Goal: Task Accomplishment & Management: Use online tool/utility

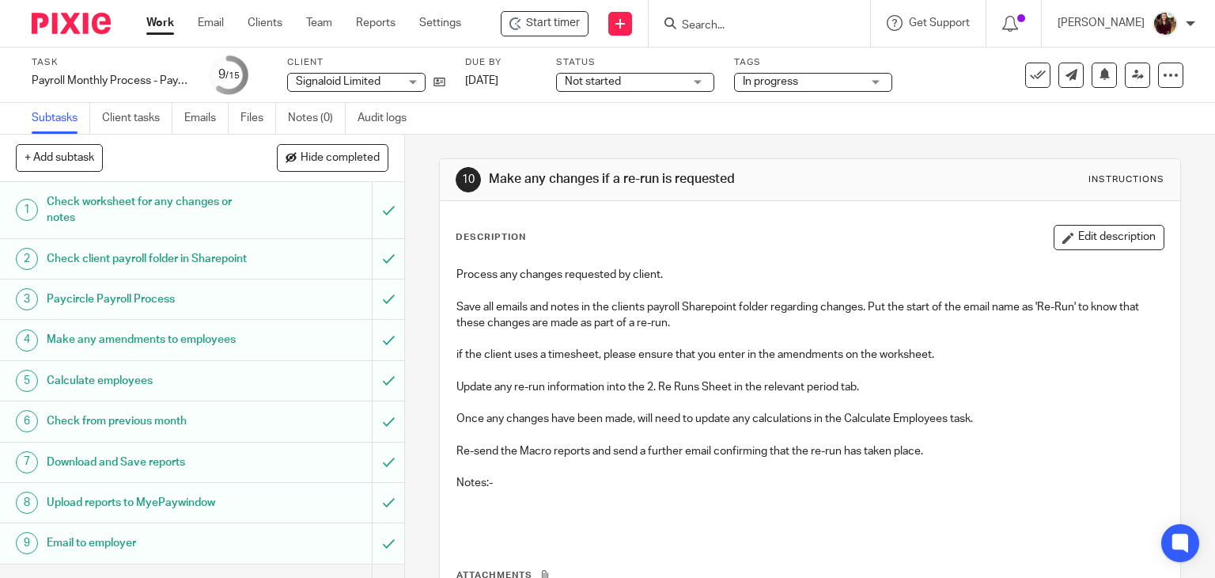
click at [714, 27] on input "Search" at bounding box center [751, 26] width 142 height 14
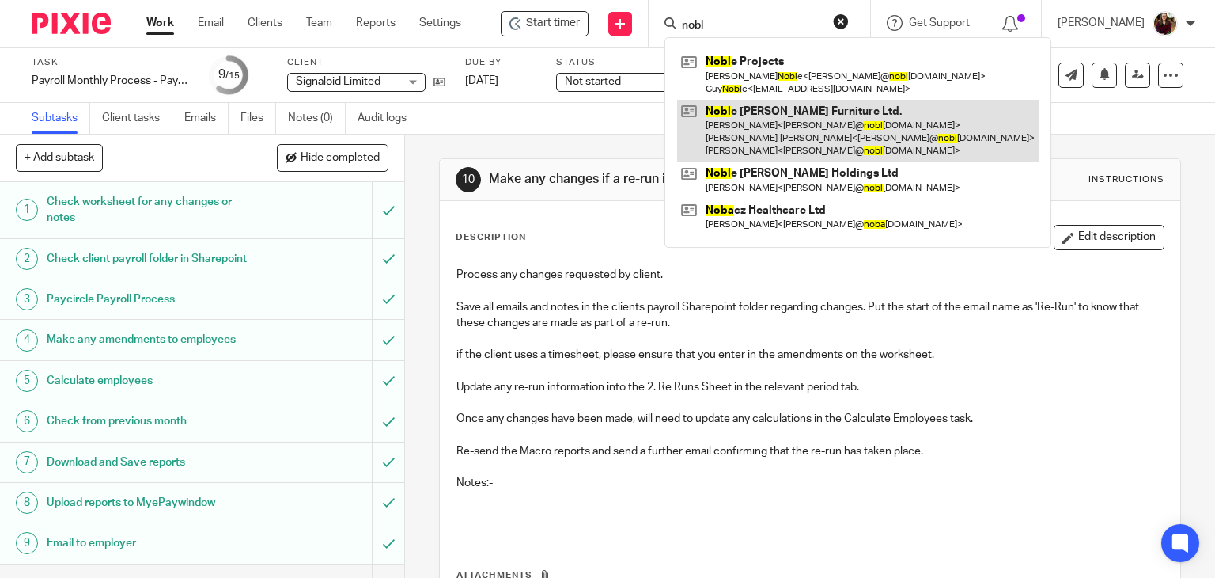
type input "nobl"
click at [730, 143] on link at bounding box center [858, 131] width 362 height 63
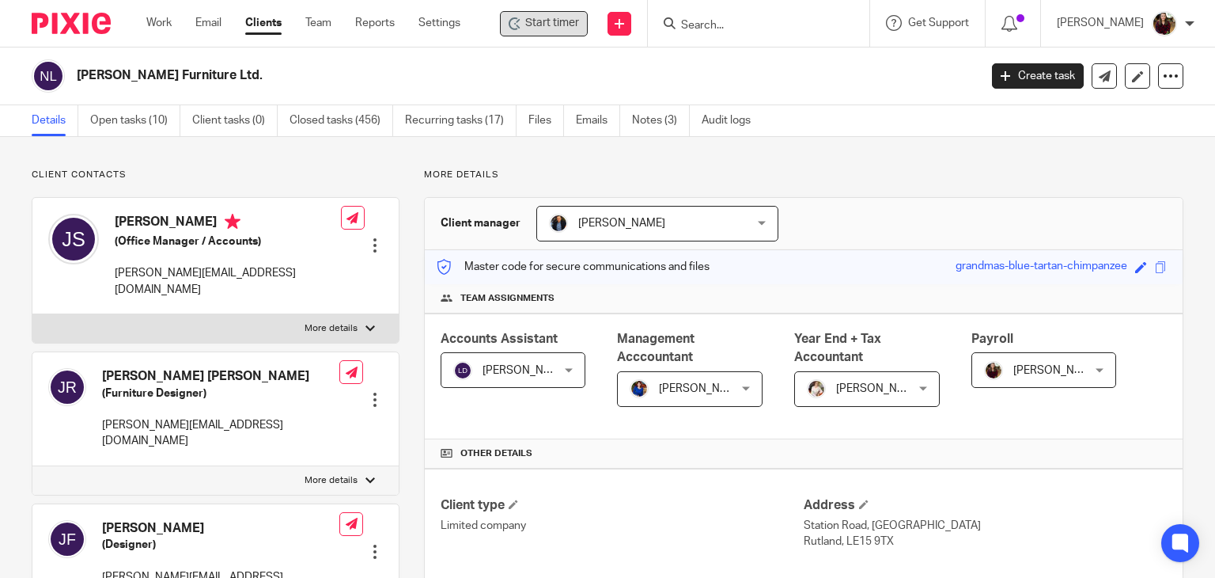
click at [551, 27] on span "Start timer" at bounding box center [552, 23] width 54 height 17
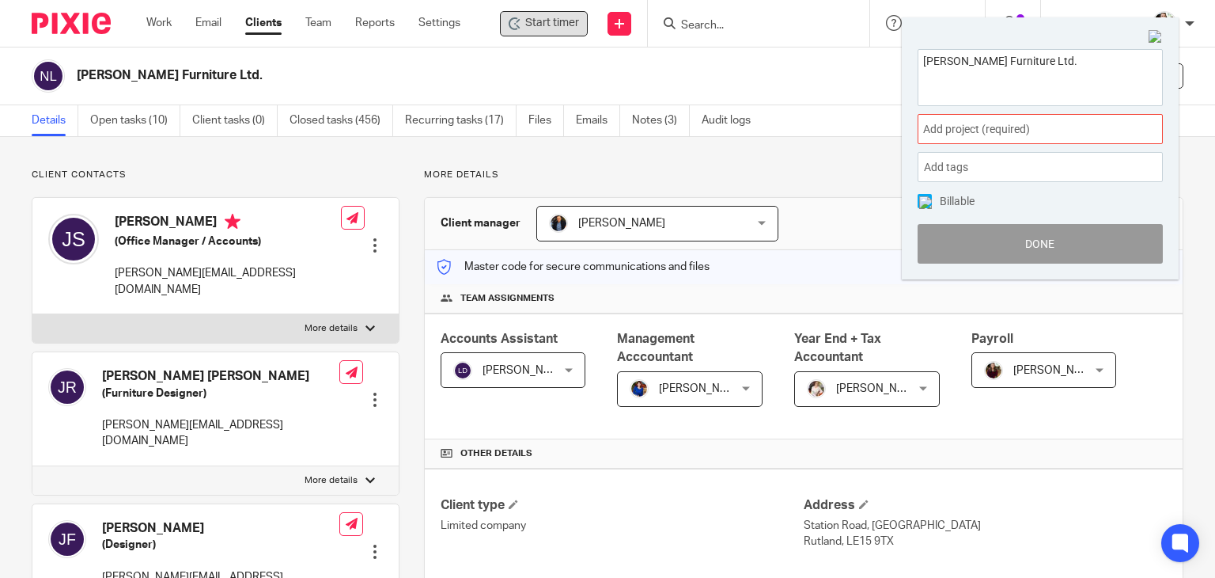
click at [1055, 134] on span "Add project (required) :" at bounding box center [1022, 129] width 199 height 17
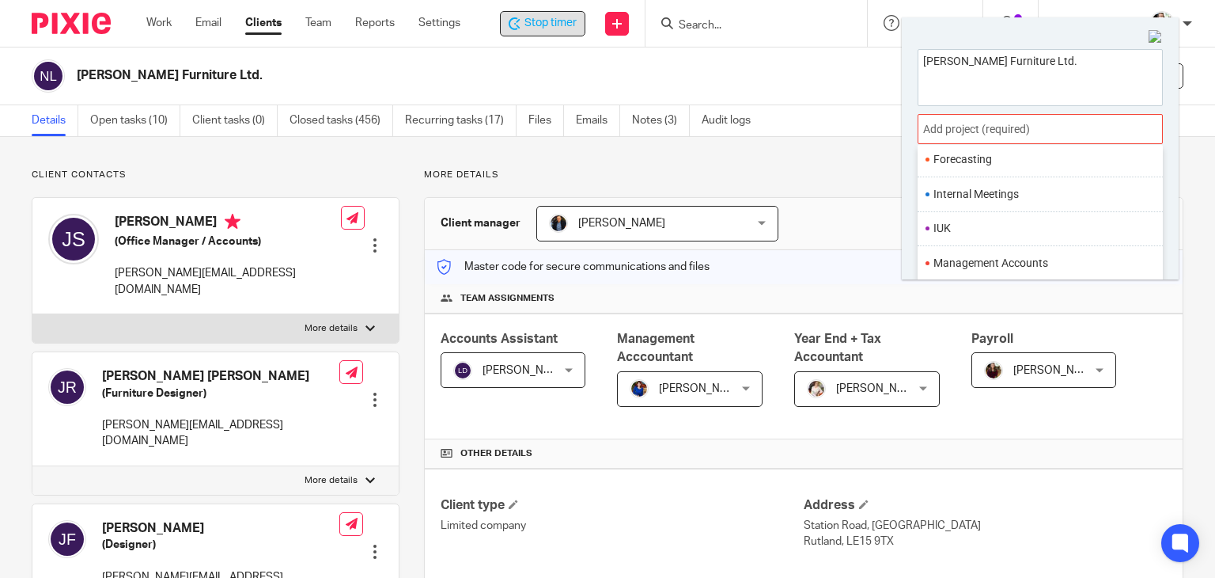
scroll to position [592, 0]
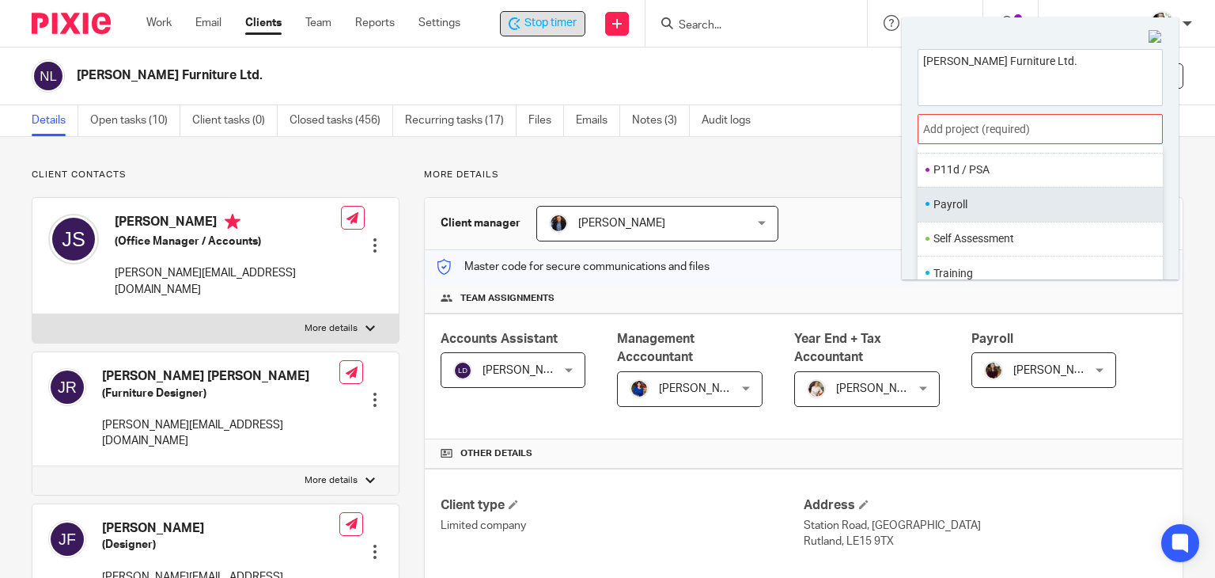
click at [975, 210] on li "Payroll" at bounding box center [1037, 204] width 206 height 17
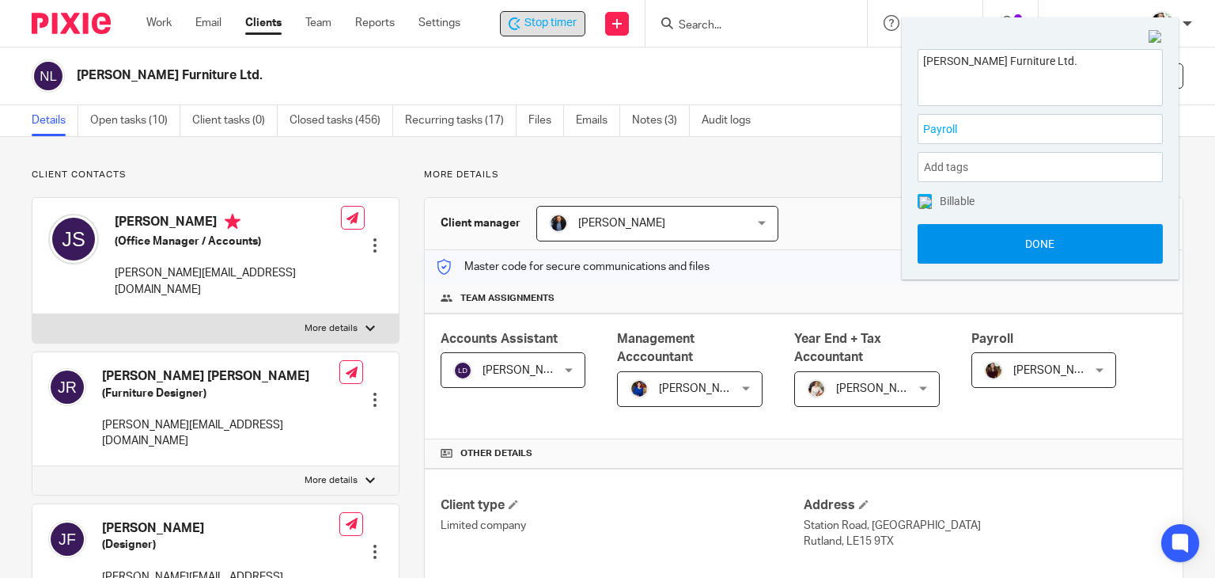
click at [1013, 252] on button "Done" at bounding box center [1040, 244] width 245 height 40
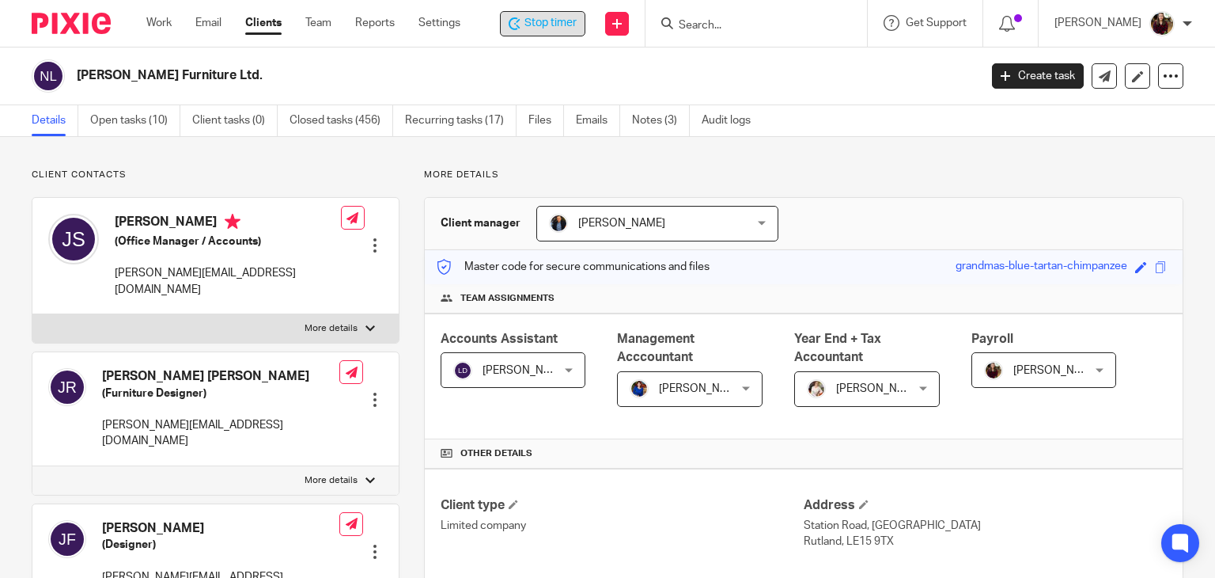
click at [559, 21] on span "Stop timer" at bounding box center [551, 23] width 52 height 17
click at [731, 23] on input "Search" at bounding box center [751, 26] width 142 height 14
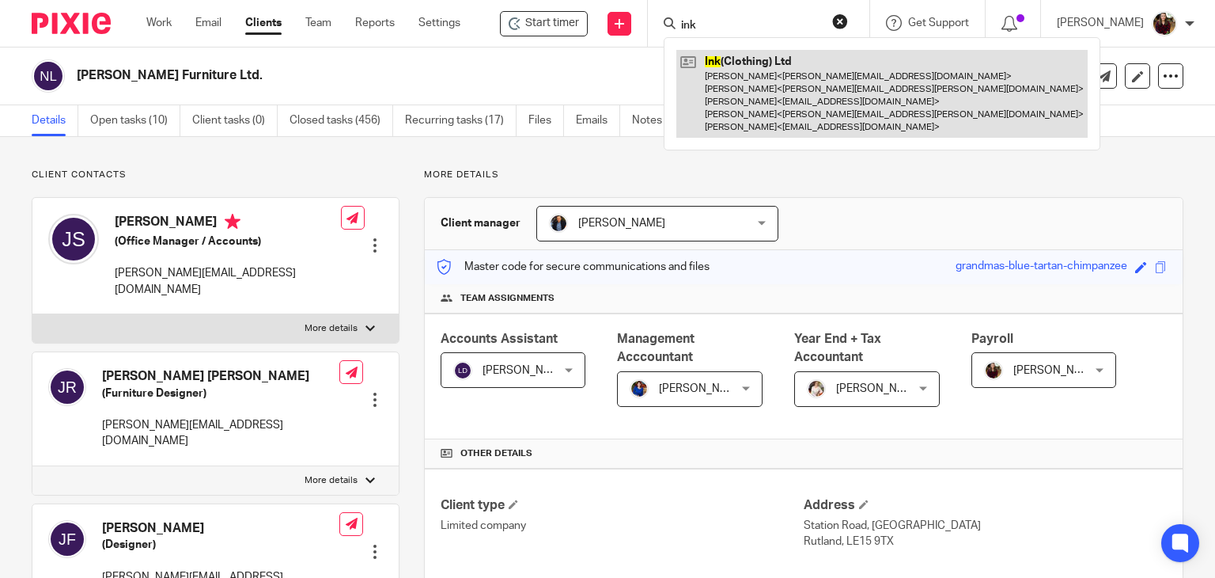
type input "ink"
click at [756, 98] on link at bounding box center [881, 94] width 411 height 88
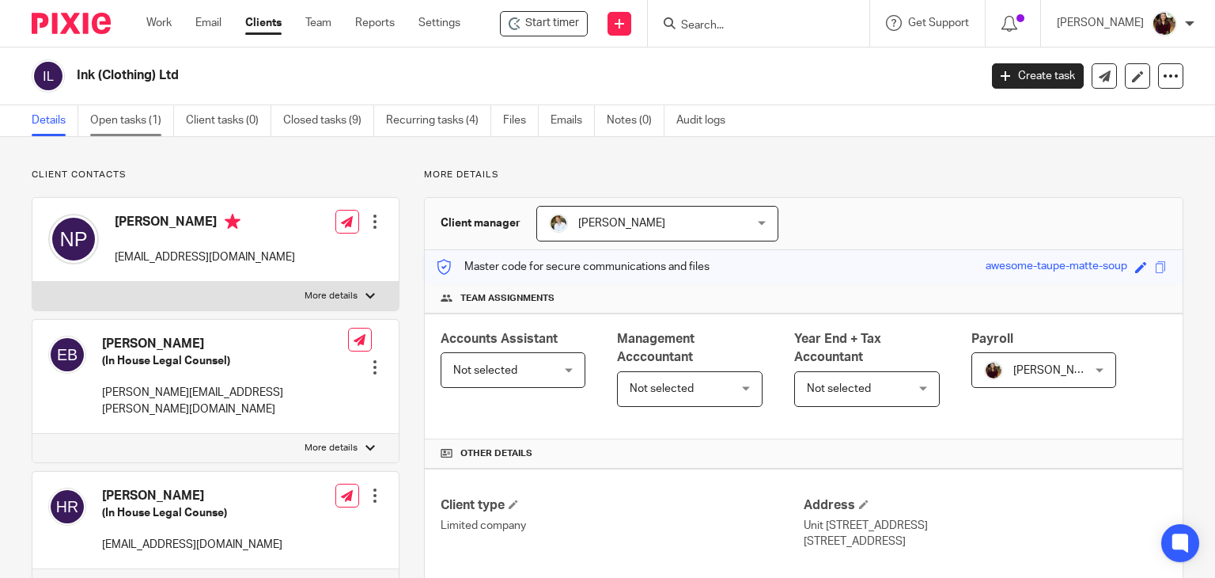
click at [115, 118] on link "Open tasks (1)" at bounding box center [132, 120] width 84 height 31
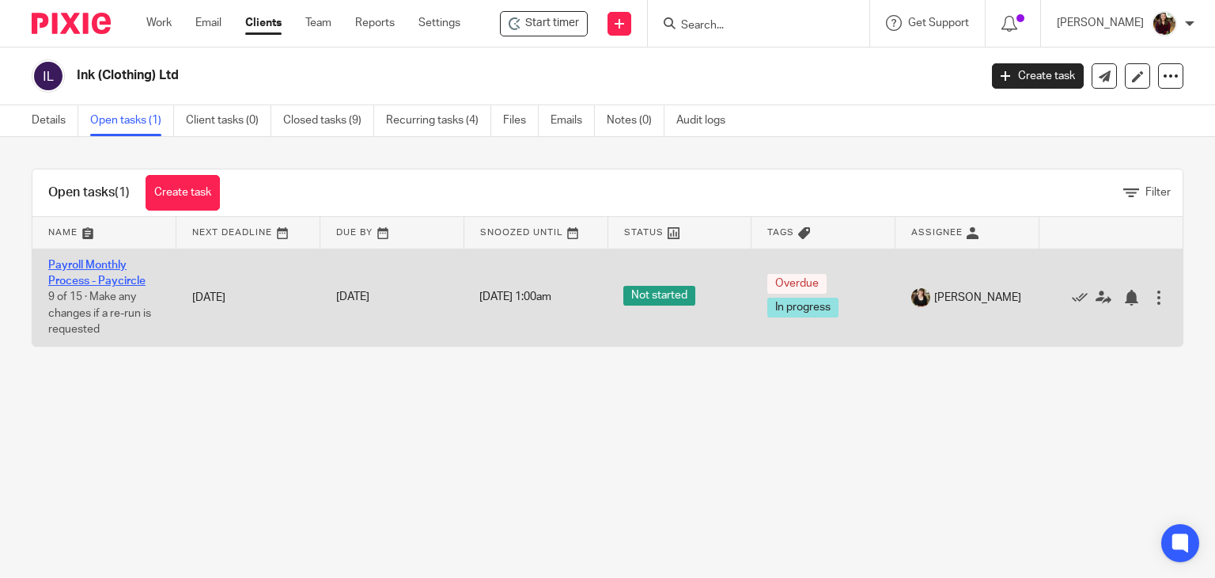
click at [103, 276] on link "Payroll Monthly Process - Paycircle" at bounding box center [96, 272] width 97 height 27
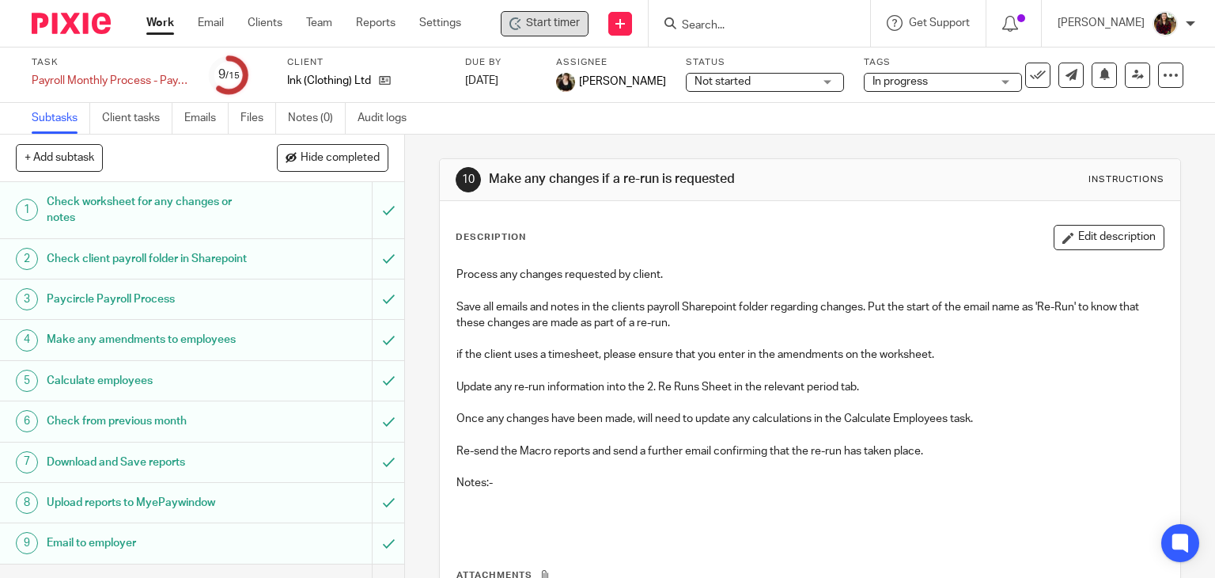
click at [561, 21] on span "Start timer" at bounding box center [553, 23] width 54 height 17
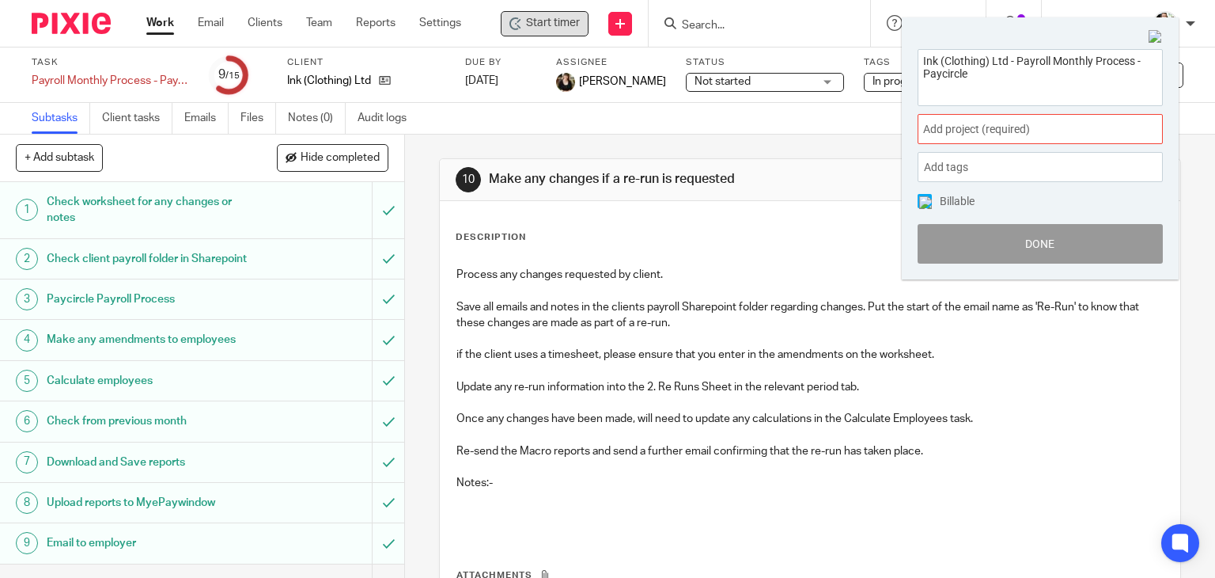
click at [1051, 123] on span "Add project (required) :" at bounding box center [1022, 129] width 199 height 17
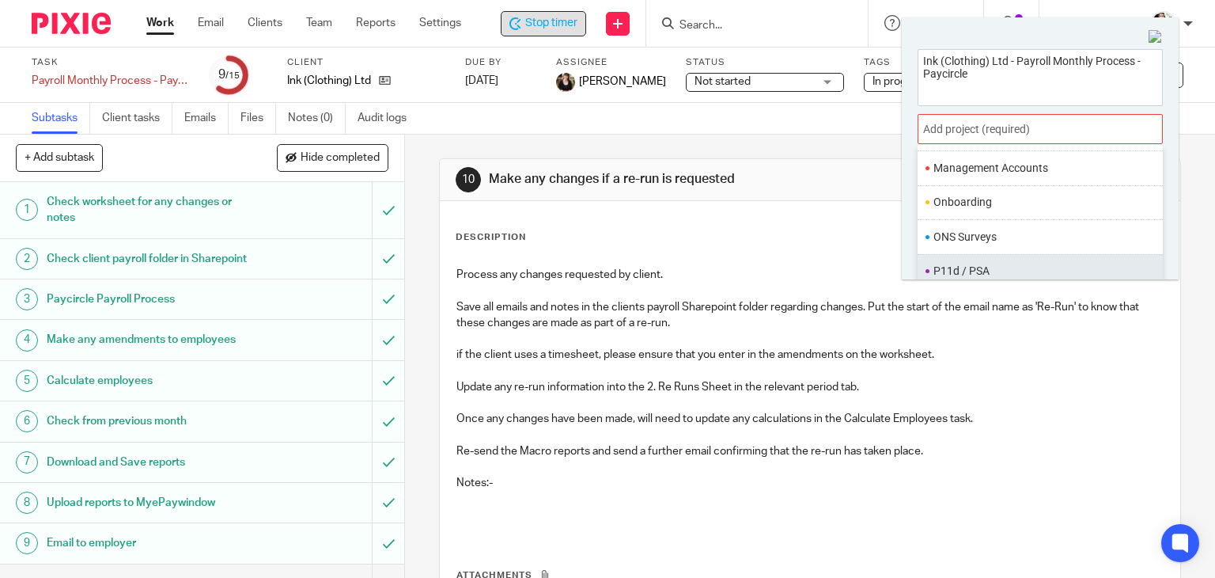
scroll to position [592, 0]
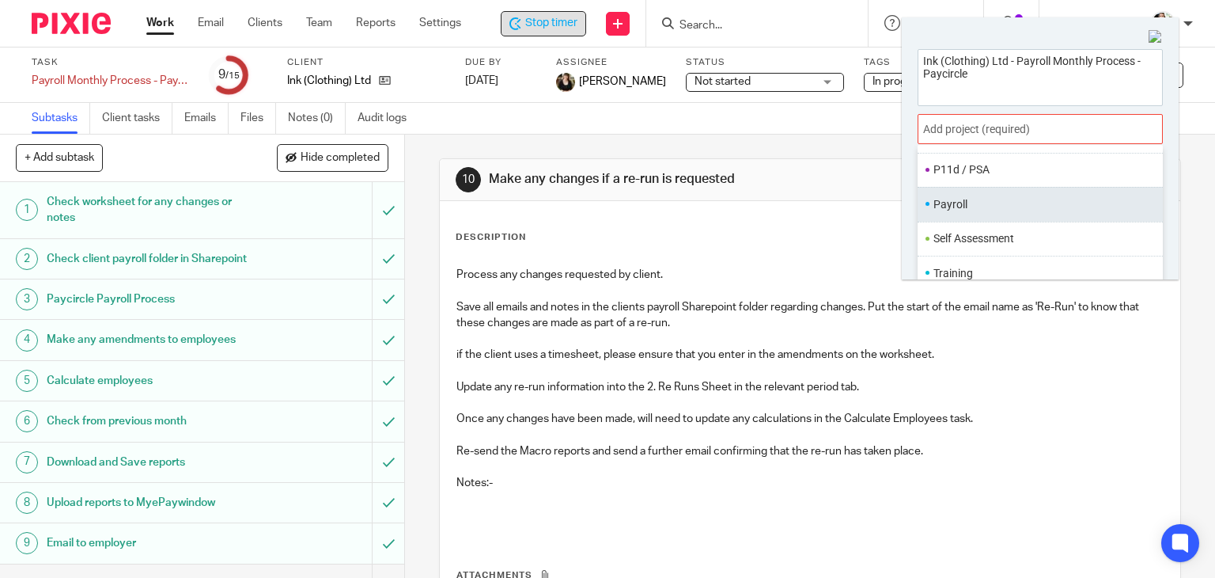
click at [970, 191] on ul "Payroll" at bounding box center [1040, 204] width 245 height 34
click at [976, 206] on li "Payroll" at bounding box center [1037, 204] width 206 height 17
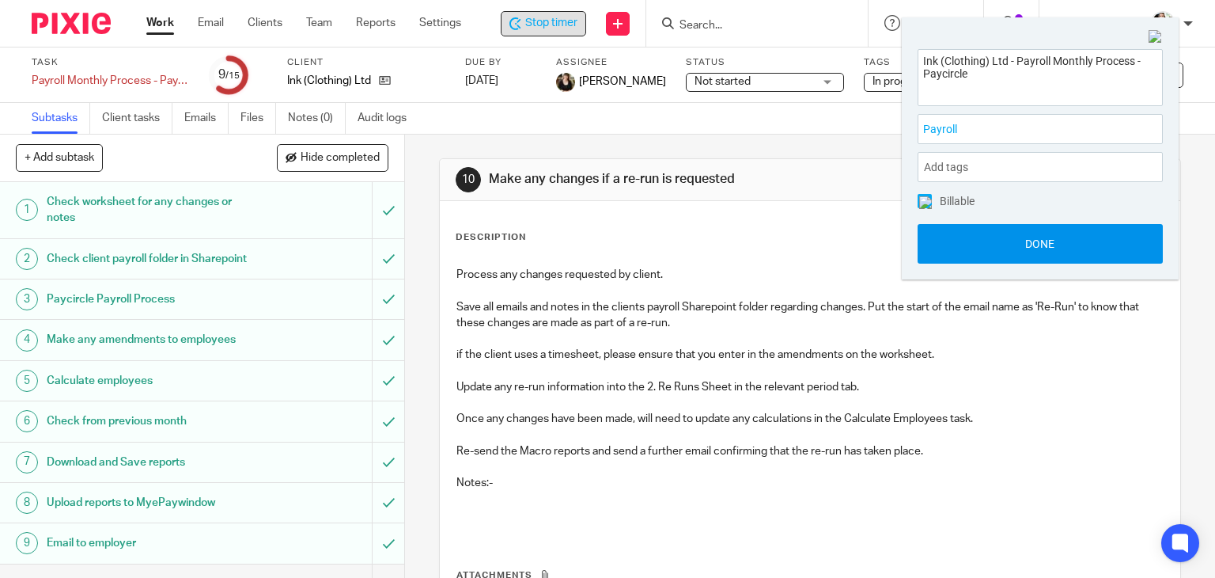
click at [1026, 241] on button "Done" at bounding box center [1040, 244] width 245 height 40
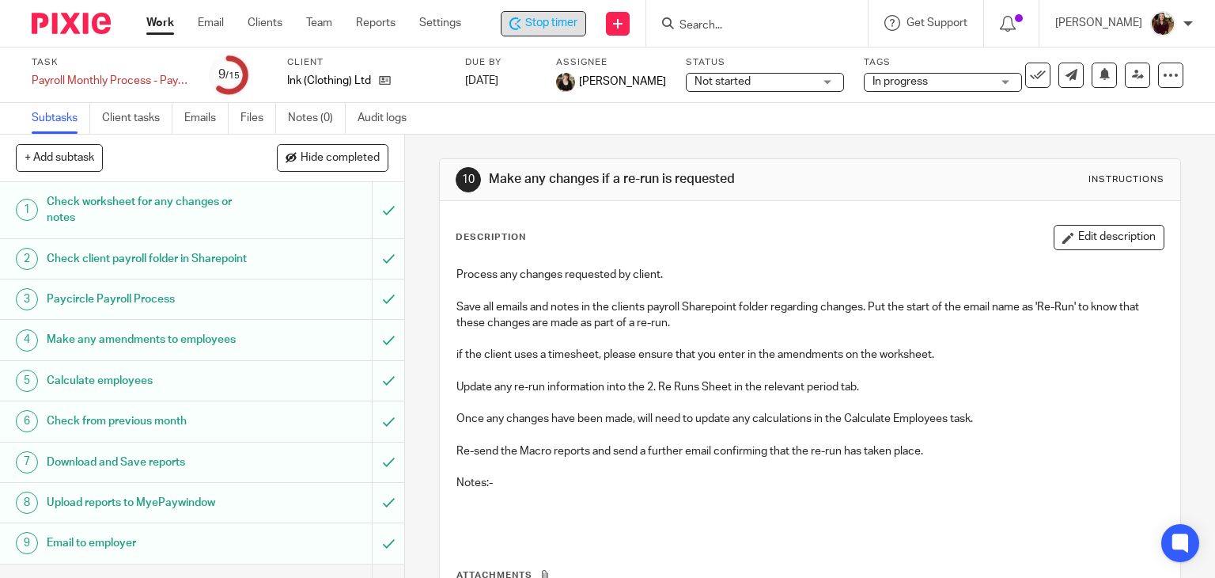
click at [558, 30] on span "Stop timer" at bounding box center [551, 23] width 52 height 17
click at [742, 24] on input "Search" at bounding box center [751, 26] width 142 height 14
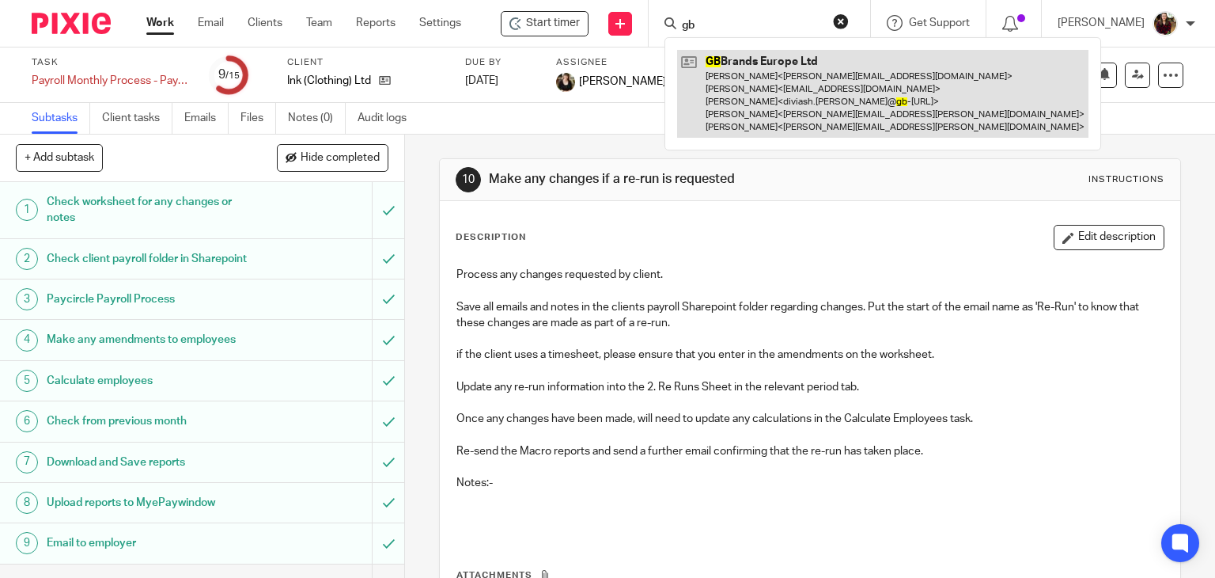
type input "gb"
click at [745, 74] on link at bounding box center [882, 94] width 411 height 88
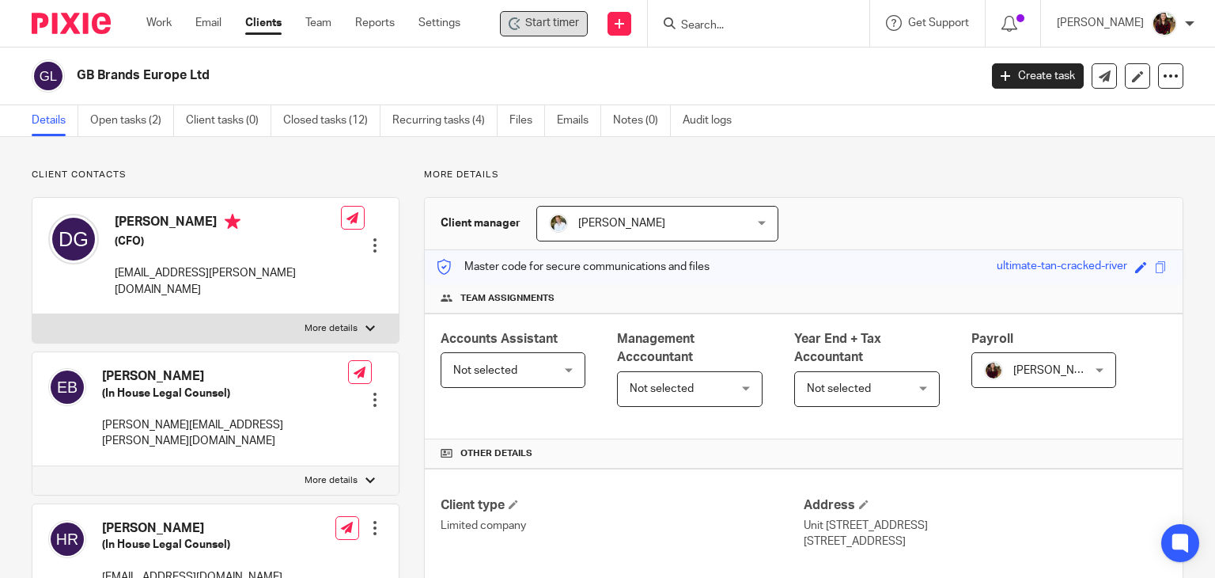
click at [573, 26] on span "Start timer" at bounding box center [552, 23] width 54 height 17
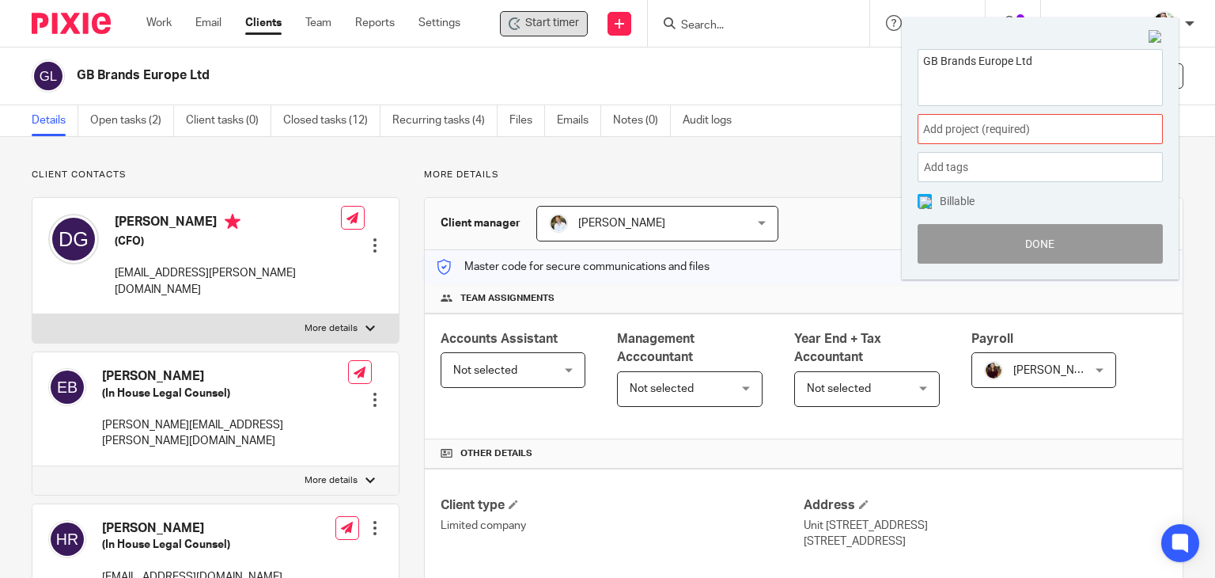
click at [992, 134] on span "Add project (required) :" at bounding box center [1022, 129] width 199 height 17
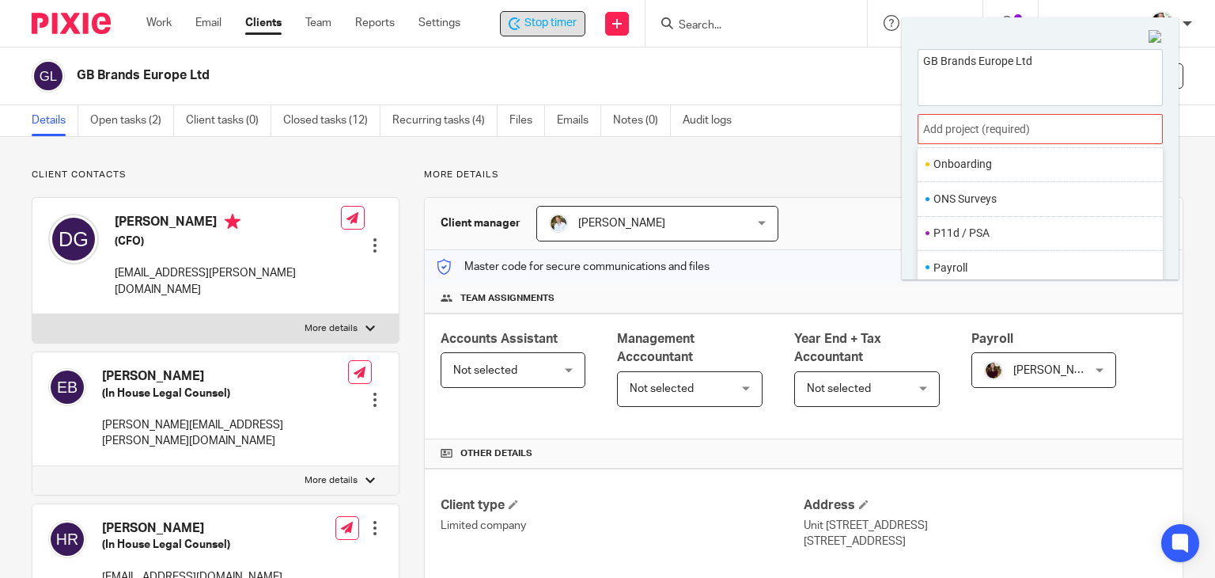
scroll to position [592, 0]
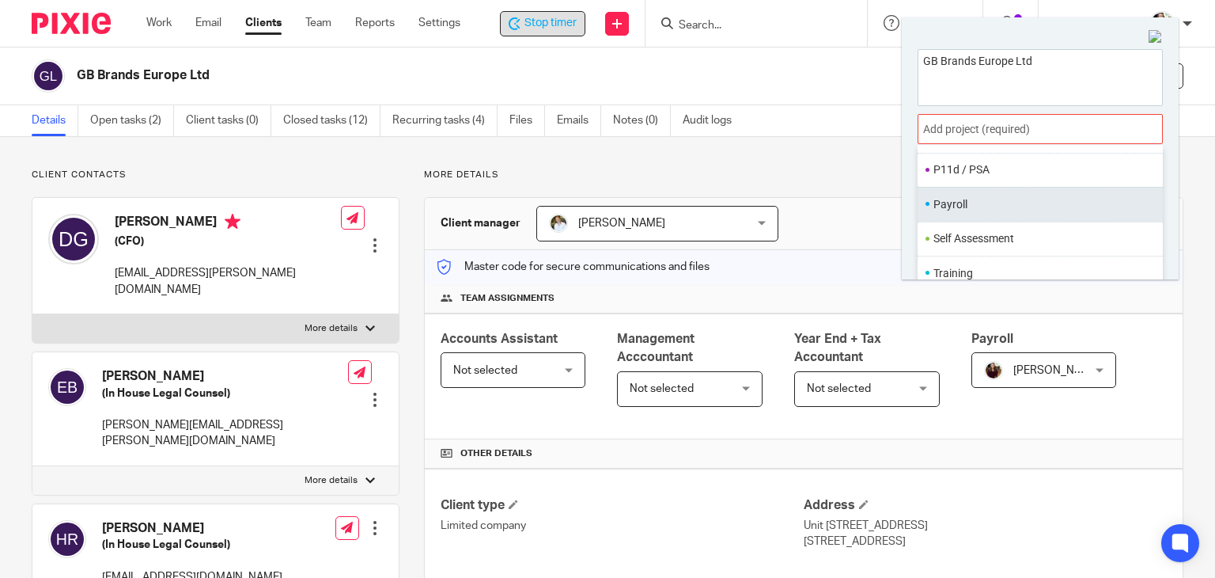
click at [978, 198] on li "Payroll" at bounding box center [1037, 204] width 206 height 17
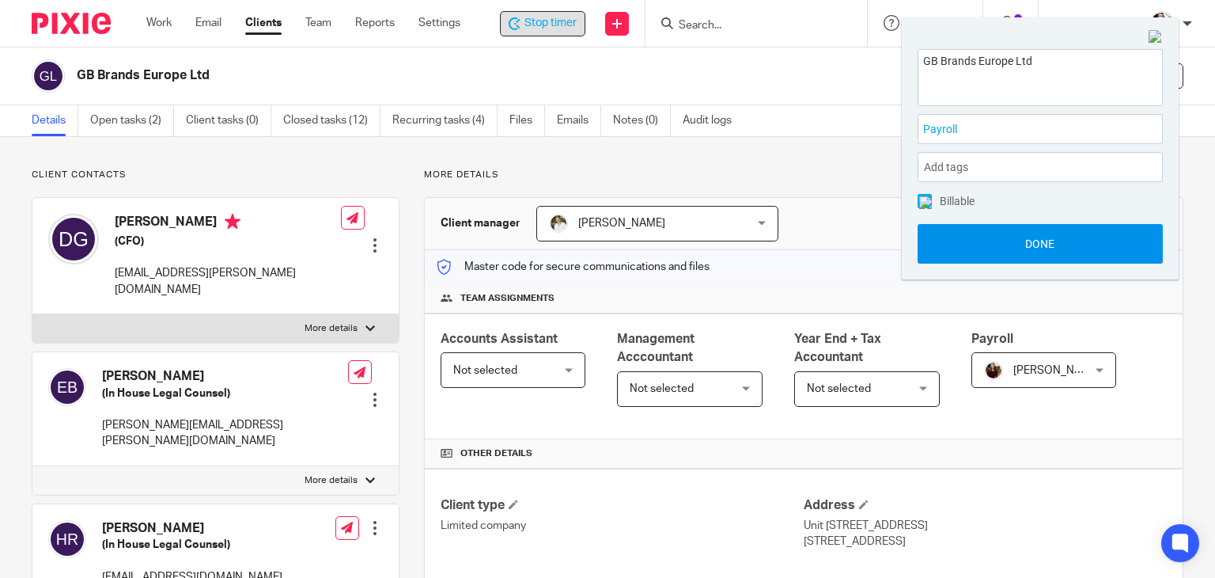
click at [1035, 252] on button "Done" at bounding box center [1040, 244] width 245 height 40
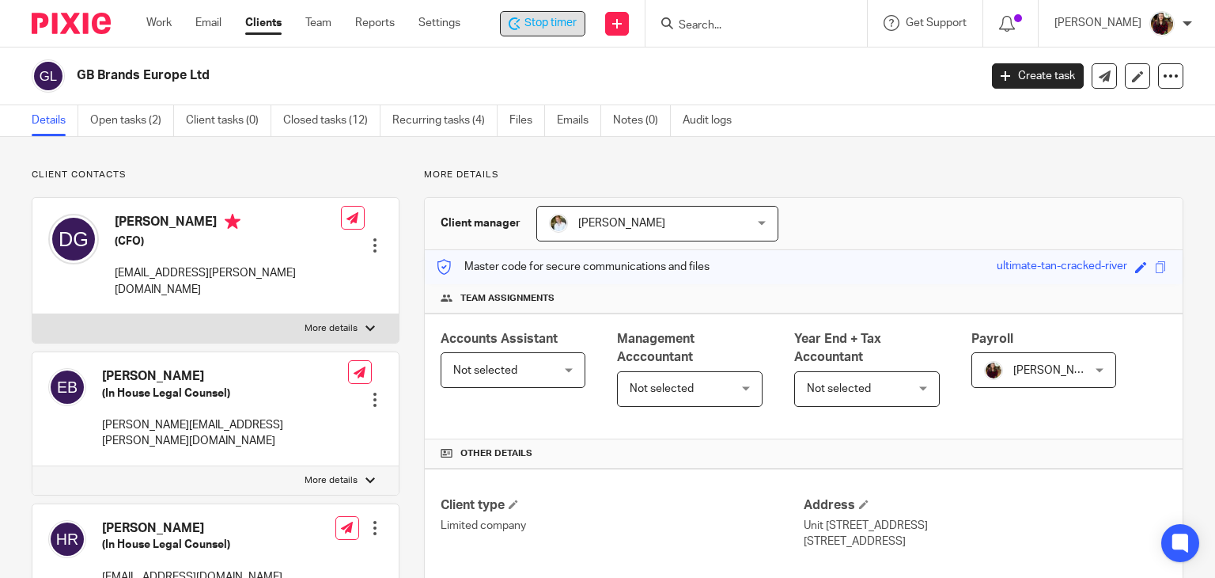
click at [561, 29] on span "Stop timer" at bounding box center [551, 23] width 52 height 17
click at [721, 25] on input "Search" at bounding box center [751, 26] width 142 height 14
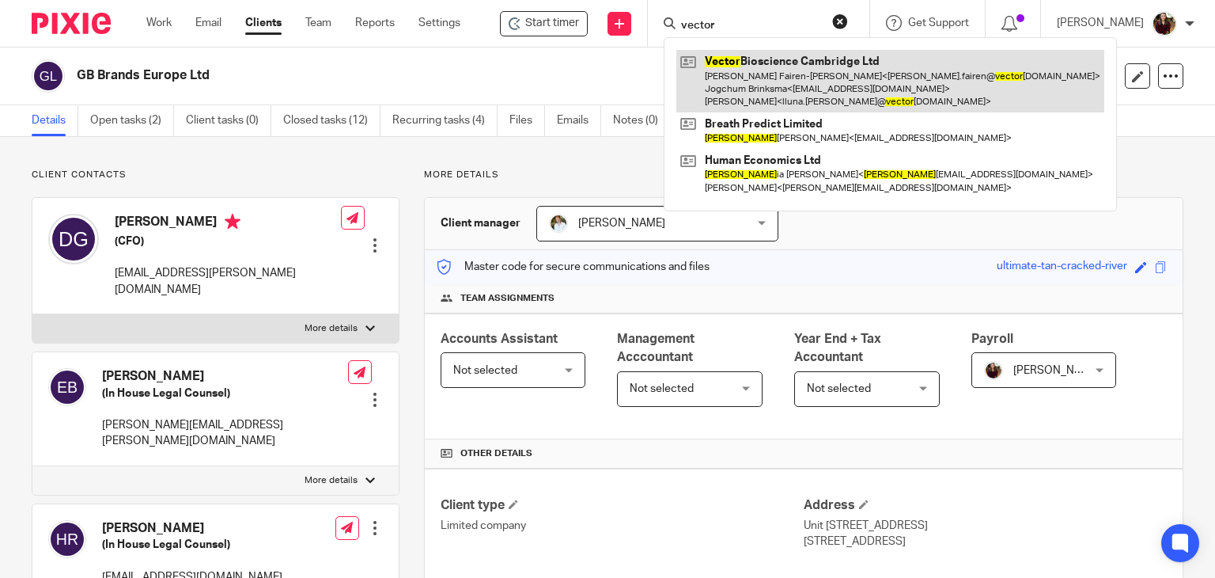
type input "vector"
click at [725, 97] on link at bounding box center [890, 81] width 428 height 63
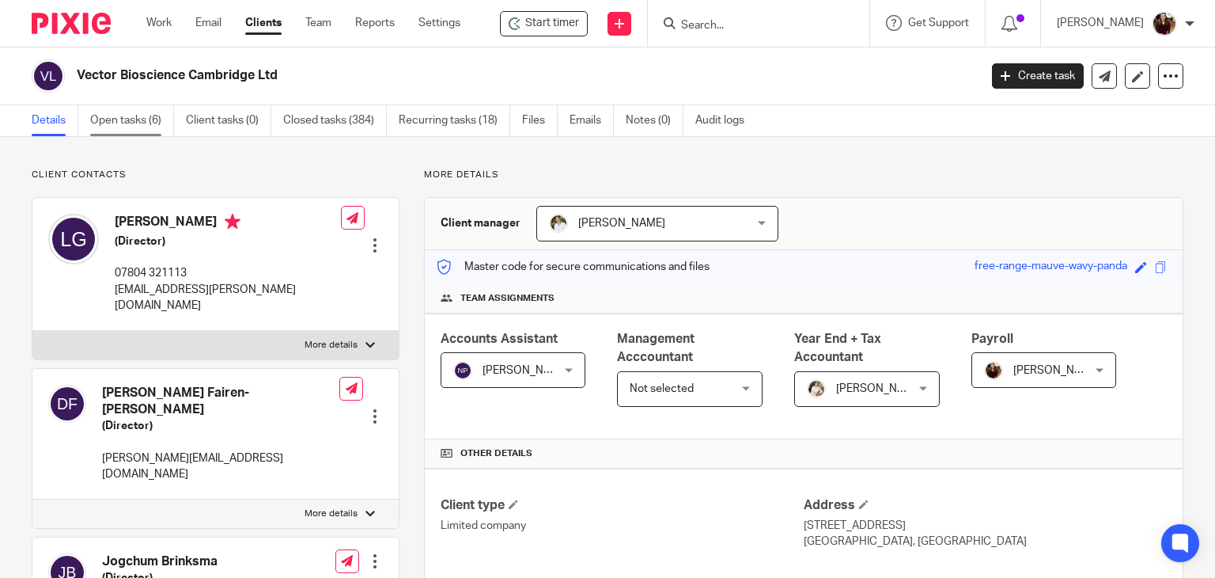
click at [101, 118] on link "Open tasks (6)" at bounding box center [132, 120] width 84 height 31
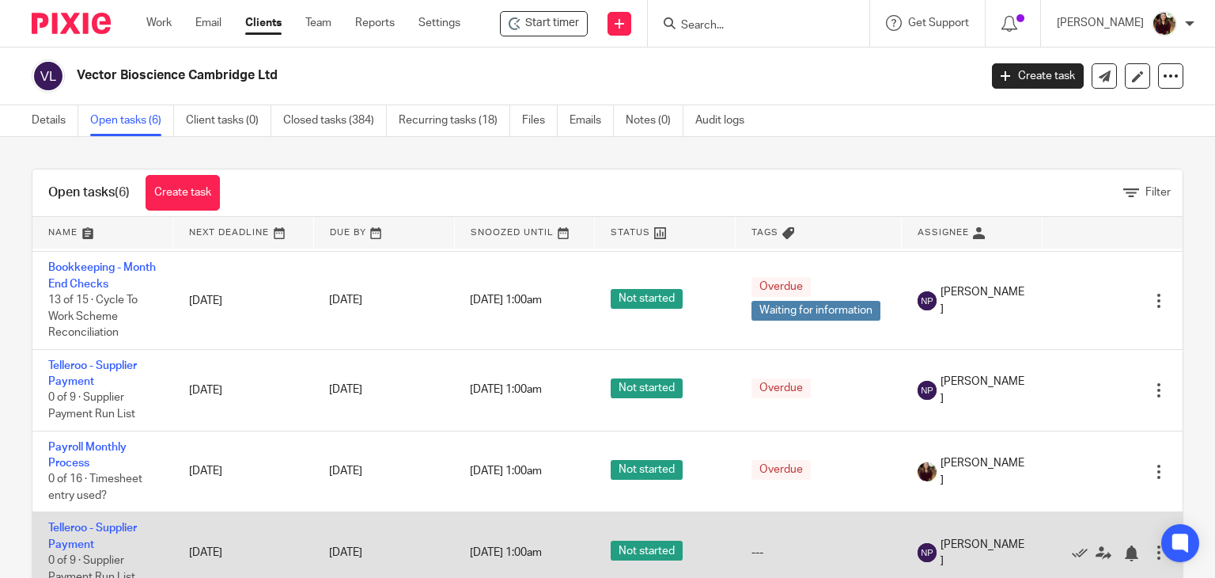
scroll to position [225, 0]
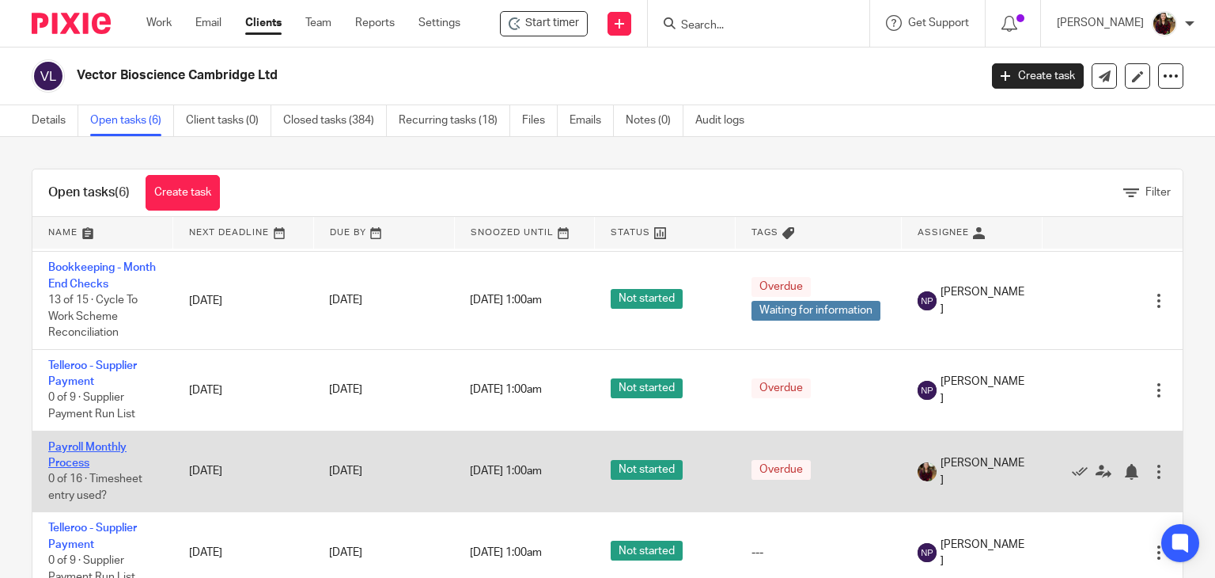
click at [82, 441] on link "Payroll Monthly Process" at bounding box center [87, 454] width 78 height 27
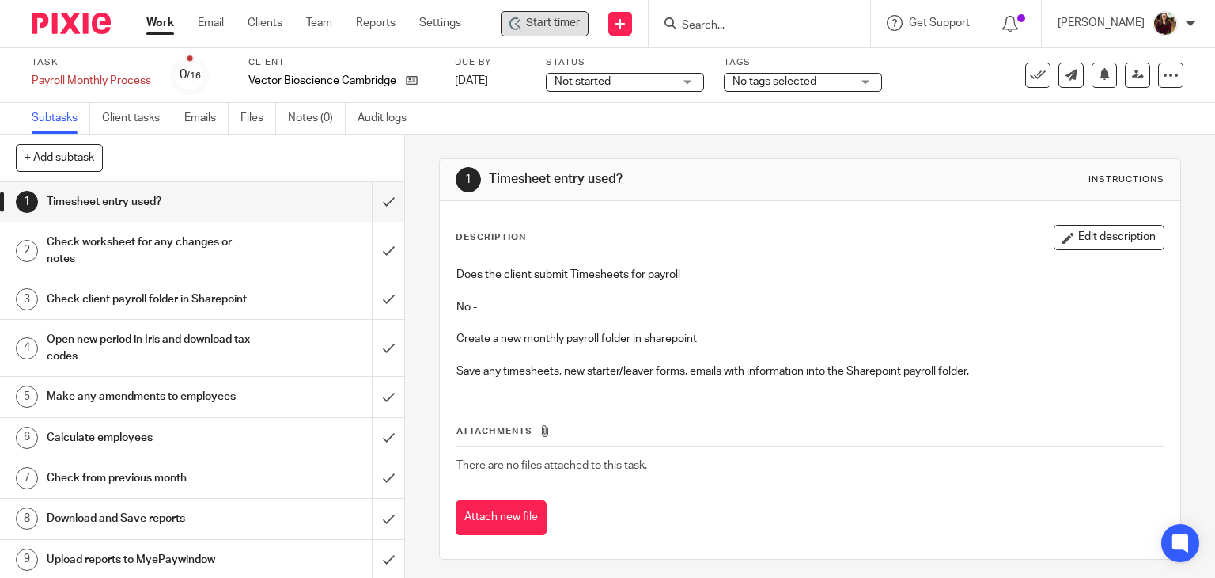
click at [547, 17] on span "Start timer" at bounding box center [553, 23] width 54 height 17
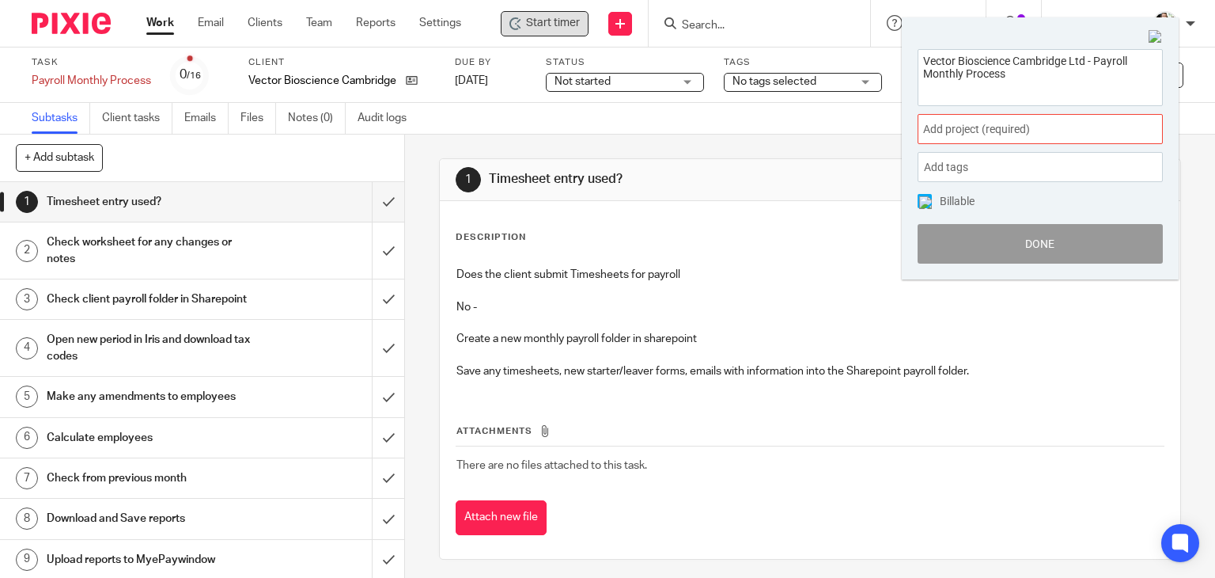
click at [1065, 121] on span "Add project (required) :" at bounding box center [1022, 129] width 199 height 17
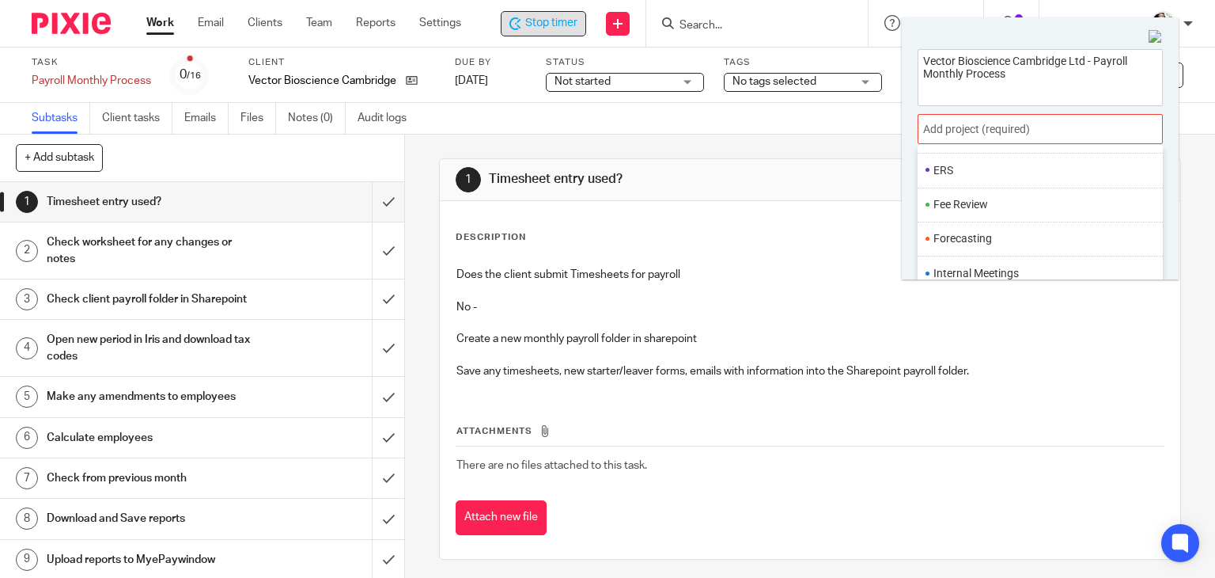
scroll to position [592, 0]
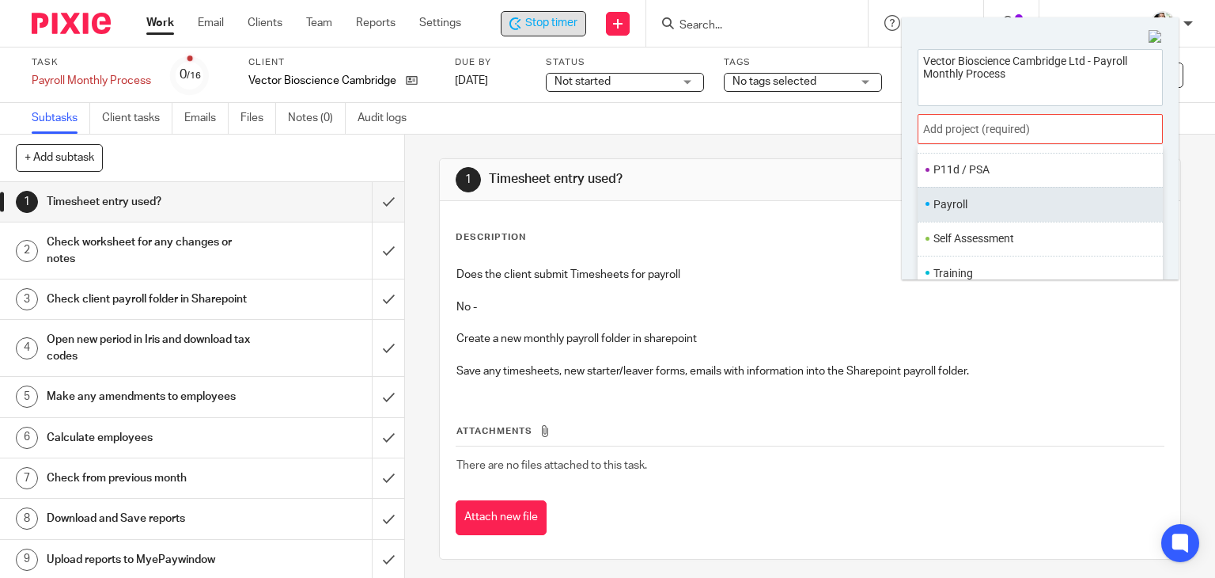
click at [948, 205] on li "Payroll" at bounding box center [1037, 204] width 206 height 17
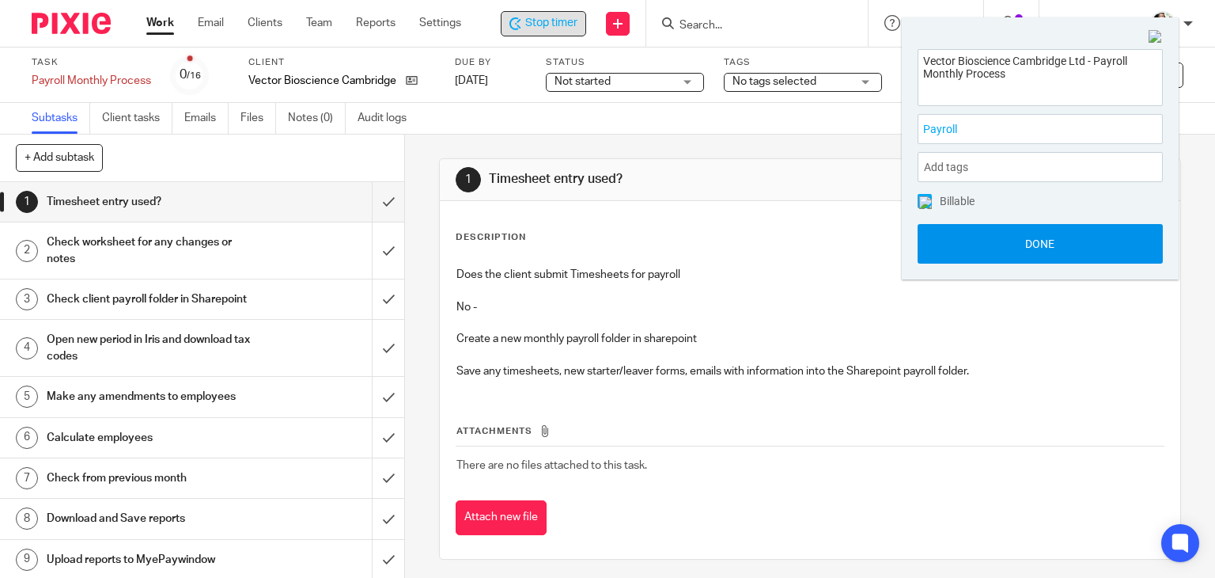
click at [997, 239] on button "Done" at bounding box center [1040, 244] width 245 height 40
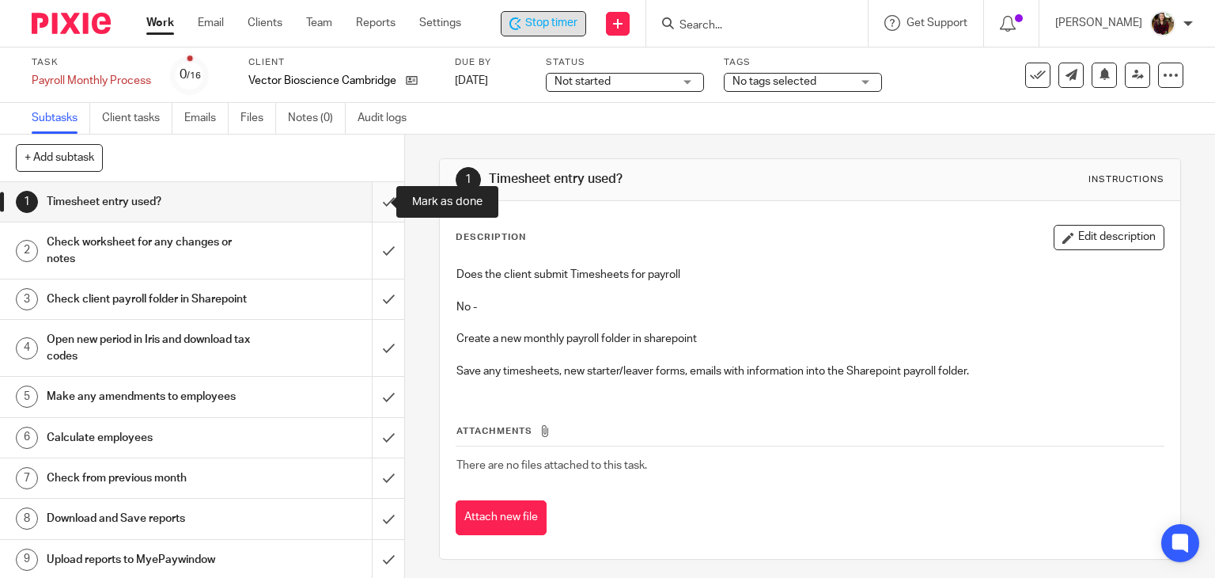
click at [373, 203] on input "submit" at bounding box center [202, 202] width 404 height 40
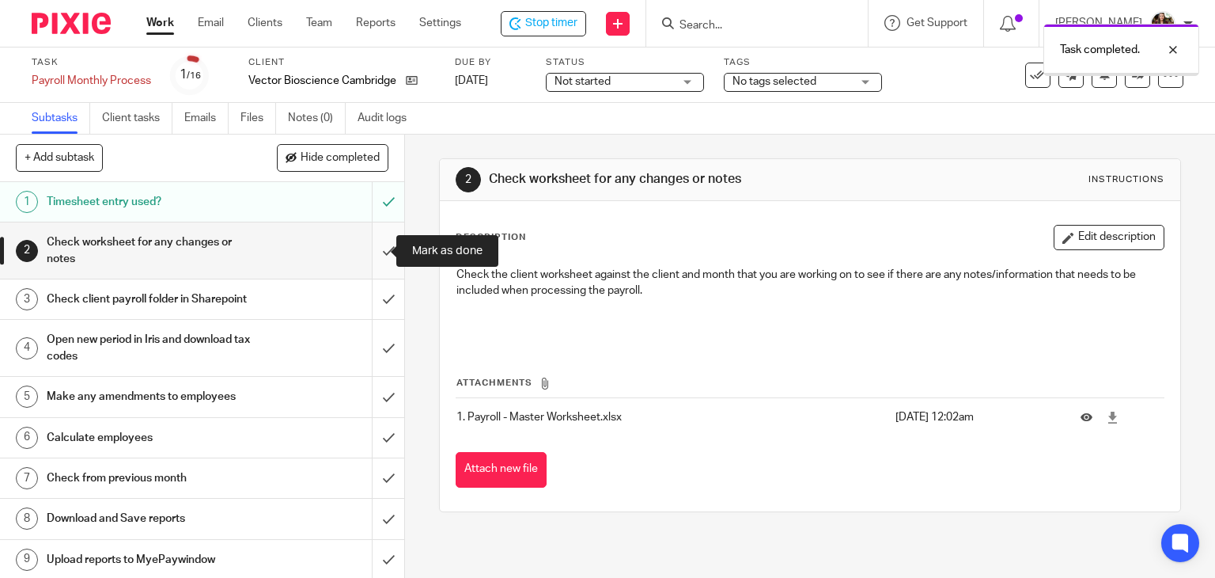
click at [363, 256] on input "submit" at bounding box center [202, 250] width 404 height 56
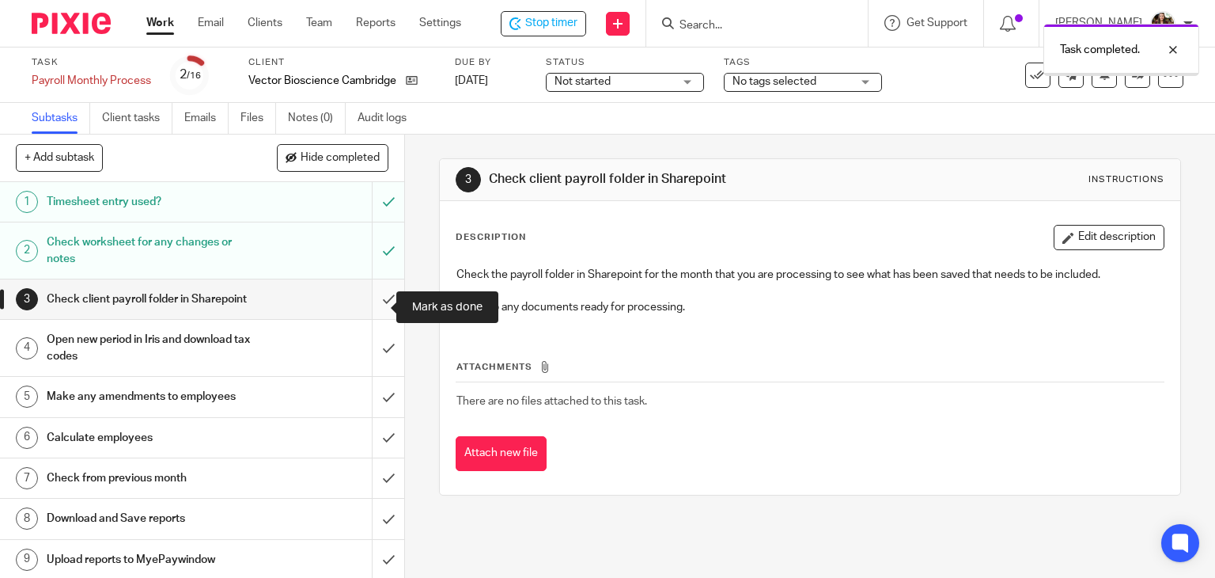
click at [377, 316] on input "submit" at bounding box center [202, 299] width 404 height 40
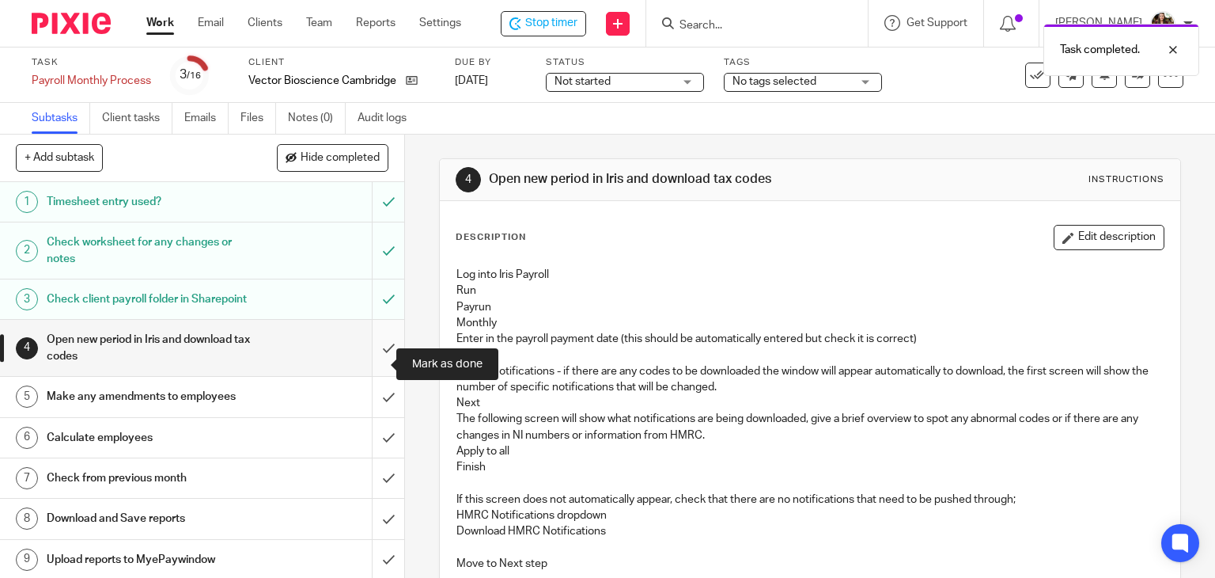
click at [370, 362] on input "submit" at bounding box center [202, 348] width 404 height 56
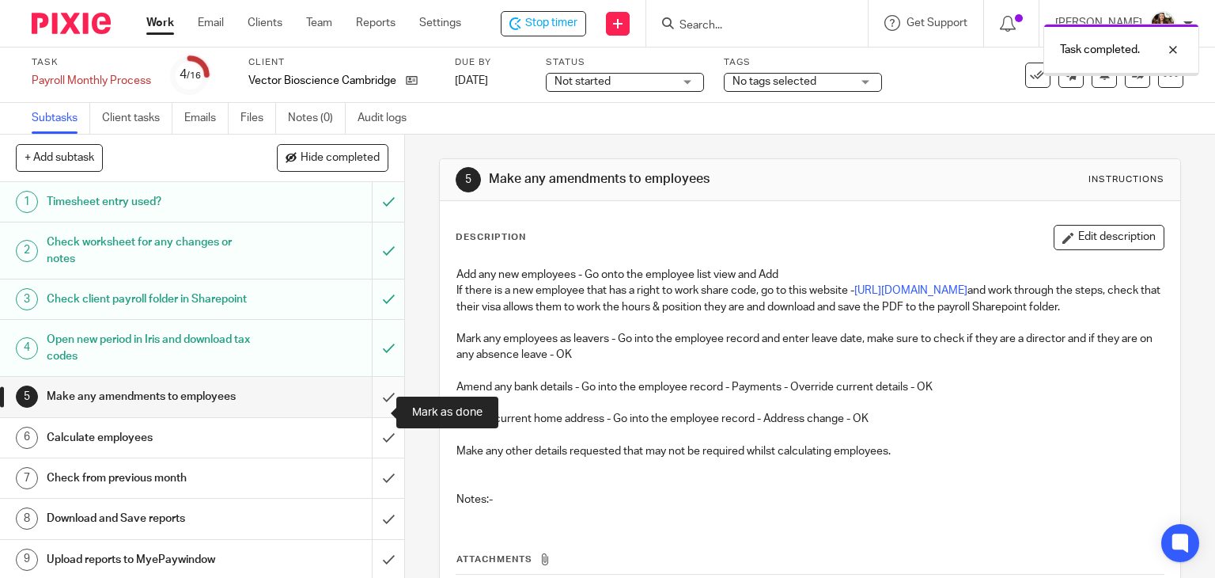
click at [373, 408] on input "submit" at bounding box center [202, 397] width 404 height 40
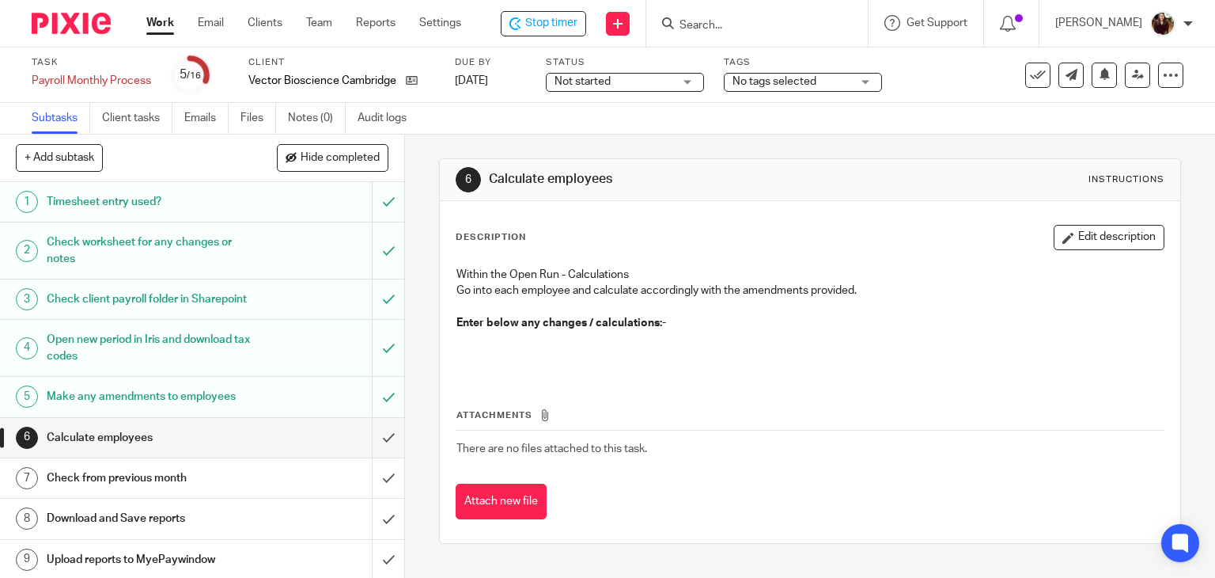
drag, startPoint x: 1032, startPoint y: 241, endPoint x: 944, endPoint y: 272, distance: 94.1
click at [1054, 241] on button "Edit description" at bounding box center [1109, 237] width 111 height 25
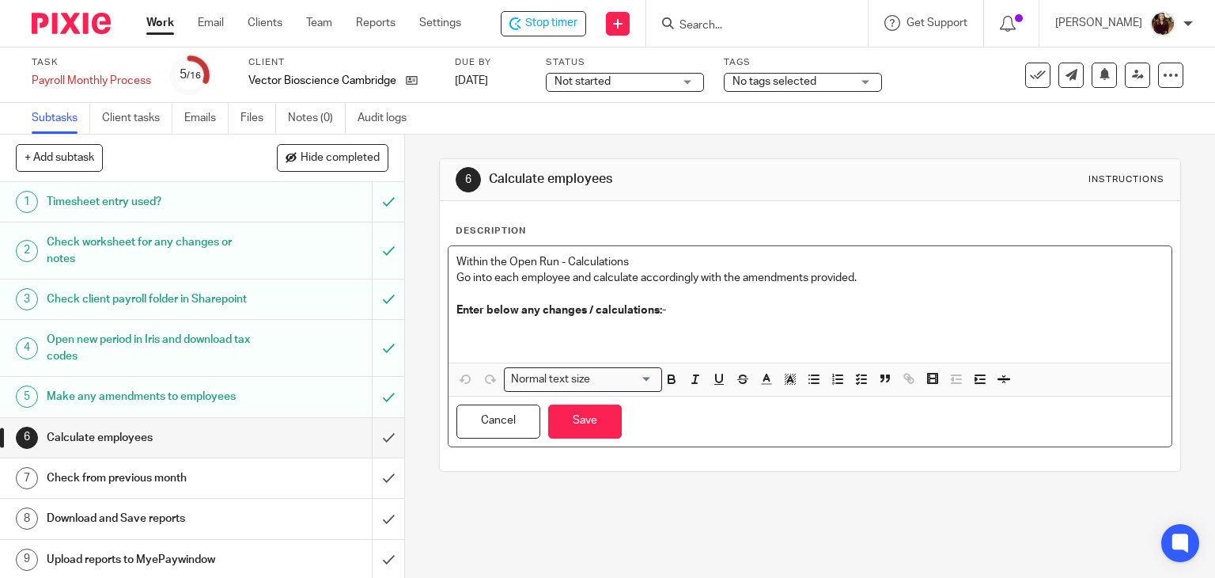
click at [562, 332] on p at bounding box center [810, 334] width 708 height 32
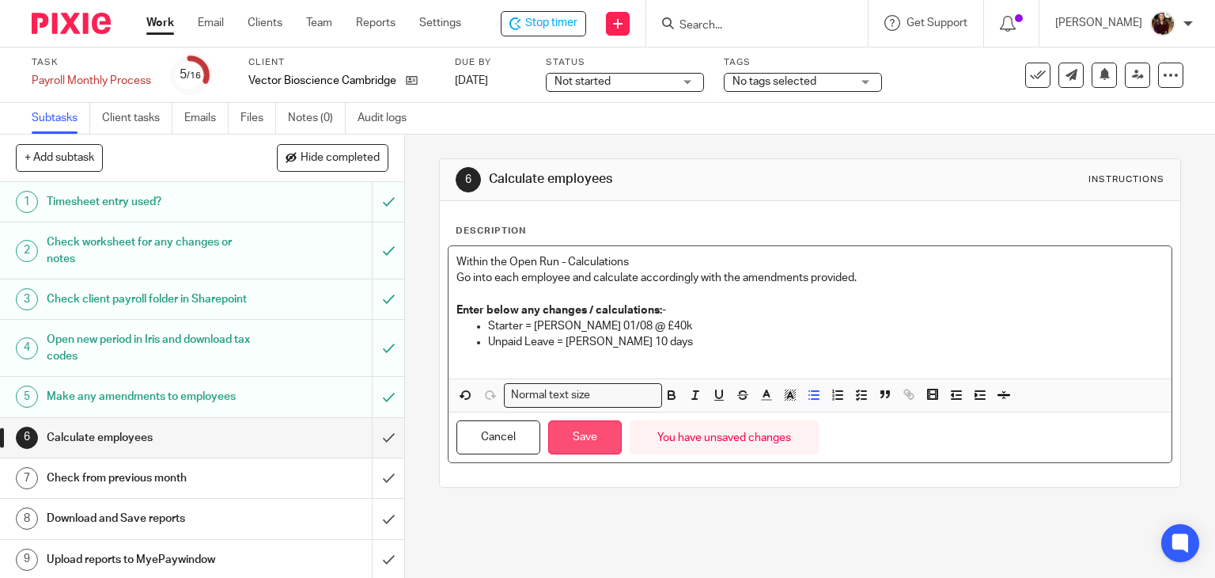
click at [595, 424] on button "Save" at bounding box center [585, 437] width 74 height 34
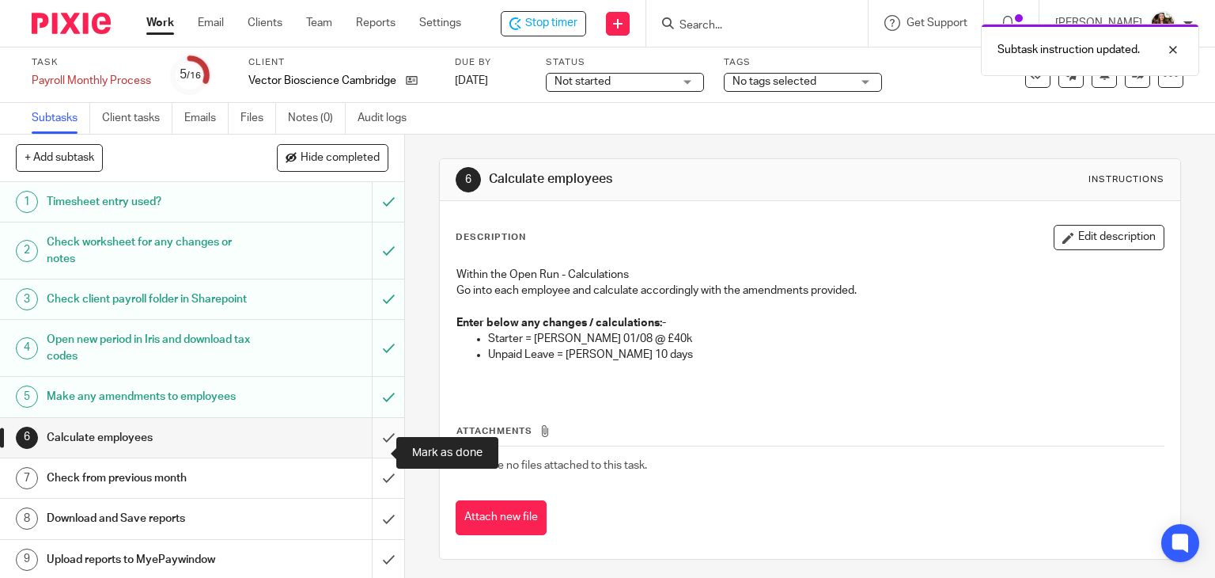
click at [377, 447] on input "submit" at bounding box center [202, 438] width 404 height 40
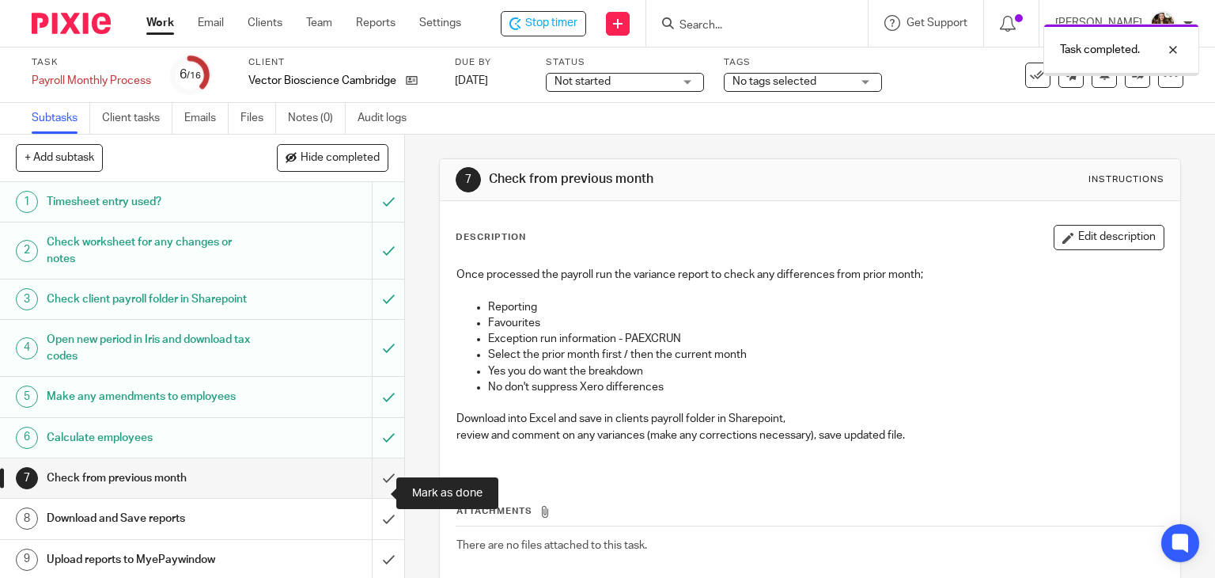
click at [375, 493] on input "submit" at bounding box center [202, 478] width 404 height 40
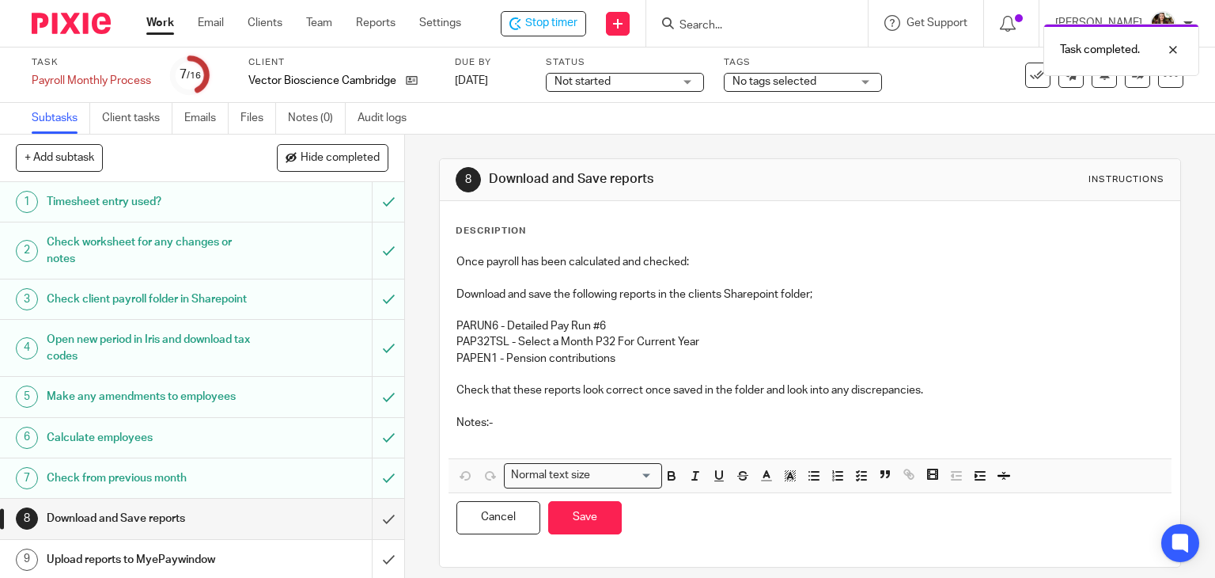
click at [491, 433] on p at bounding box center [810, 438] width 708 height 16
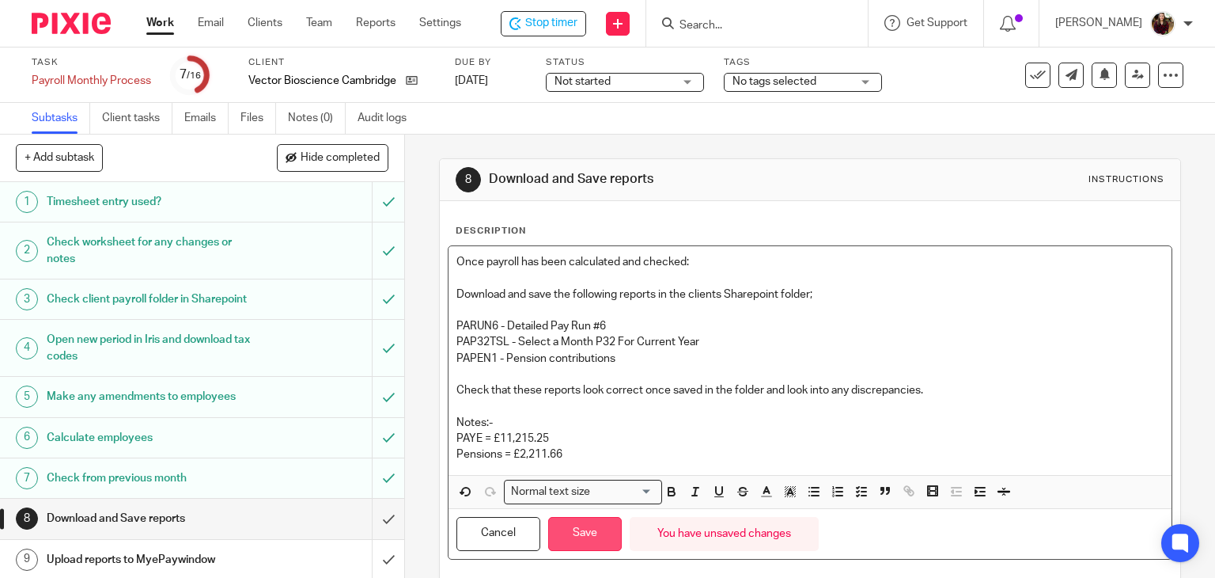
click at [570, 532] on button "Save" at bounding box center [585, 534] width 74 height 34
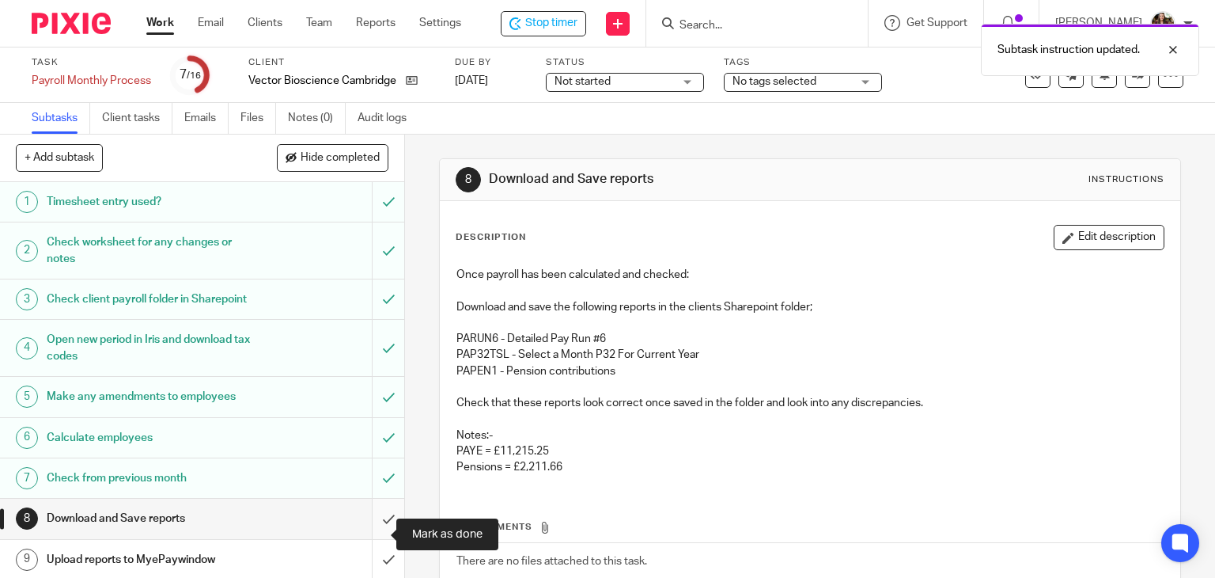
click at [373, 528] on input "submit" at bounding box center [202, 518] width 404 height 40
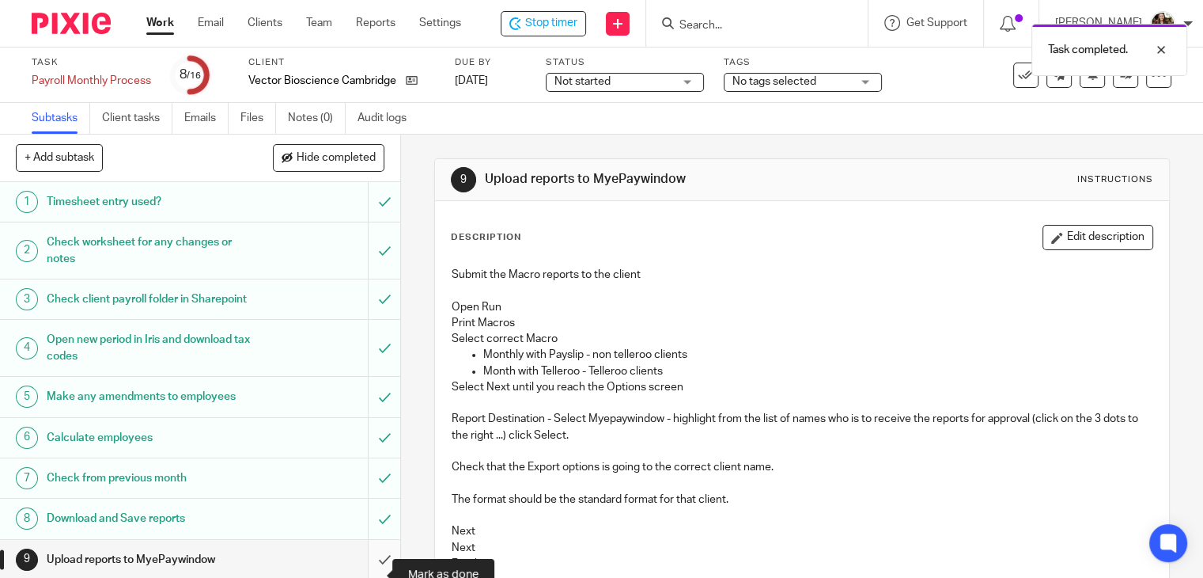
click at [364, 563] on input "submit" at bounding box center [200, 560] width 400 height 40
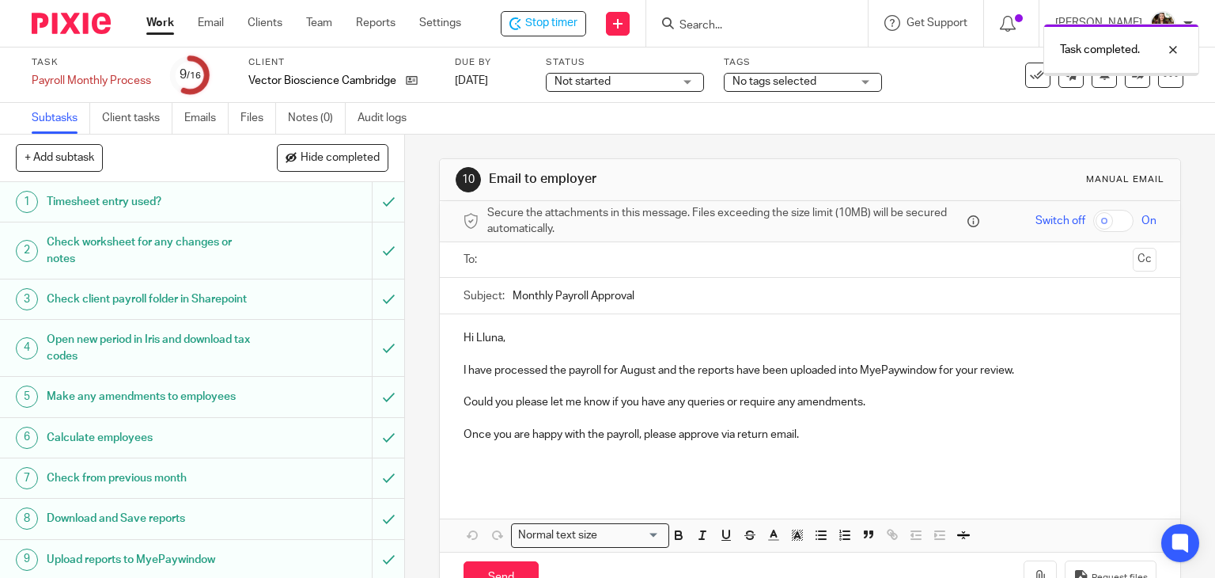
scroll to position [79, 0]
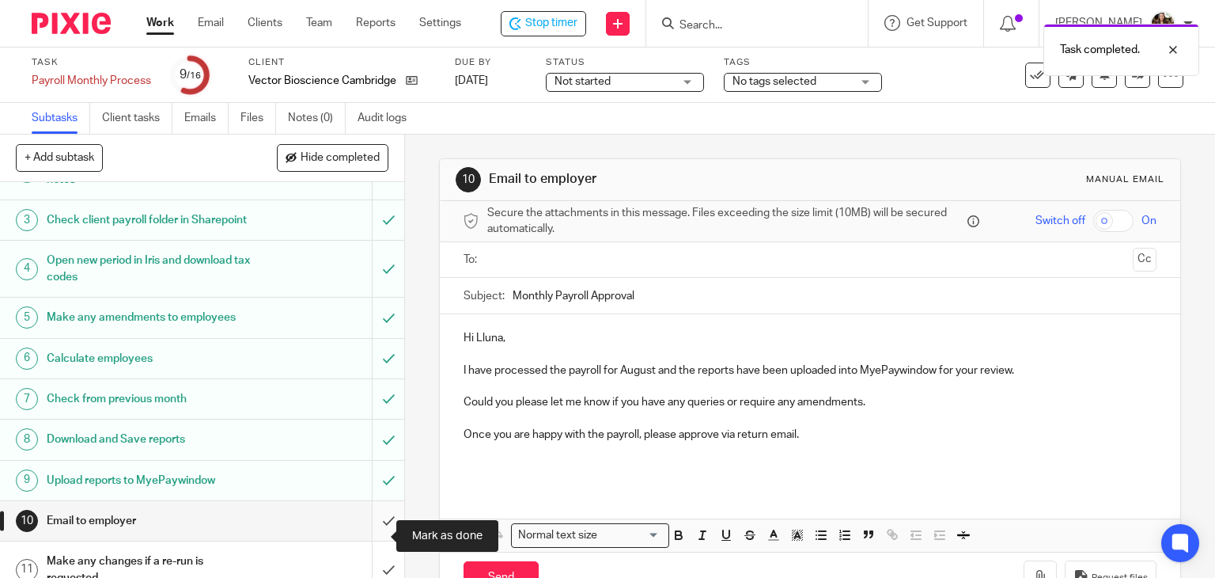
click at [362, 539] on input "submit" at bounding box center [202, 521] width 404 height 40
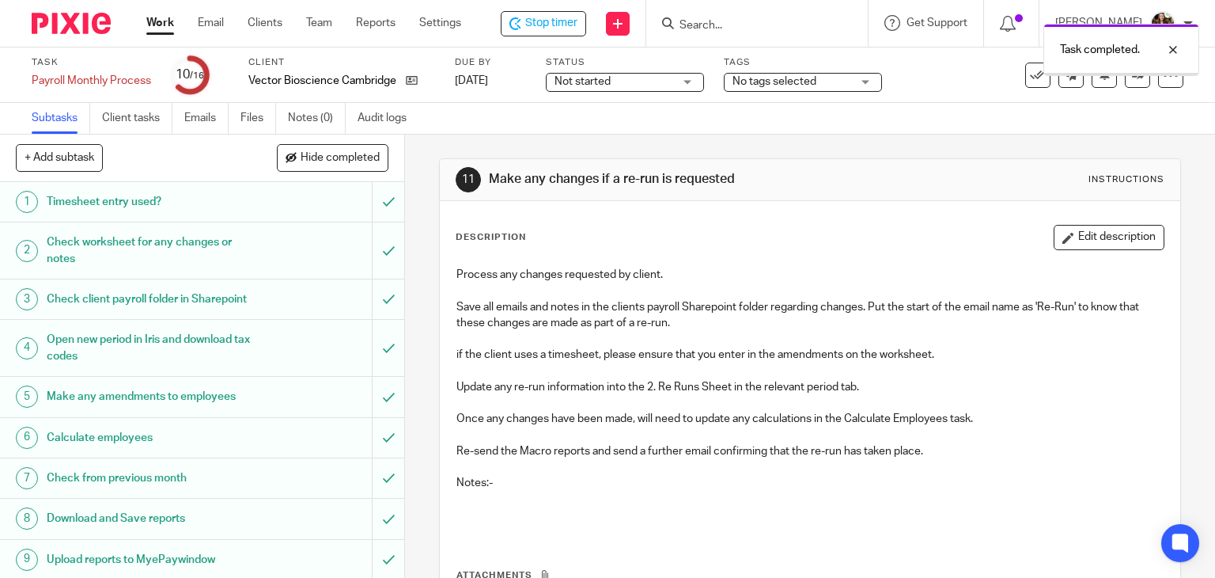
click at [862, 85] on div "No tags selected" at bounding box center [803, 82] width 158 height 19
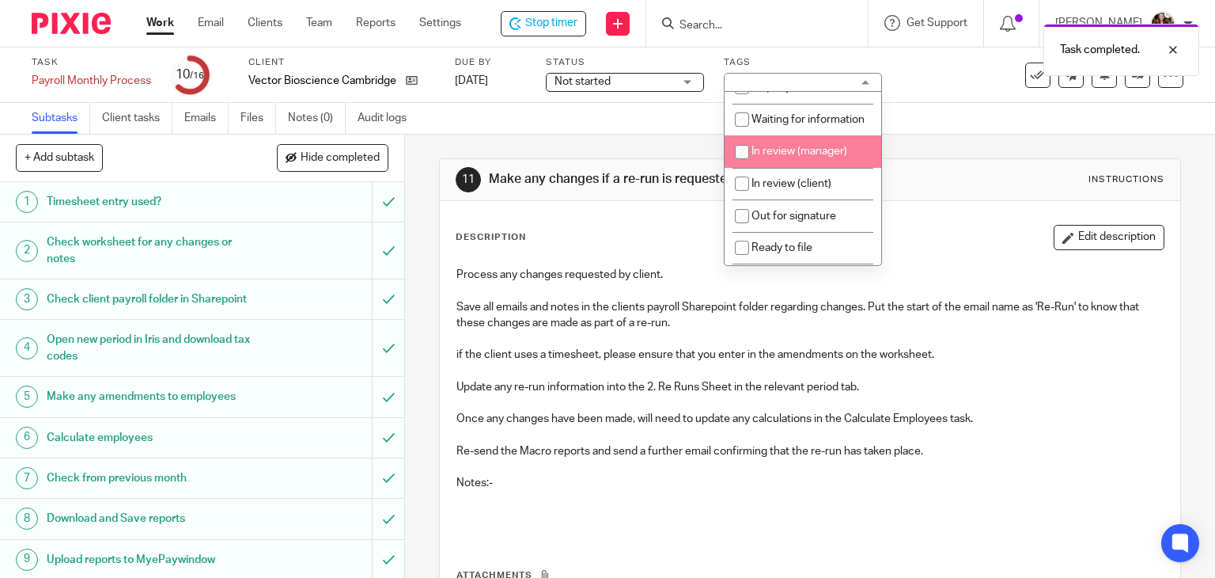
scroll to position [158, 0]
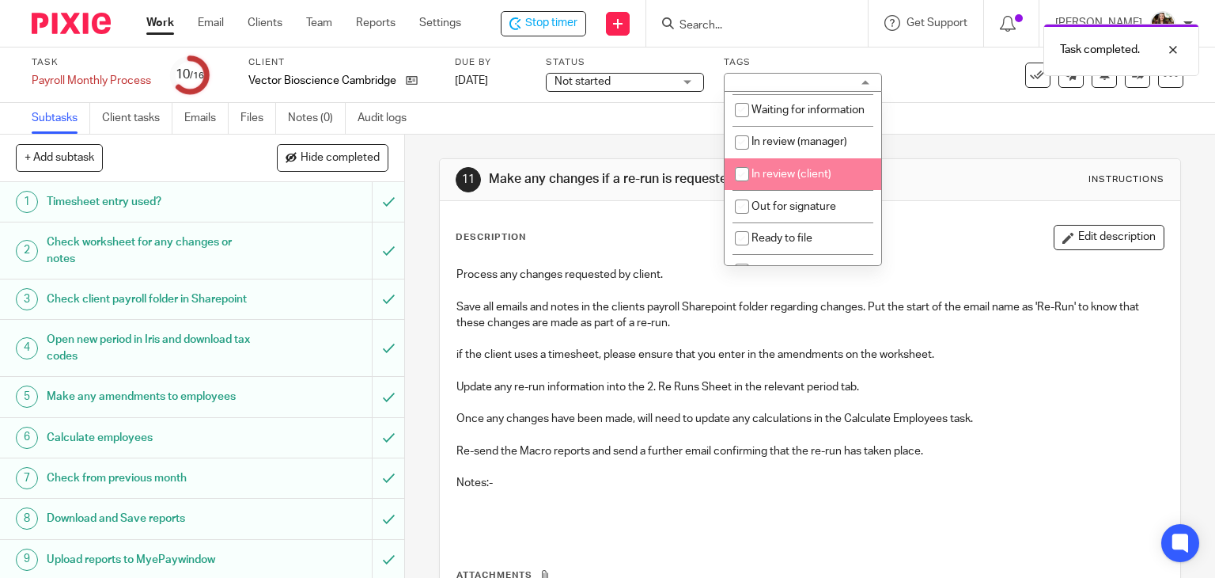
click at [802, 180] on span "In review (client)" at bounding box center [792, 174] width 80 height 11
checkbox input "true"
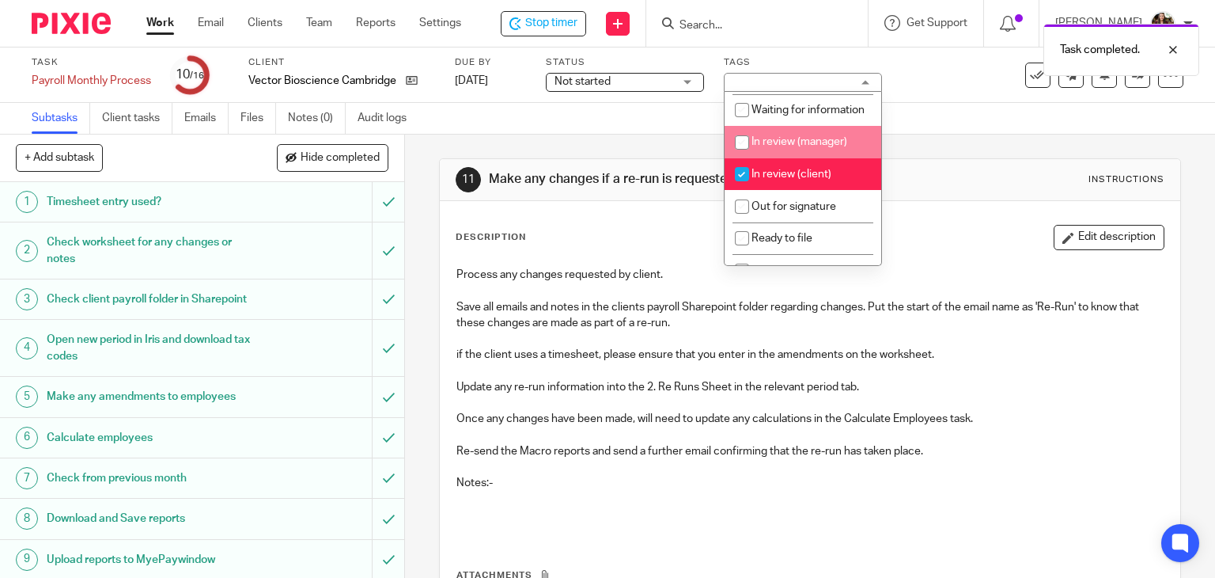
click at [909, 112] on div "Subtasks Client tasks Emails Files Notes (0) Audit logs" at bounding box center [607, 119] width 1215 height 32
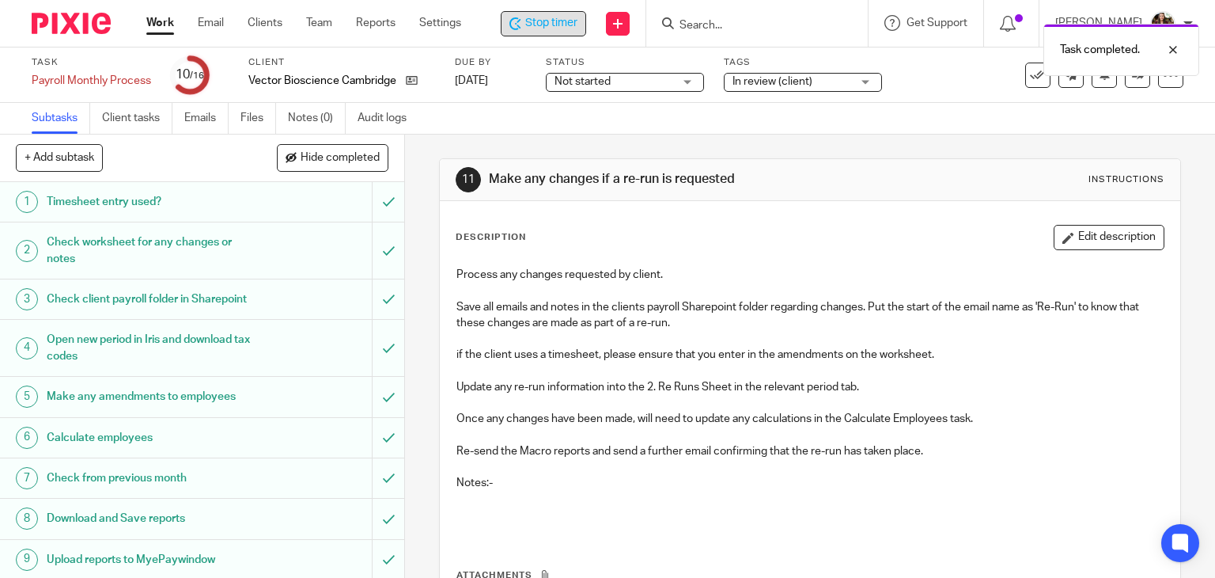
click at [563, 28] on span "Stop timer" at bounding box center [551, 23] width 52 height 17
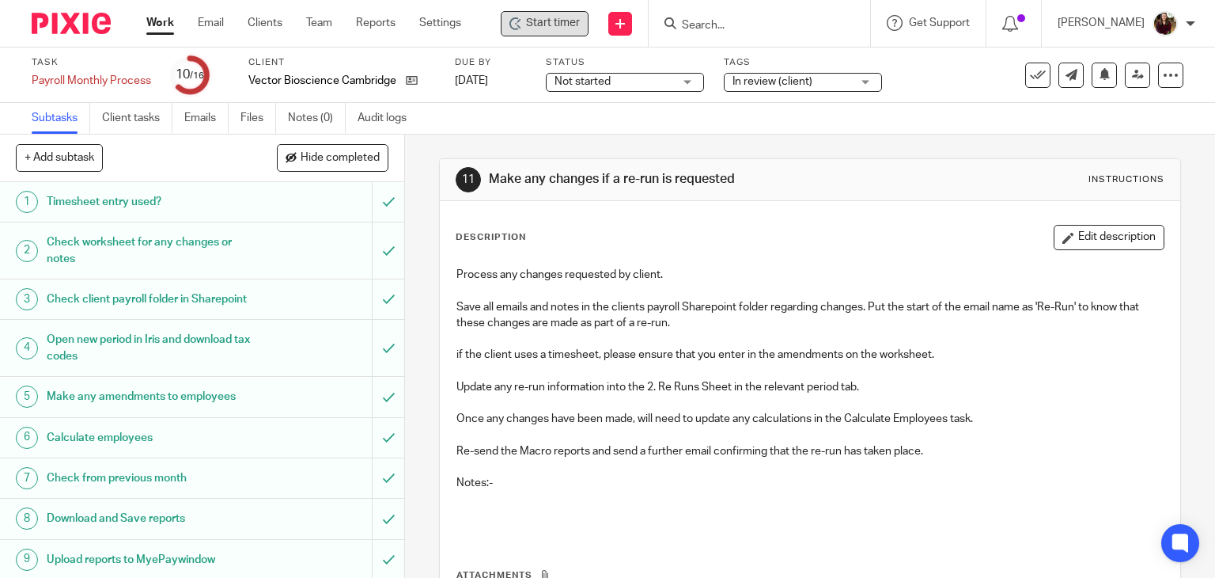
click at [742, 19] on input "Search" at bounding box center [751, 26] width 142 height 14
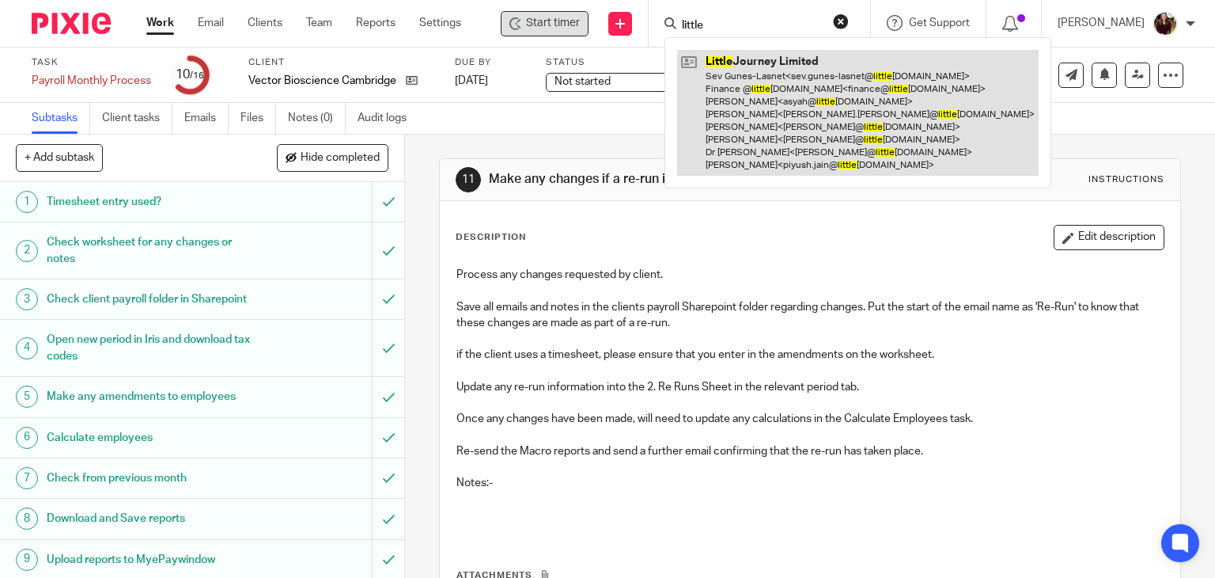
type input "little"
click at [770, 84] on link at bounding box center [858, 113] width 362 height 126
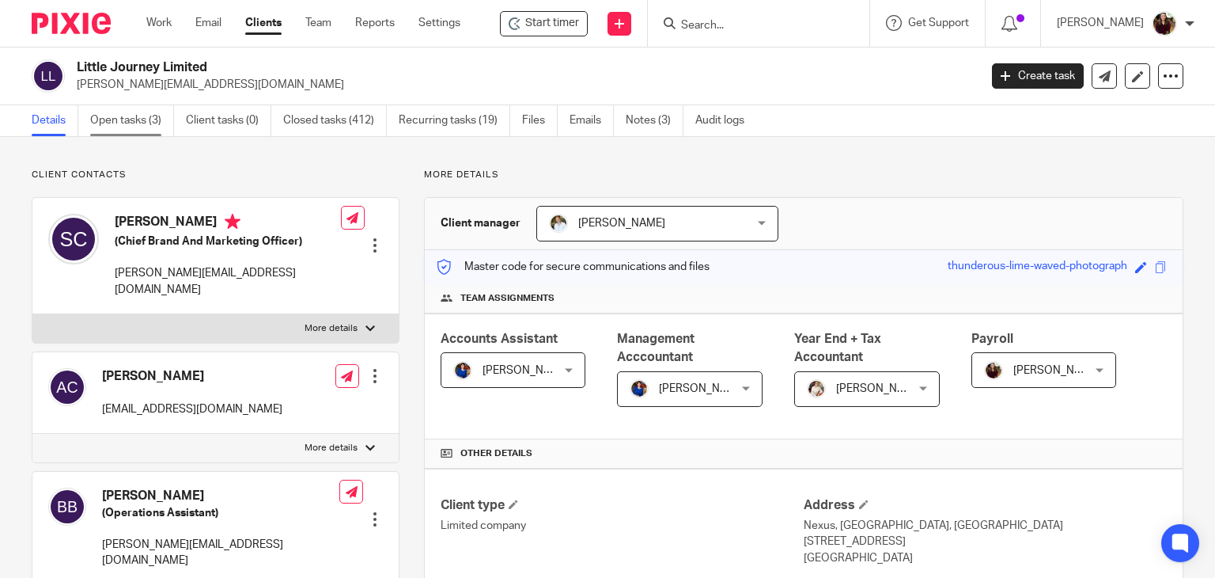
click at [119, 121] on link "Open tasks (3)" at bounding box center [132, 120] width 84 height 31
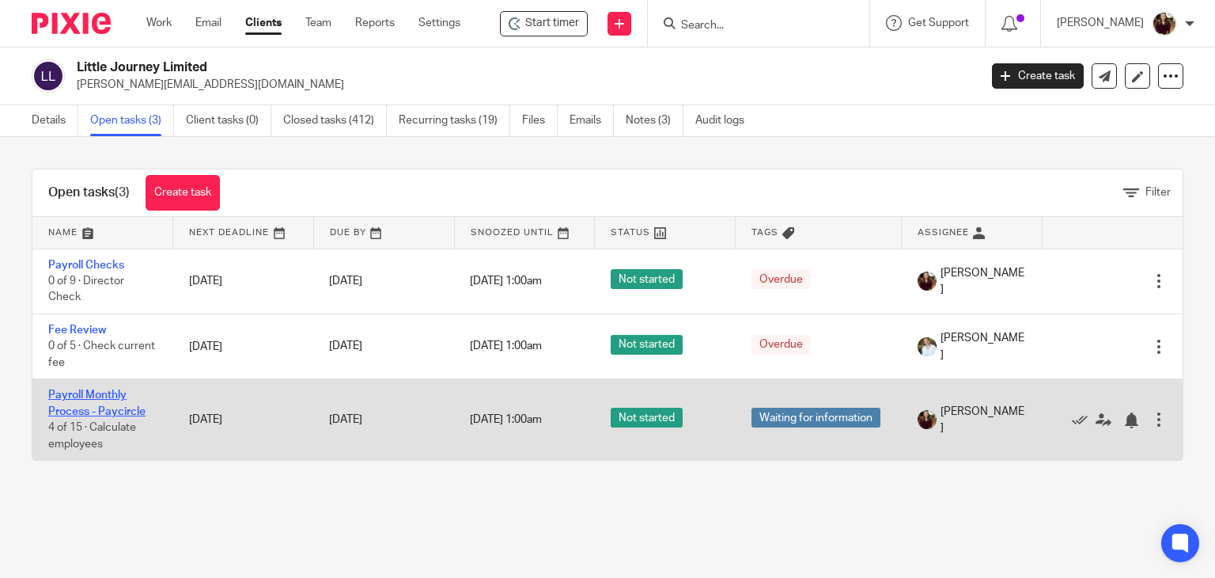
click at [127, 407] on link "Payroll Monthly Process - Paycircle" at bounding box center [96, 402] width 97 height 27
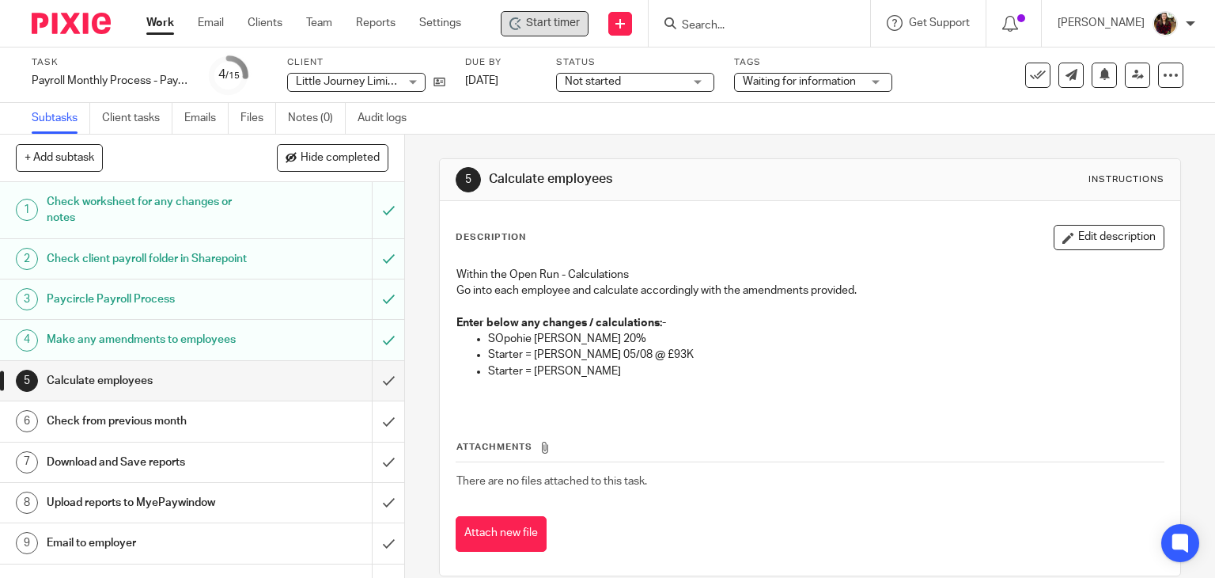
click at [549, 20] on span "Start timer" at bounding box center [553, 23] width 54 height 17
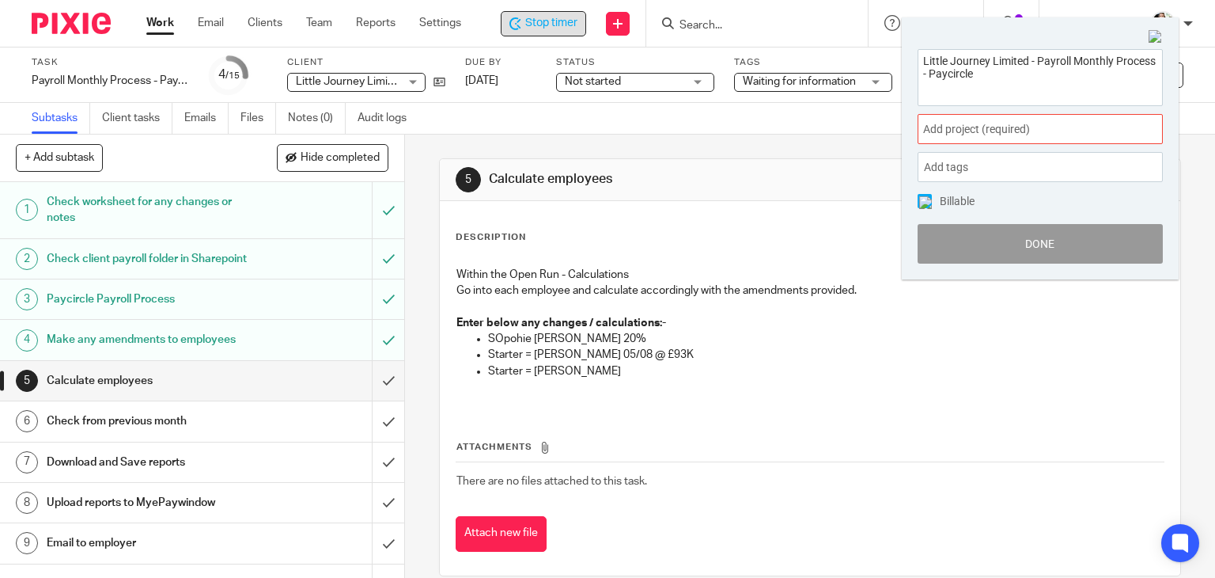
click at [1059, 134] on span "Add project (required) :" at bounding box center [1022, 129] width 199 height 17
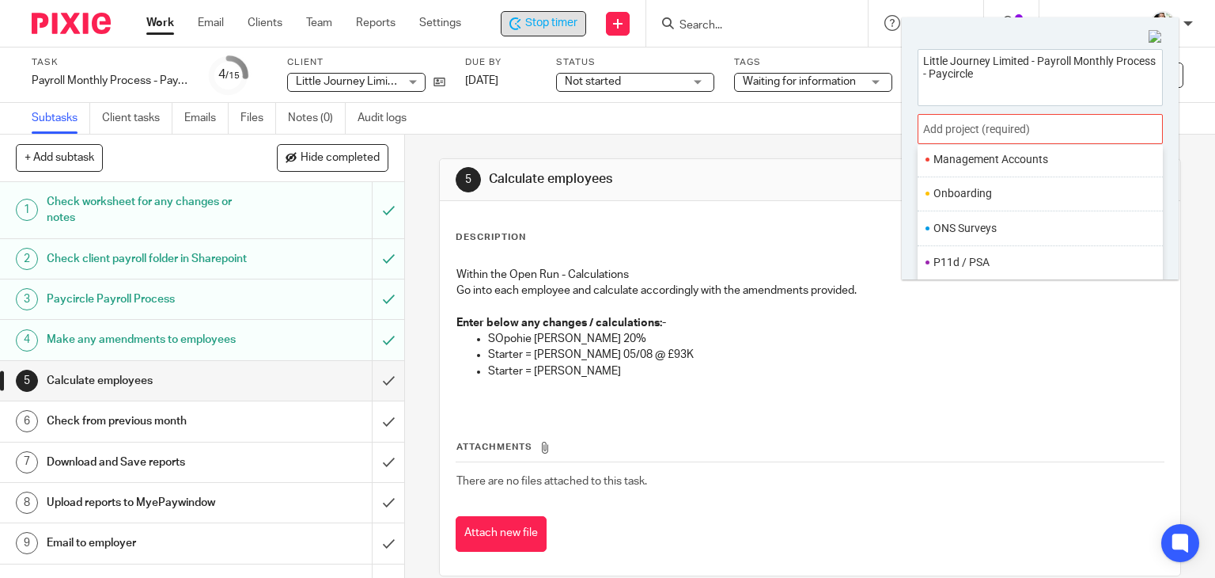
scroll to position [592, 0]
drag, startPoint x: 968, startPoint y: 200, endPoint x: 1000, endPoint y: 236, distance: 47.6
click at [968, 204] on li "Payroll" at bounding box center [1037, 204] width 206 height 17
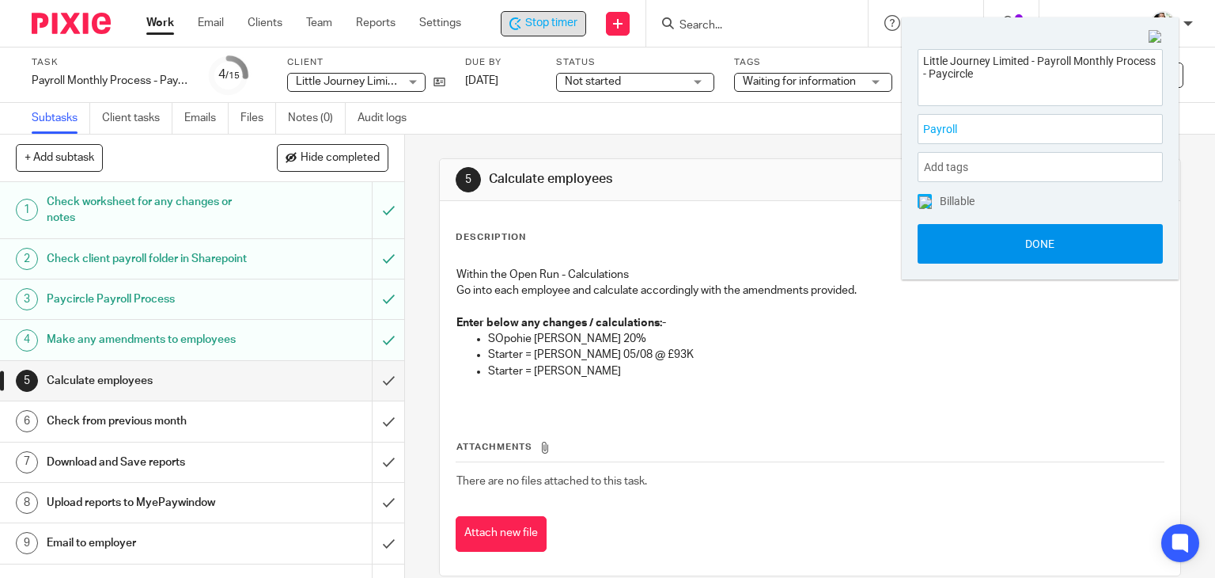
click at [1006, 244] on button "Done" at bounding box center [1040, 244] width 245 height 40
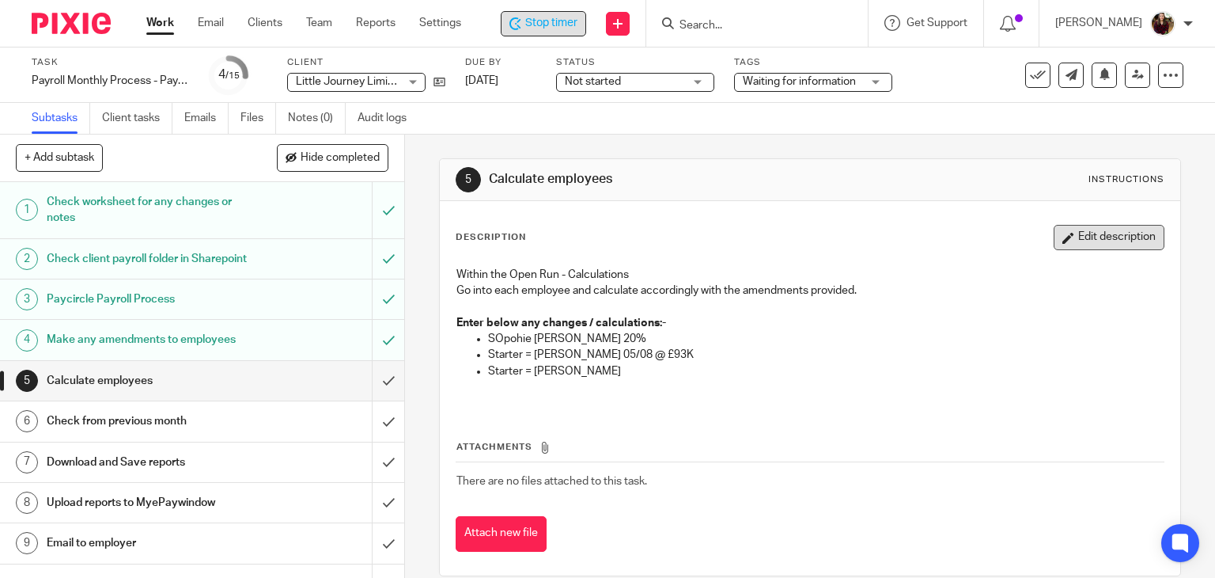
click at [1063, 237] on button "Edit description" at bounding box center [1109, 237] width 111 height 25
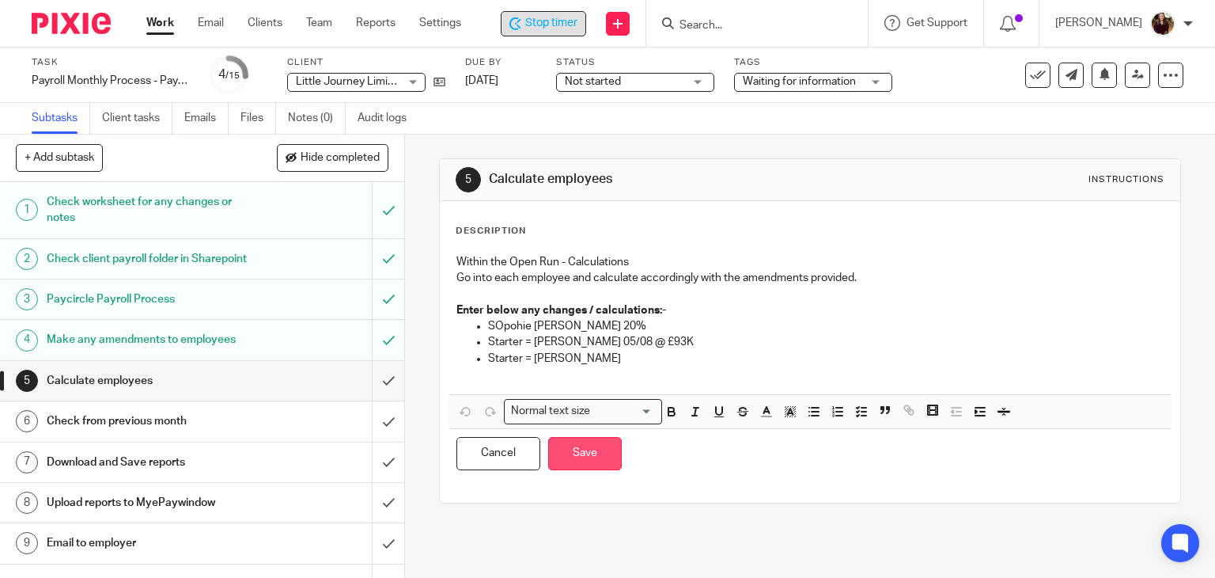
click at [588, 450] on button "Save" at bounding box center [585, 454] width 74 height 34
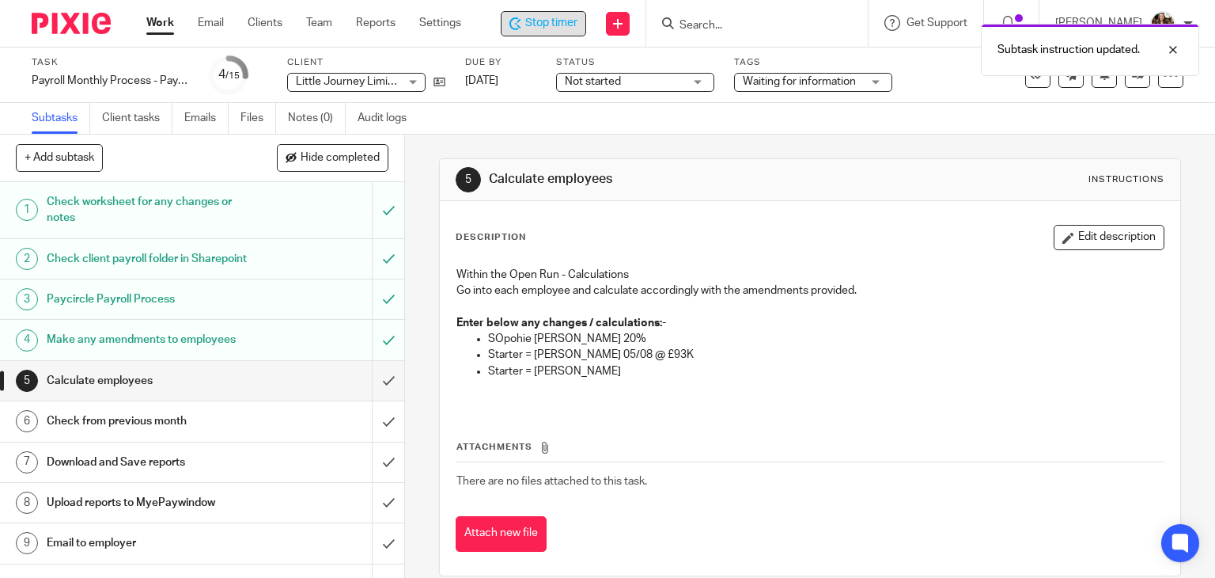
click at [350, 396] on link "5 Calculate employees" at bounding box center [186, 381] width 372 height 40
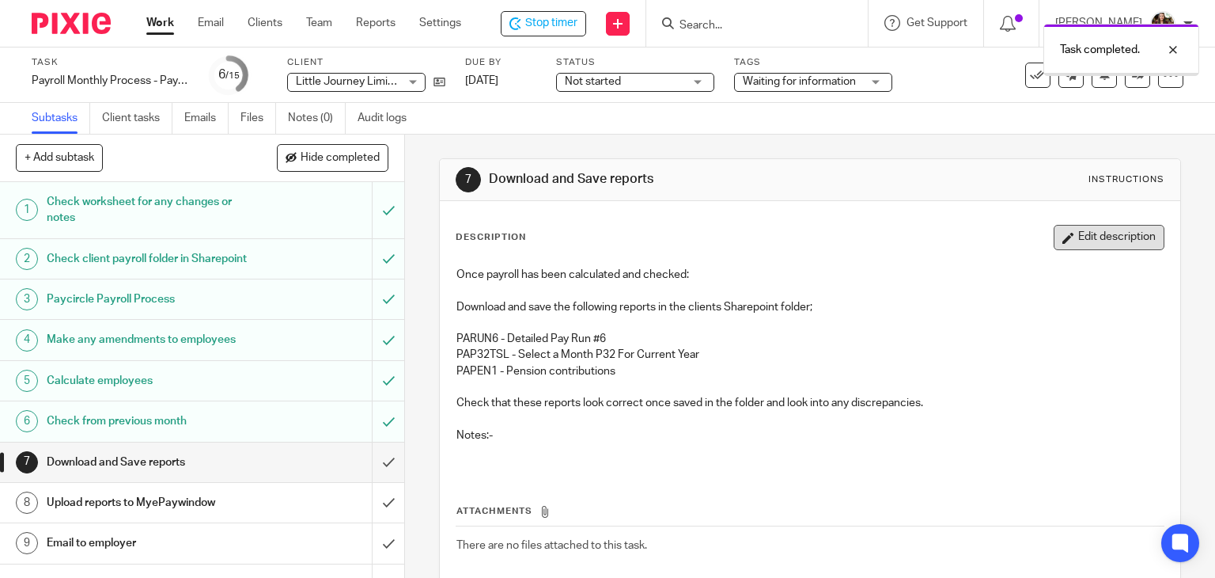
click at [1066, 239] on button "Edit description" at bounding box center [1109, 237] width 111 height 25
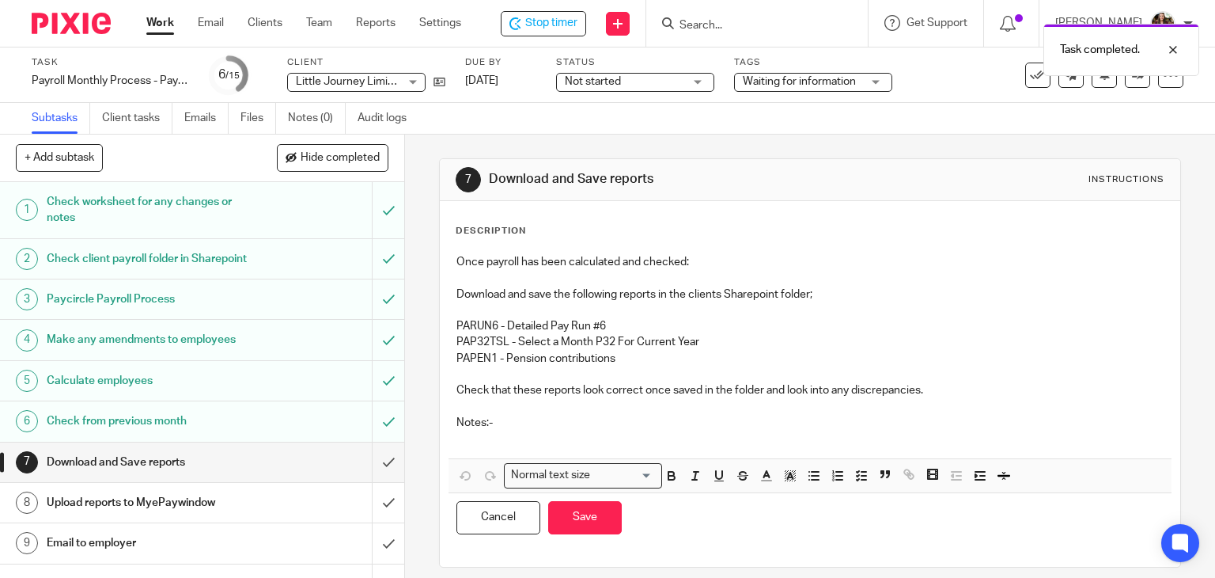
click at [502, 438] on p at bounding box center [810, 438] width 708 height 16
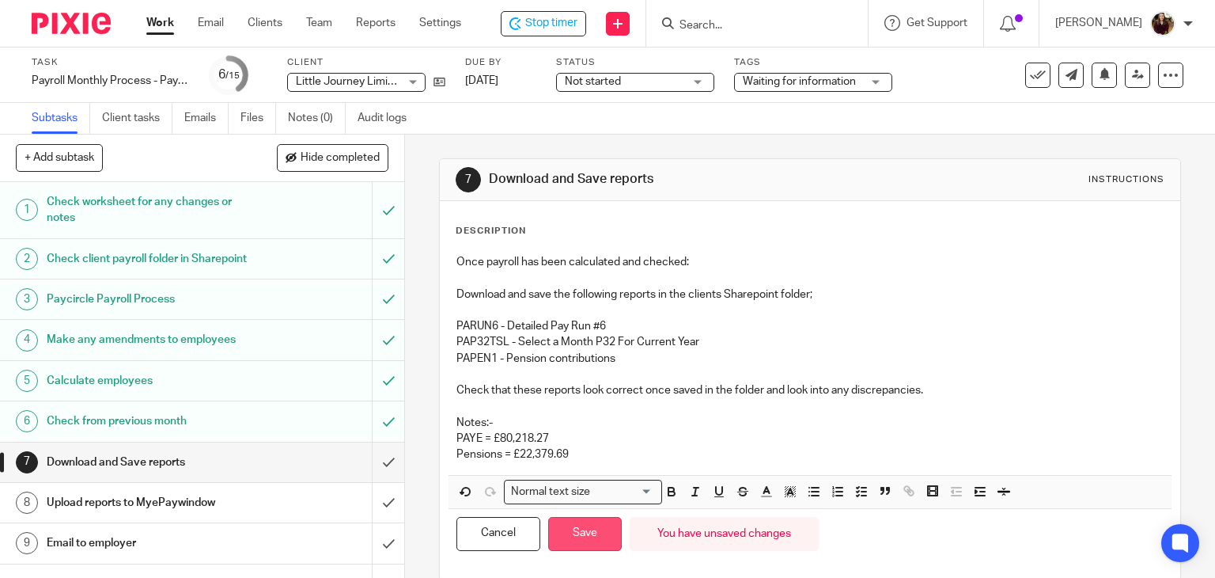
click at [579, 532] on button "Save" at bounding box center [585, 534] width 74 height 34
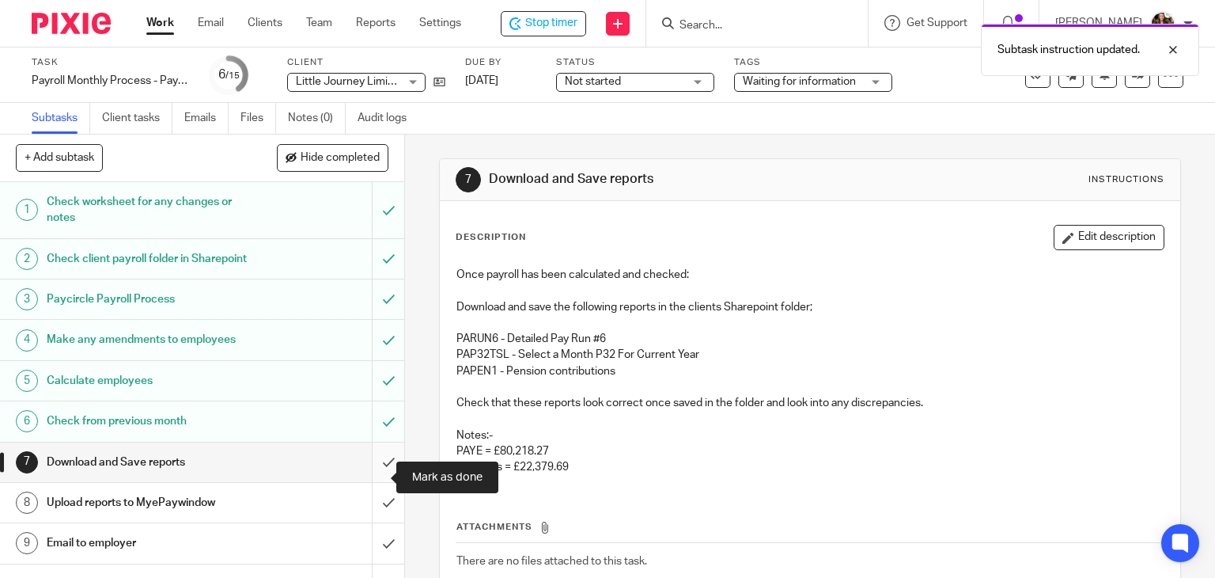
click at [377, 473] on input "submit" at bounding box center [202, 462] width 404 height 40
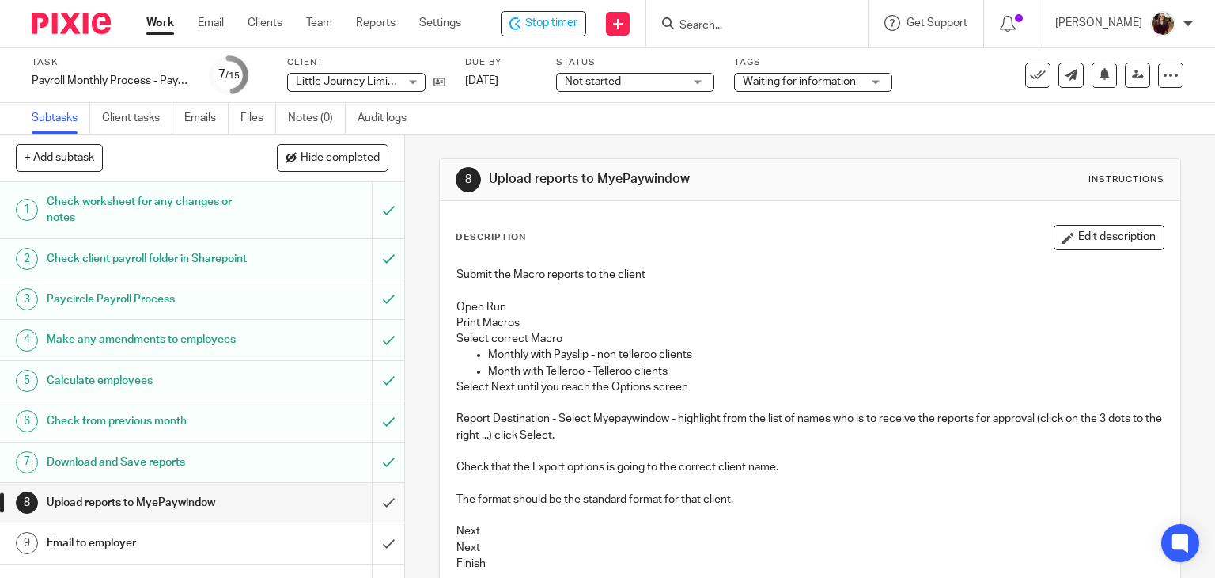
click at [371, 519] on input "submit" at bounding box center [202, 503] width 404 height 40
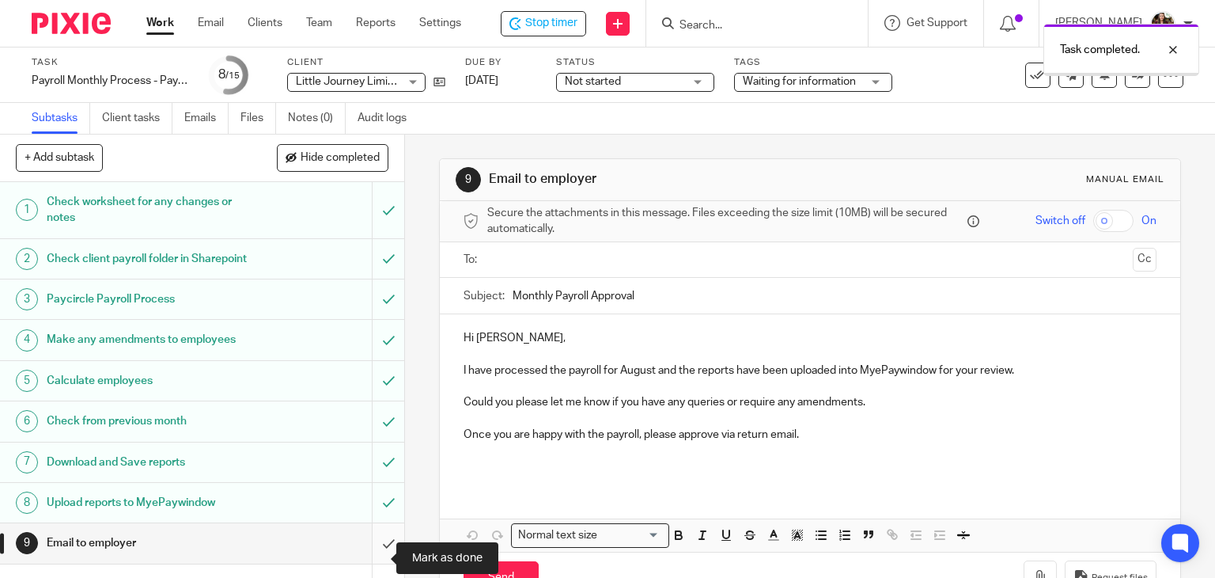
click at [379, 556] on input "submit" at bounding box center [202, 543] width 404 height 40
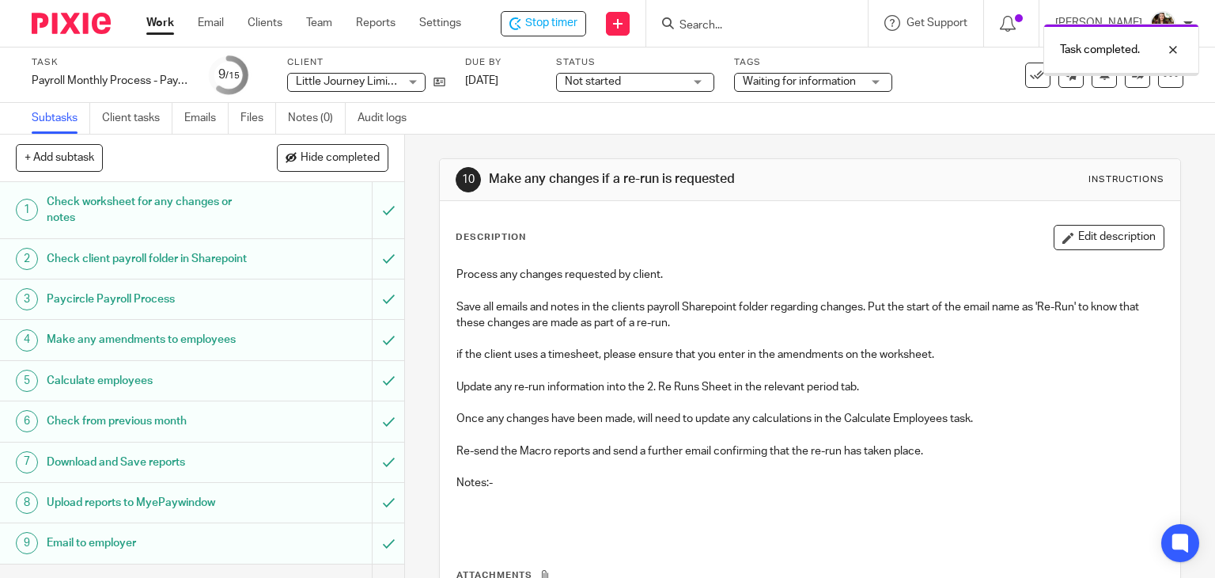
click at [873, 77] on div "Waiting for information" at bounding box center [813, 82] width 158 height 19
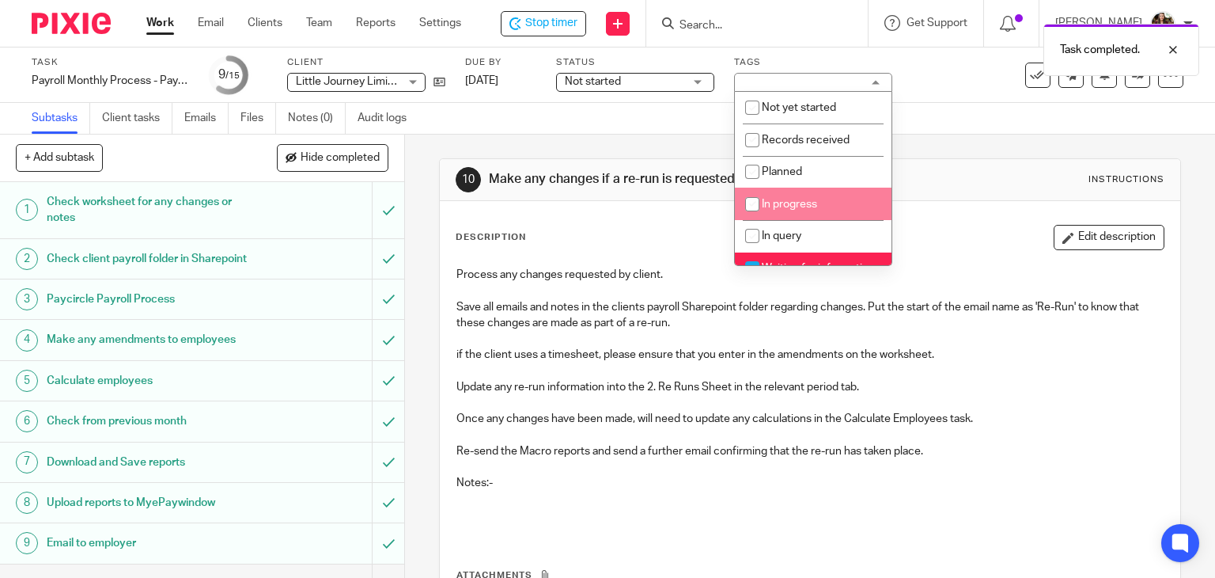
scroll to position [158, 0]
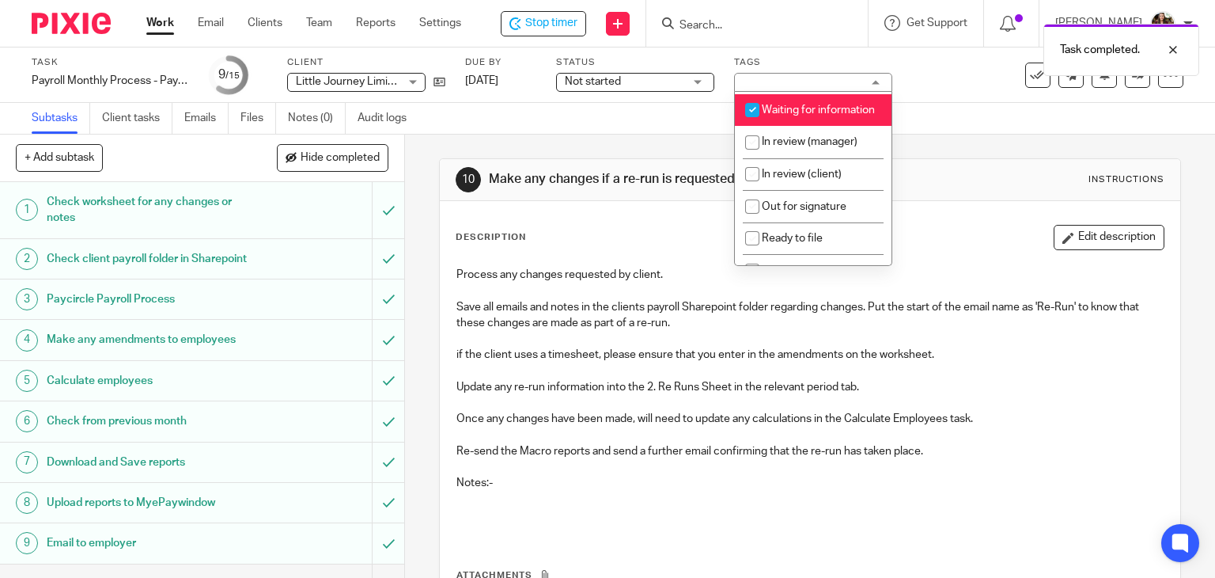
click at [824, 127] on li "Waiting for information" at bounding box center [813, 110] width 157 height 32
checkbox input "false"
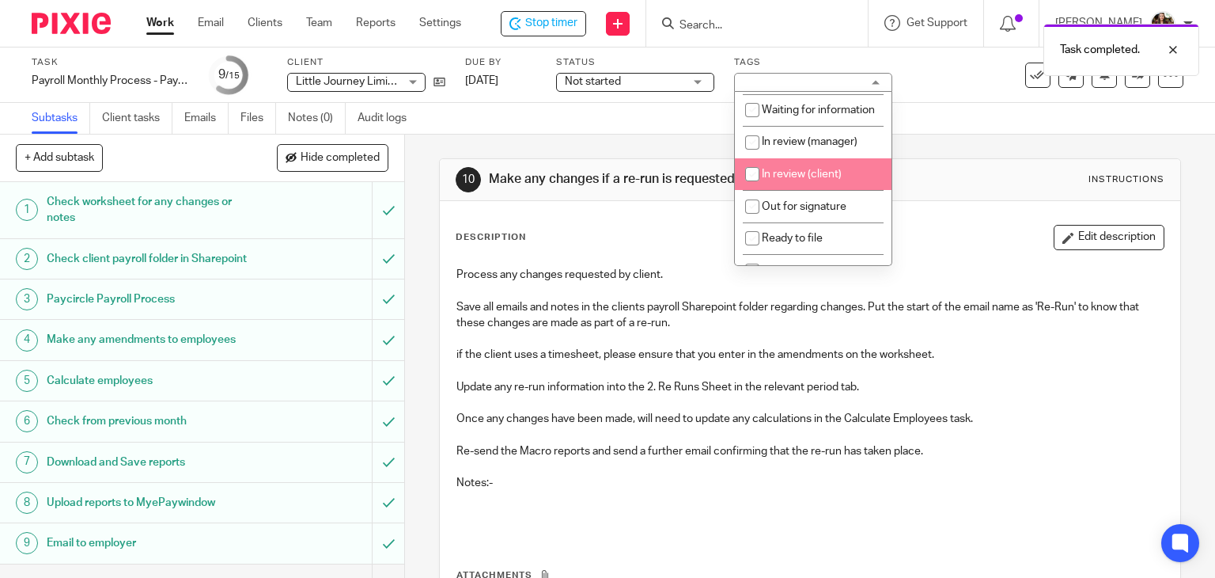
click at [801, 180] on span "In review (client)" at bounding box center [802, 174] width 80 height 11
checkbox input "true"
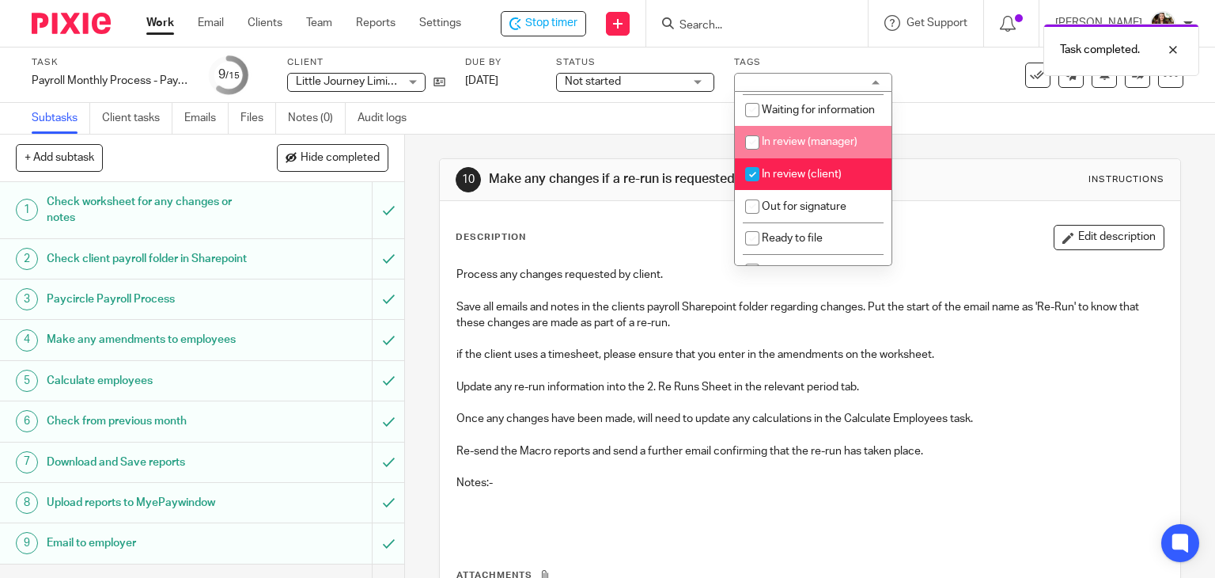
click at [964, 127] on div "Subtasks Client tasks Emails Files Notes (0) Audit logs" at bounding box center [607, 119] width 1215 height 32
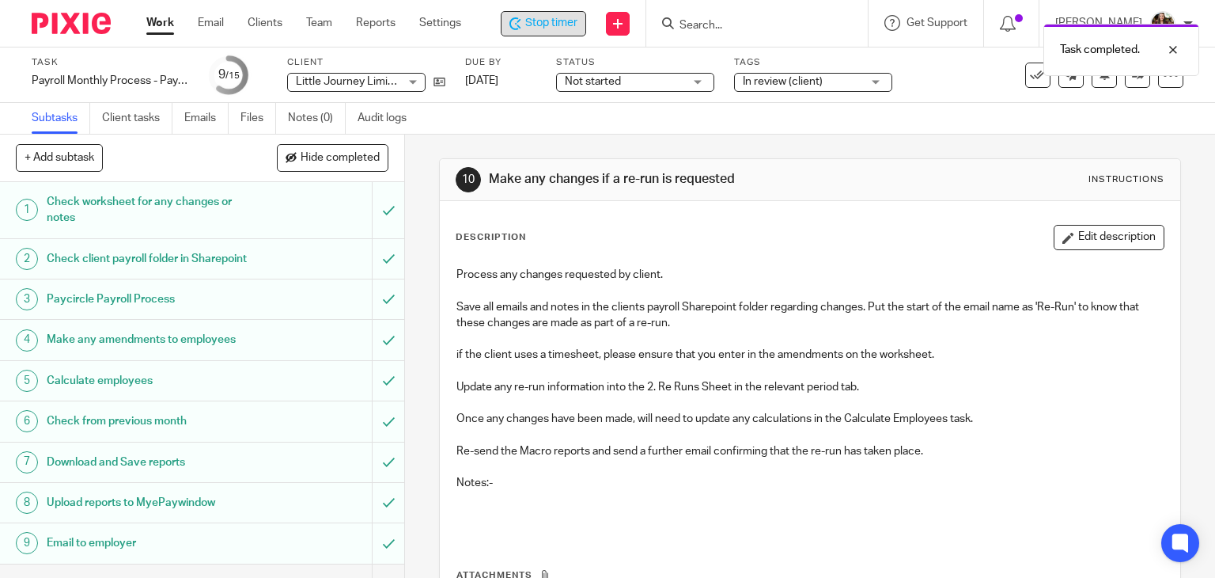
click at [557, 20] on span "Stop timer" at bounding box center [551, 23] width 52 height 17
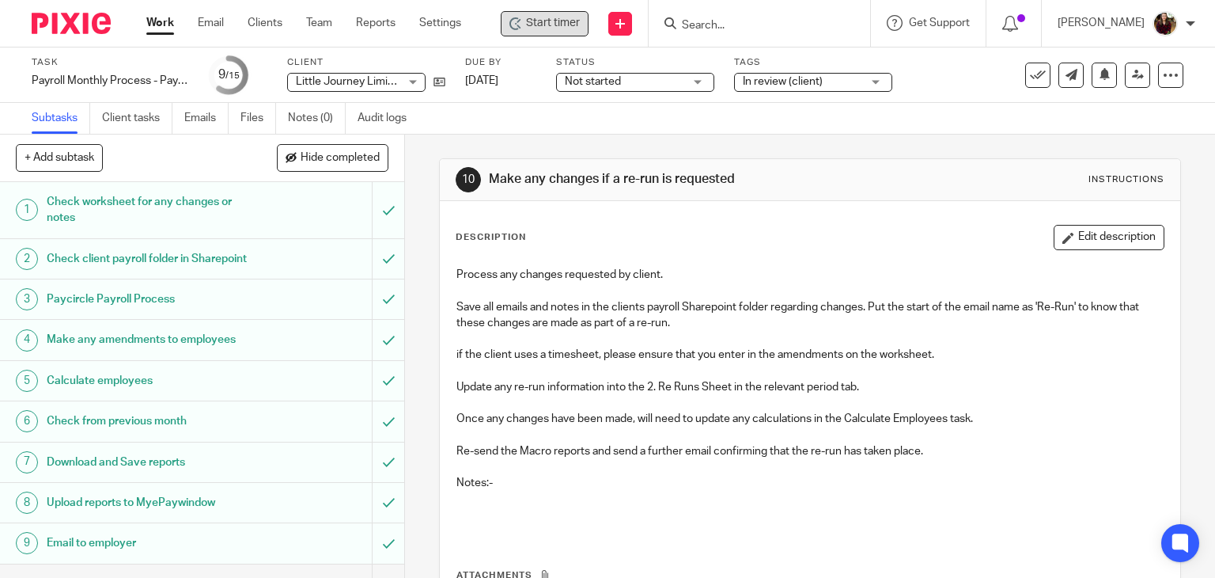
click at [766, 26] on input "Search" at bounding box center [751, 26] width 142 height 14
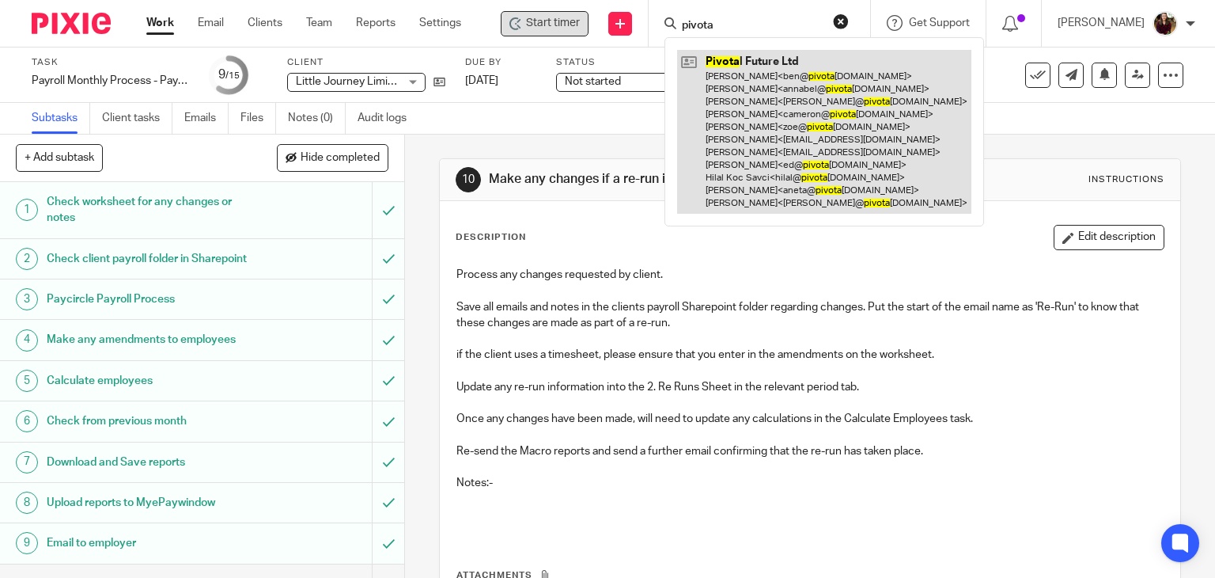
type input "pivota"
click at [737, 133] on link at bounding box center [824, 132] width 294 height 164
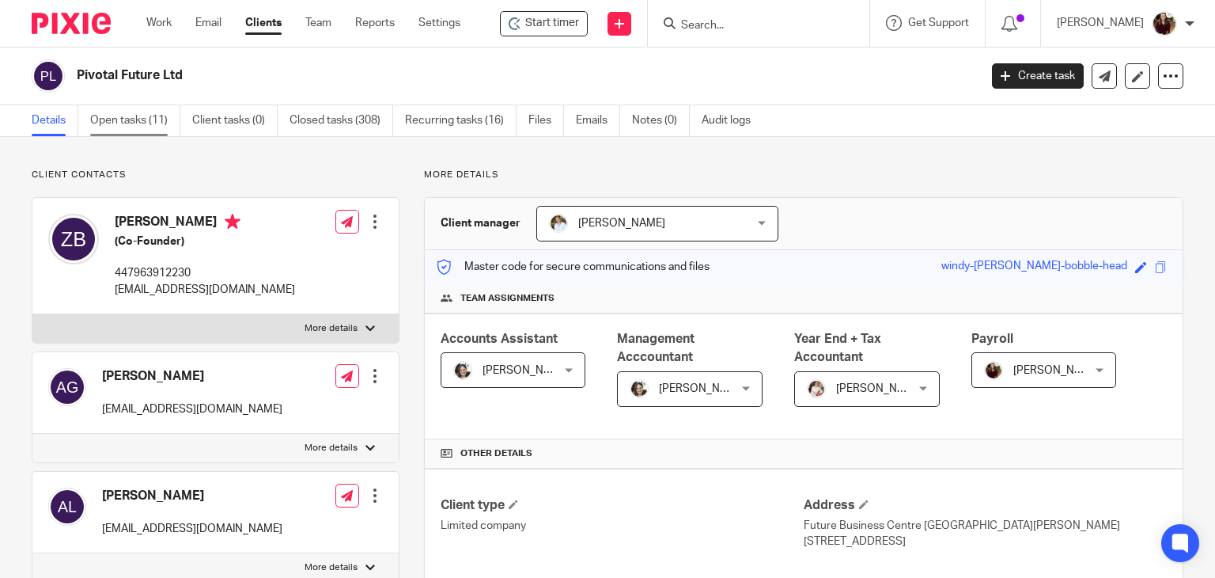
click at [107, 129] on link "Open tasks (11)" at bounding box center [135, 120] width 90 height 31
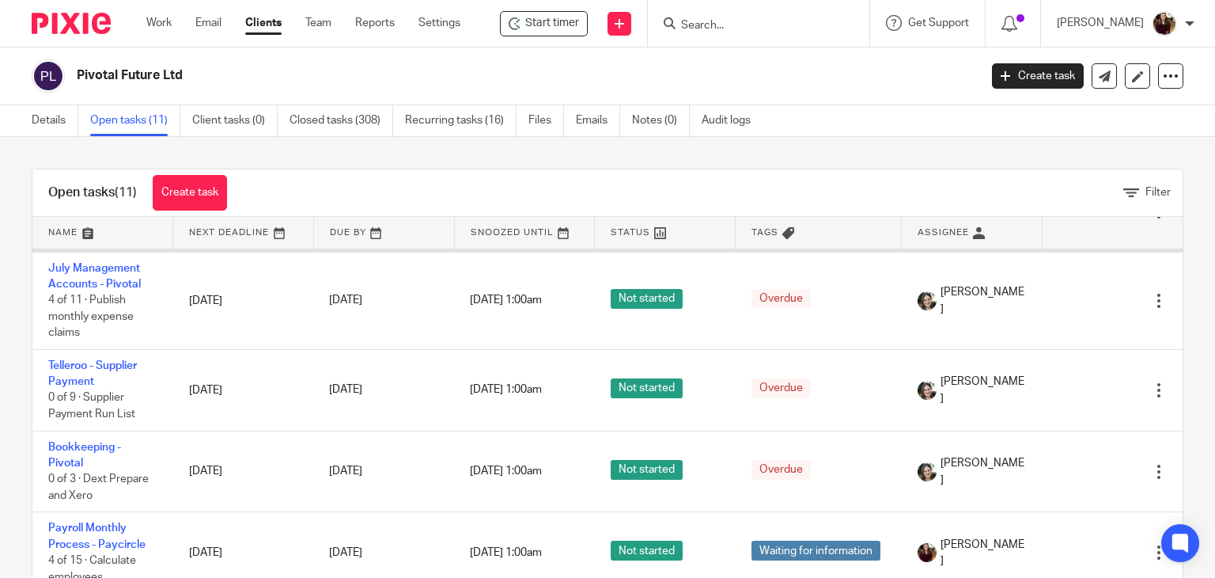
scroll to position [617, 0]
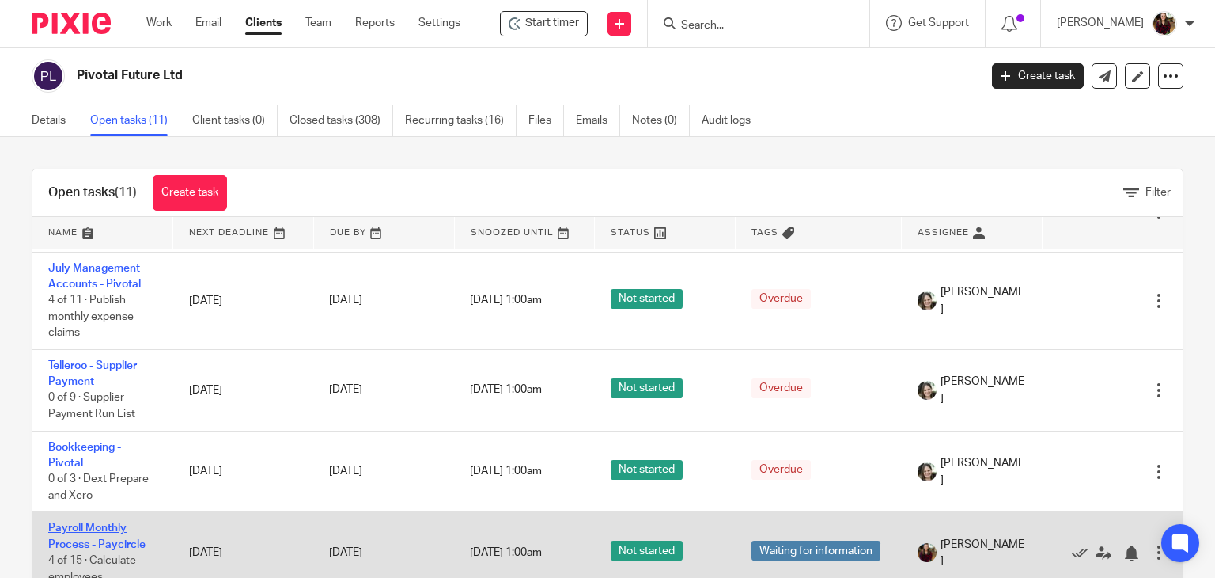
click at [100, 526] on link "Payroll Monthly Process - Paycircle" at bounding box center [96, 535] width 97 height 27
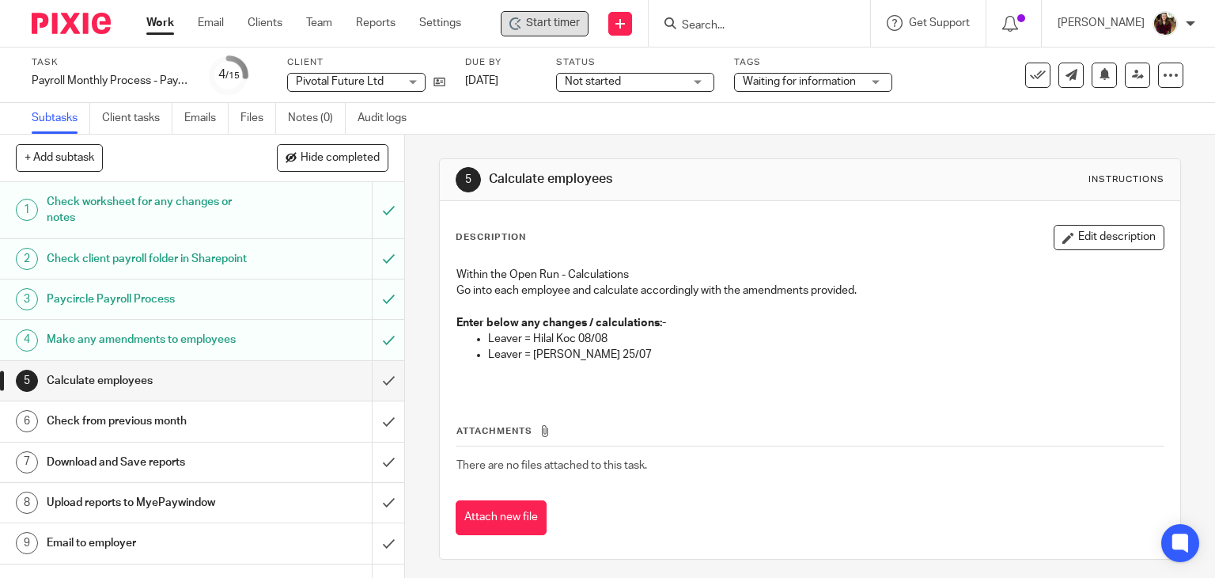
click at [573, 22] on span "Start timer" at bounding box center [553, 23] width 54 height 17
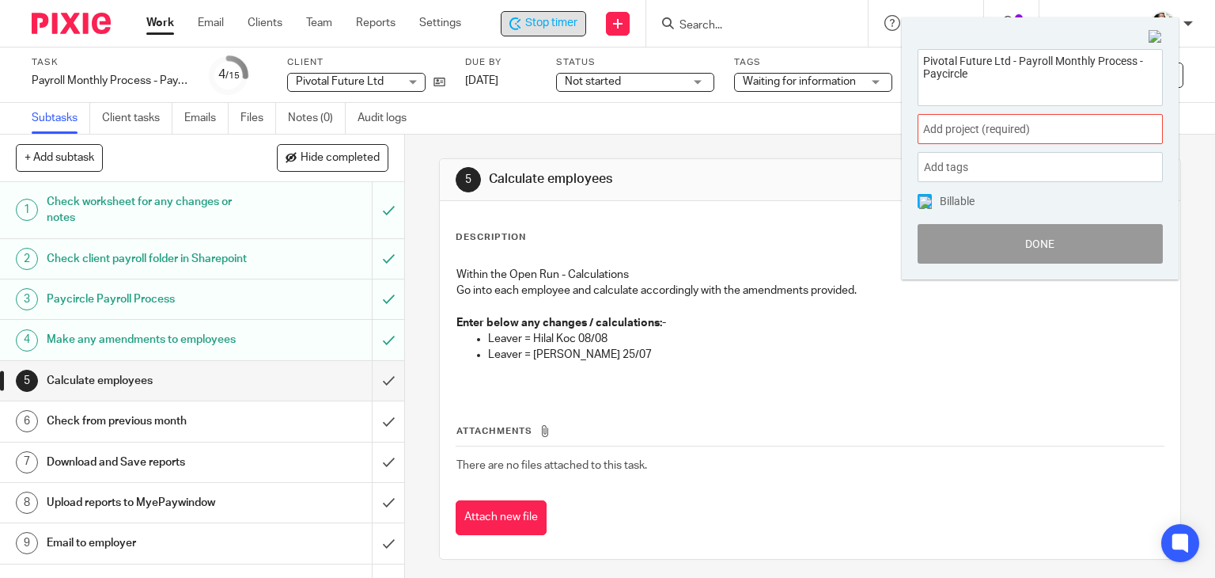
click at [1098, 121] on span "Add project (required) :" at bounding box center [1022, 129] width 199 height 17
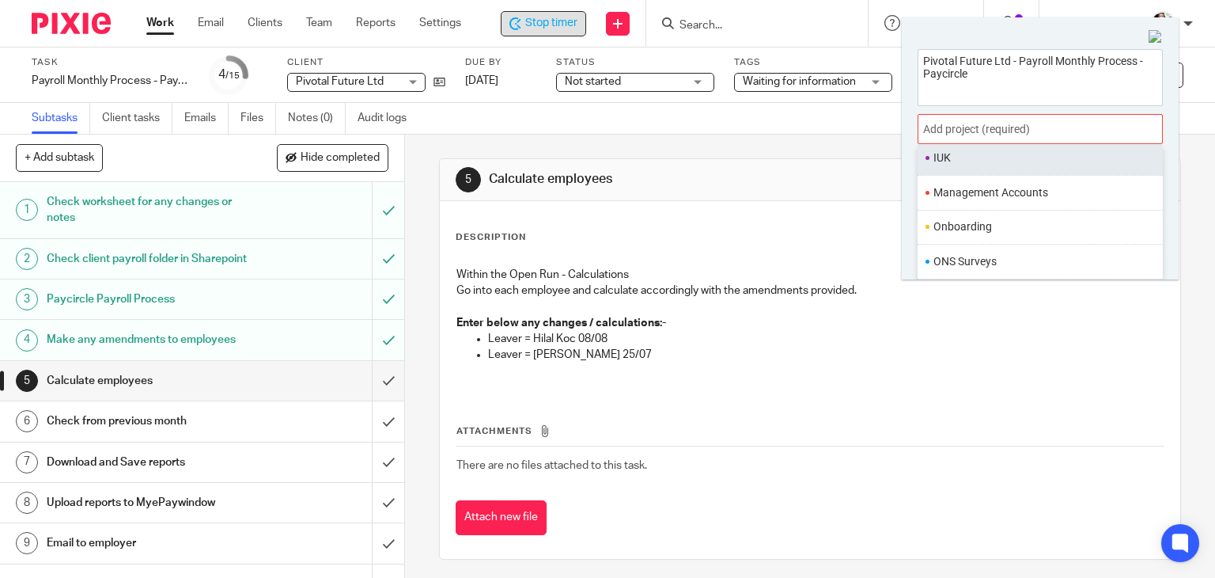
scroll to position [554, 0]
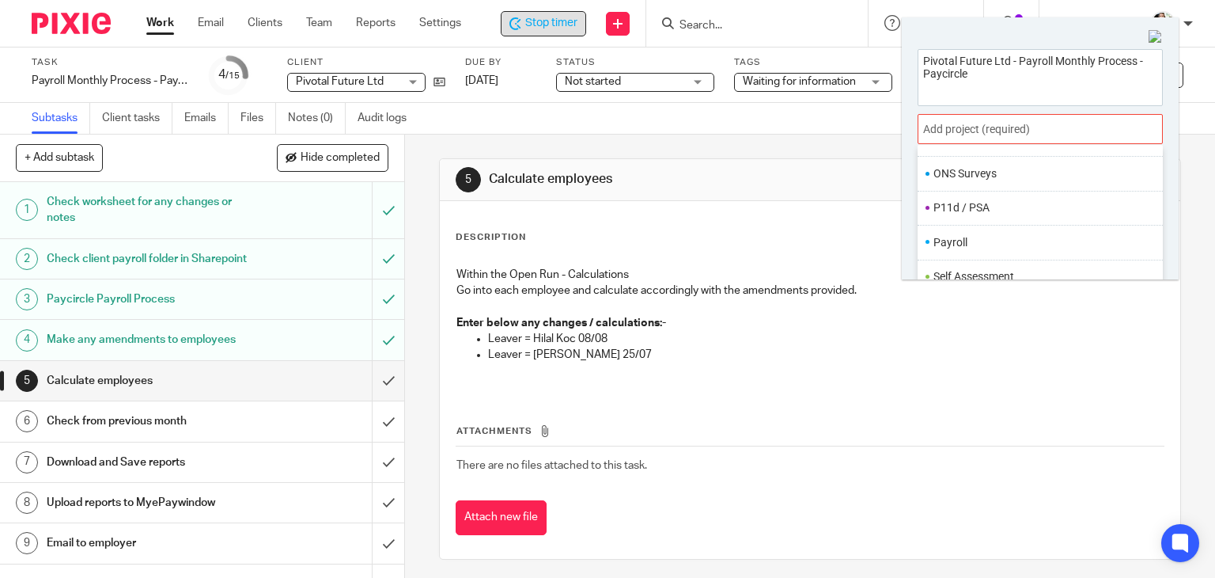
click at [956, 248] on li "Payroll" at bounding box center [1037, 242] width 206 height 17
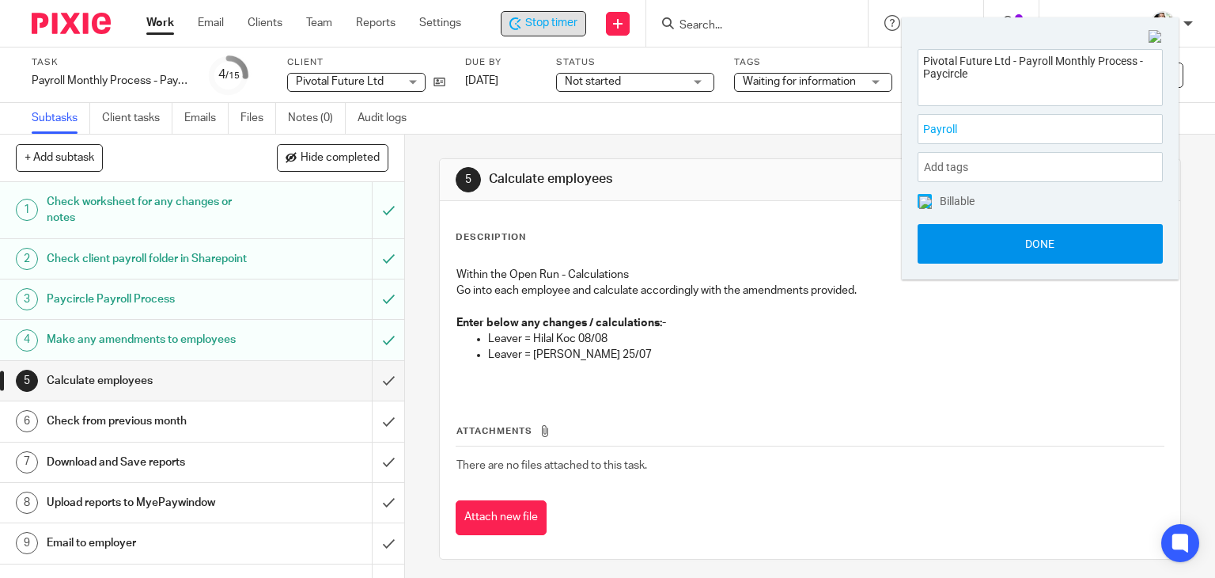
click at [1032, 259] on button "Done" at bounding box center [1040, 244] width 245 height 40
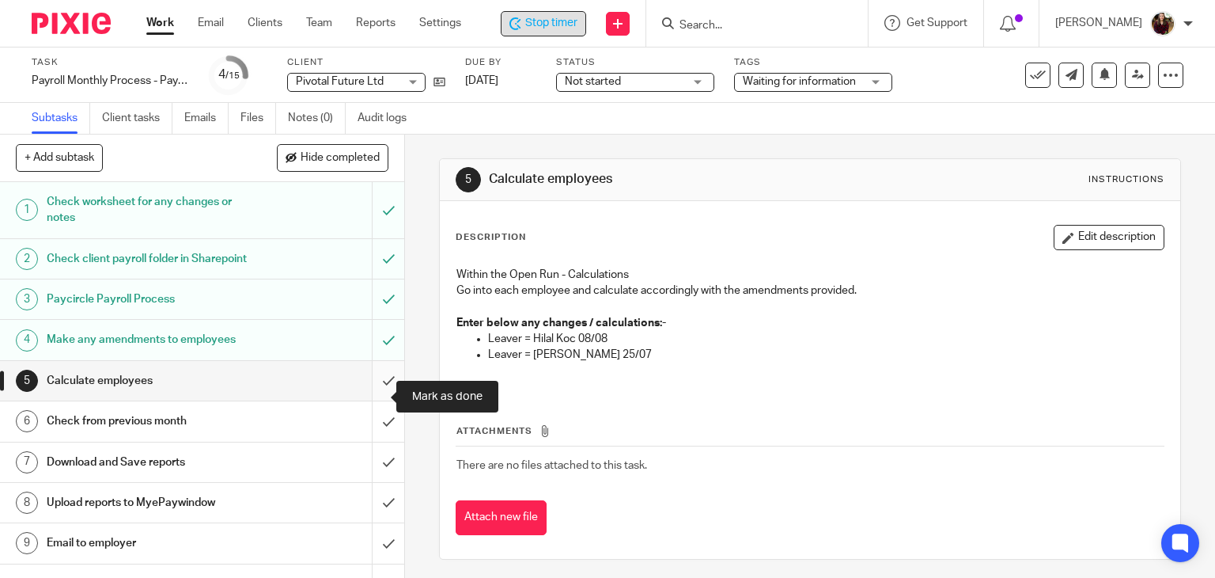
click at [374, 392] on input "submit" at bounding box center [202, 381] width 404 height 40
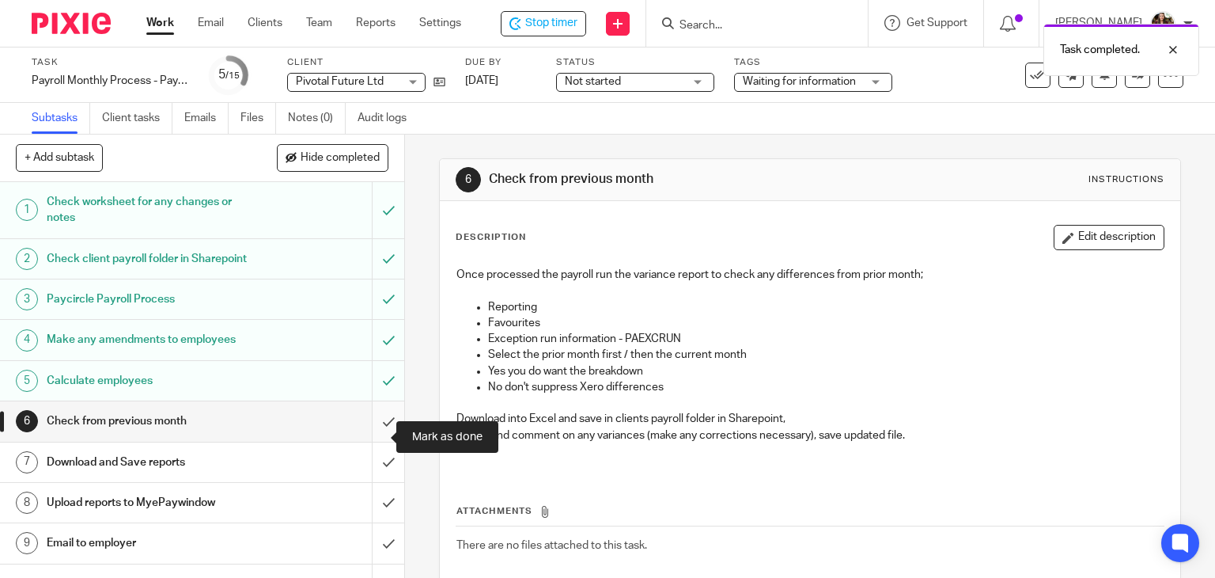
click at [377, 434] on input "submit" at bounding box center [202, 421] width 404 height 40
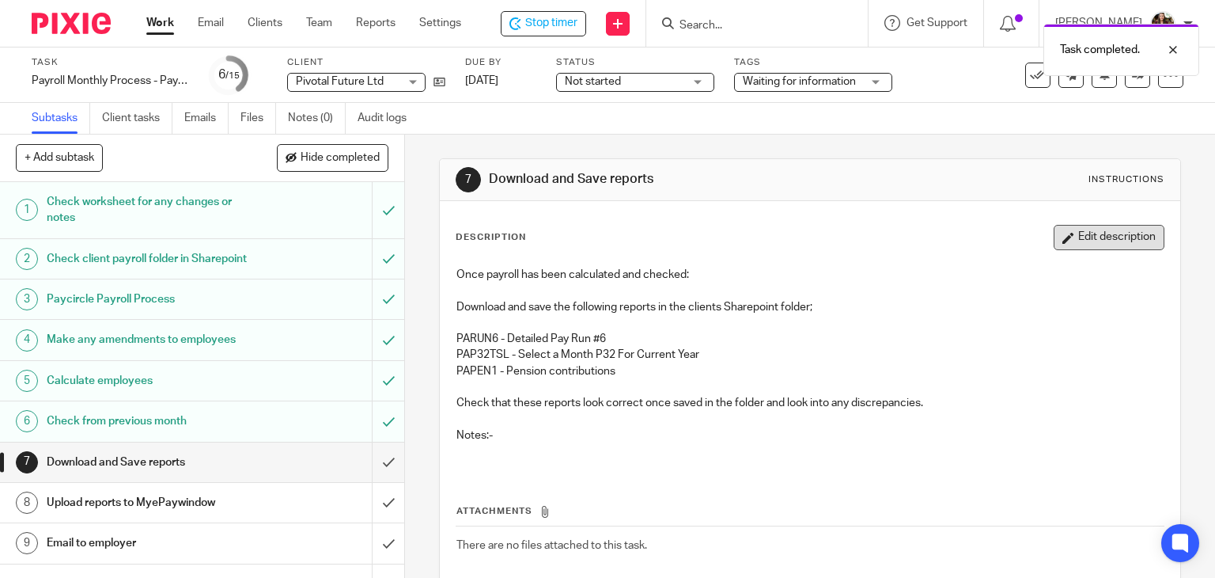
click at [1054, 226] on button "Edit description" at bounding box center [1109, 237] width 111 height 25
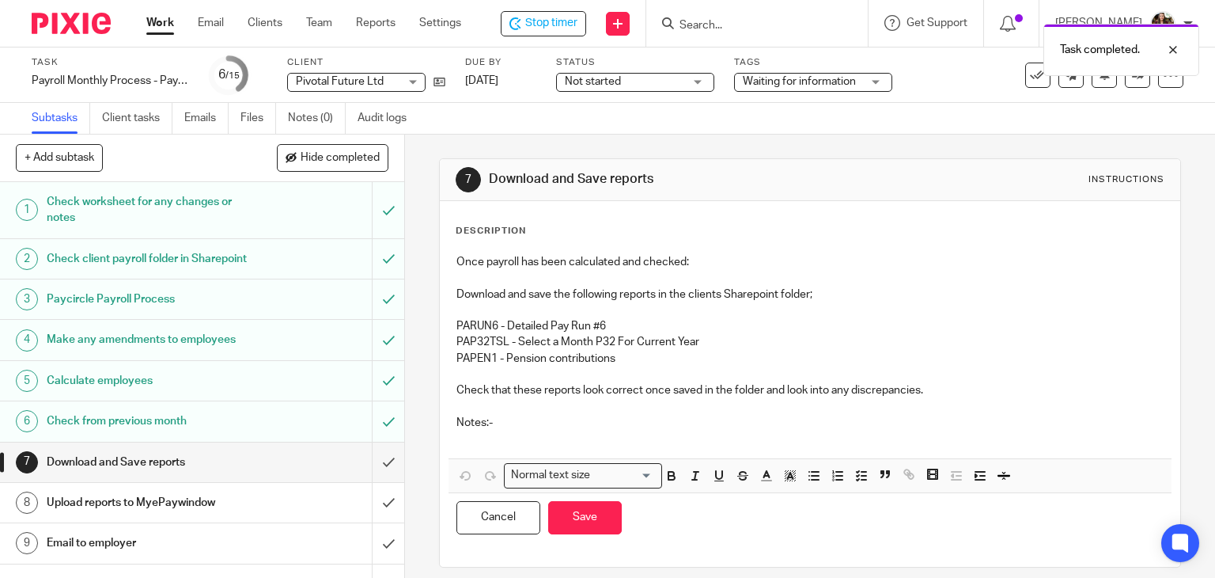
click at [557, 439] on p at bounding box center [810, 438] width 708 height 16
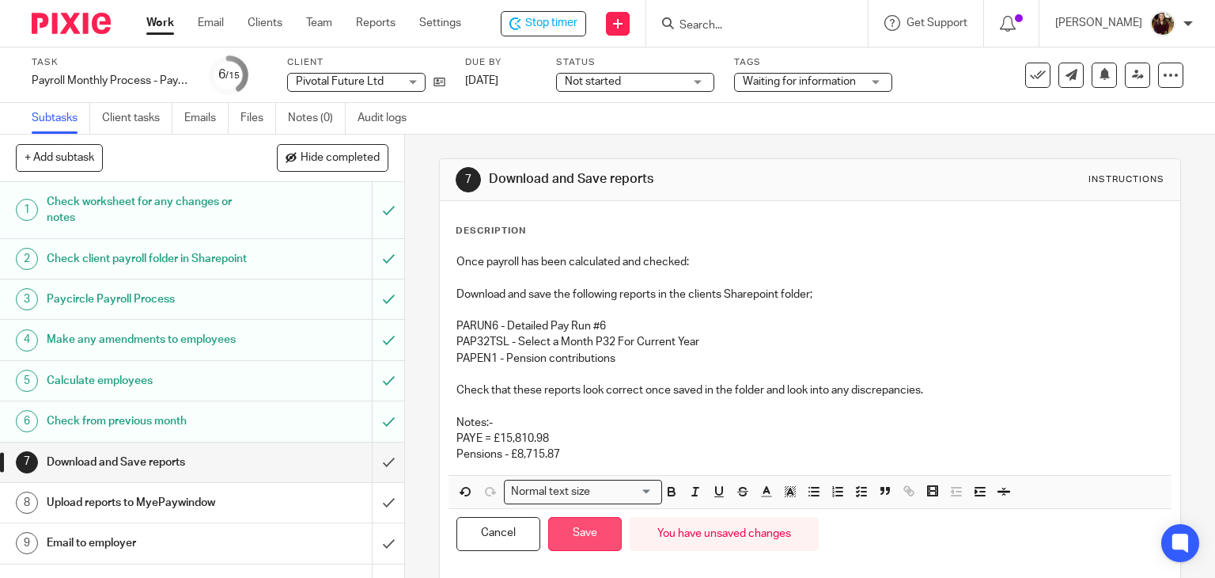
click at [561, 534] on button "Save" at bounding box center [585, 534] width 74 height 34
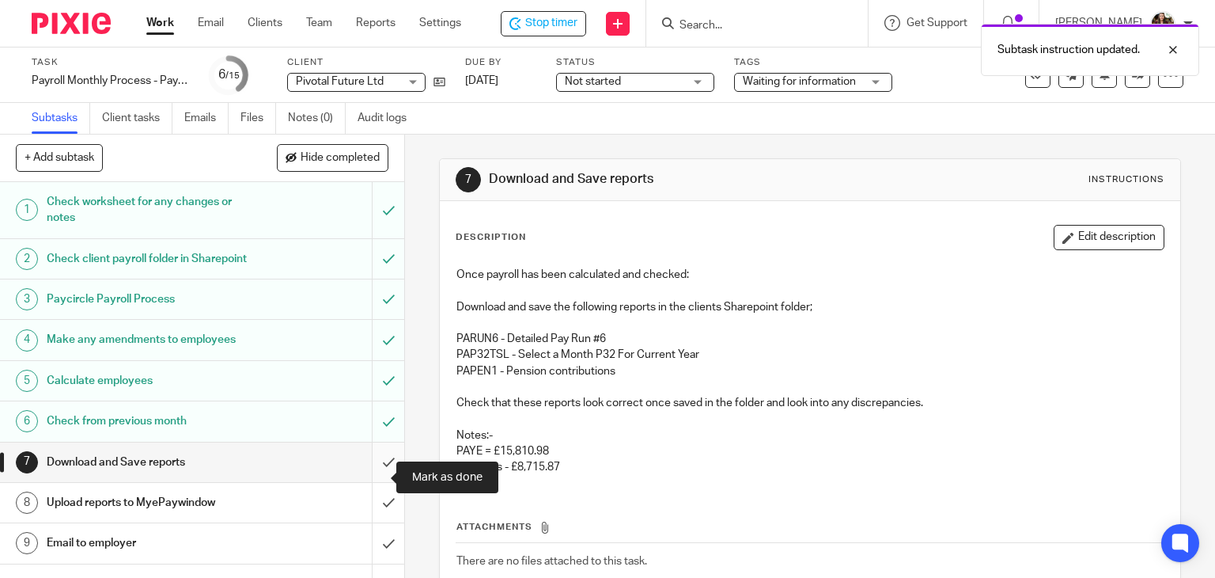
click at [373, 465] on input "submit" at bounding box center [202, 462] width 404 height 40
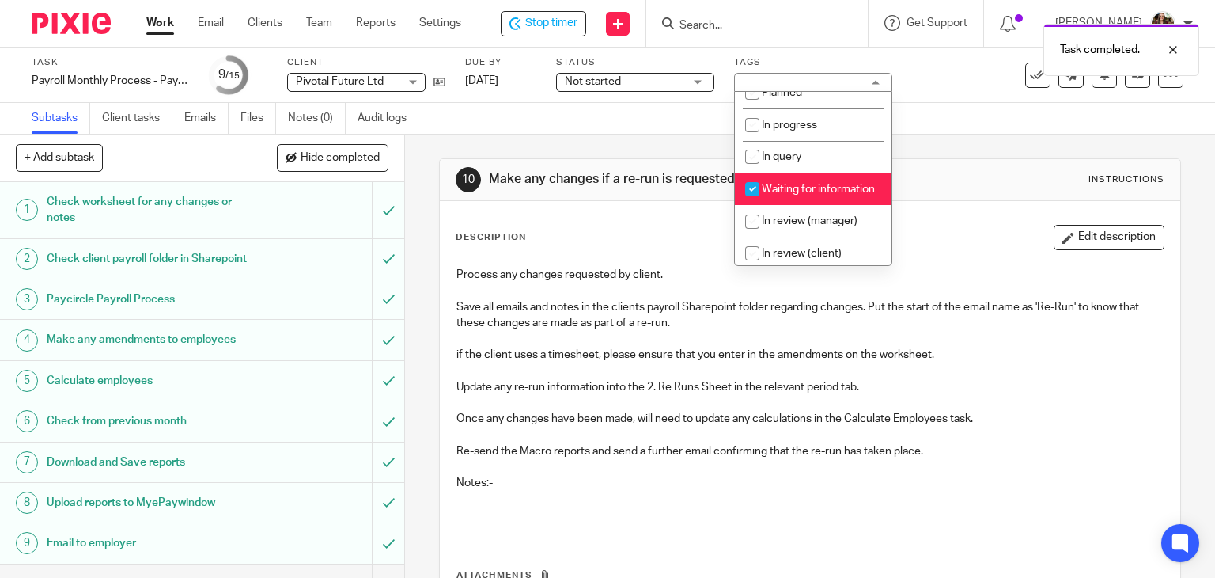
click at [804, 206] on li "Waiting for information" at bounding box center [813, 189] width 157 height 32
checkbox input "false"
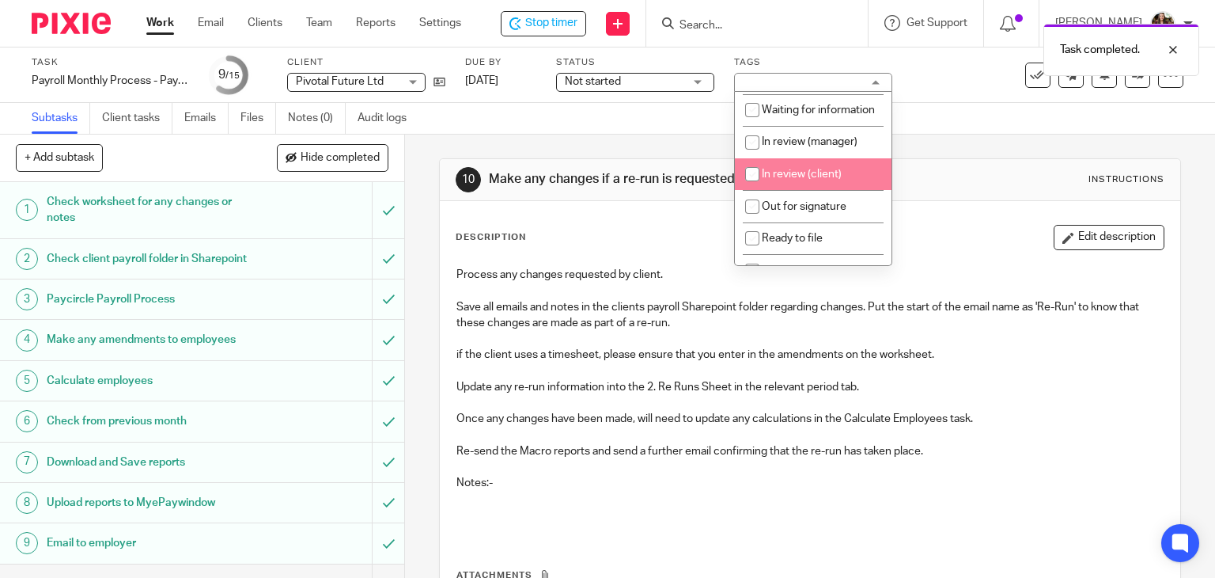
drag, startPoint x: 807, startPoint y: 200, endPoint x: 885, endPoint y: 153, distance: 90.9
click at [809, 191] on li "In review (client)" at bounding box center [813, 174] width 157 height 32
checkbox input "true"
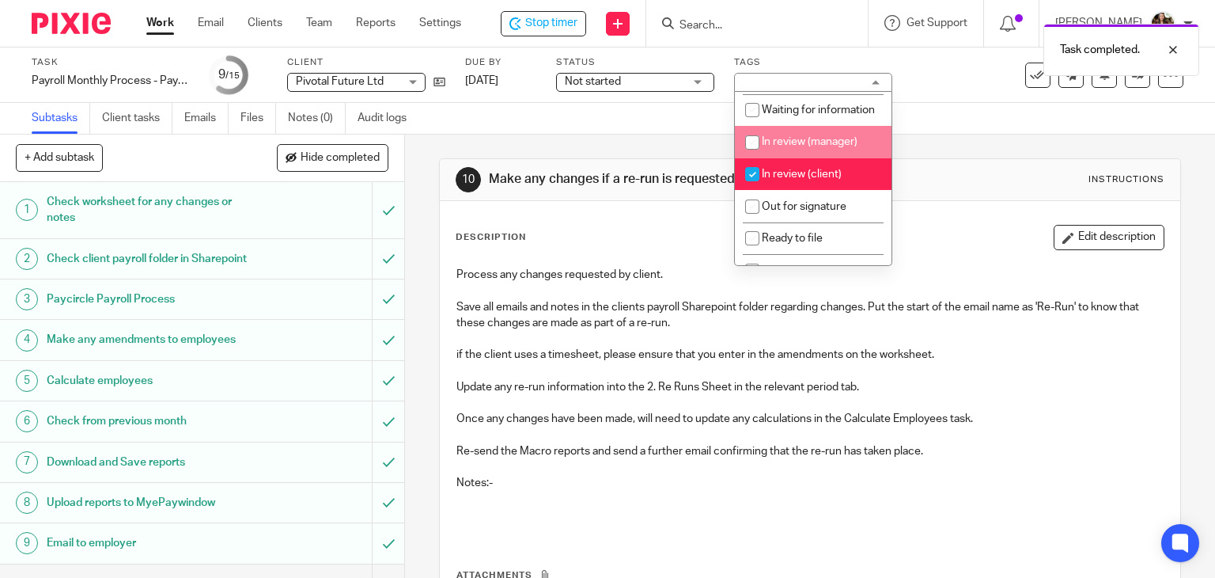
click at [943, 111] on div "Subtasks Client tasks Emails Files Notes (0) Audit logs" at bounding box center [607, 119] width 1215 height 32
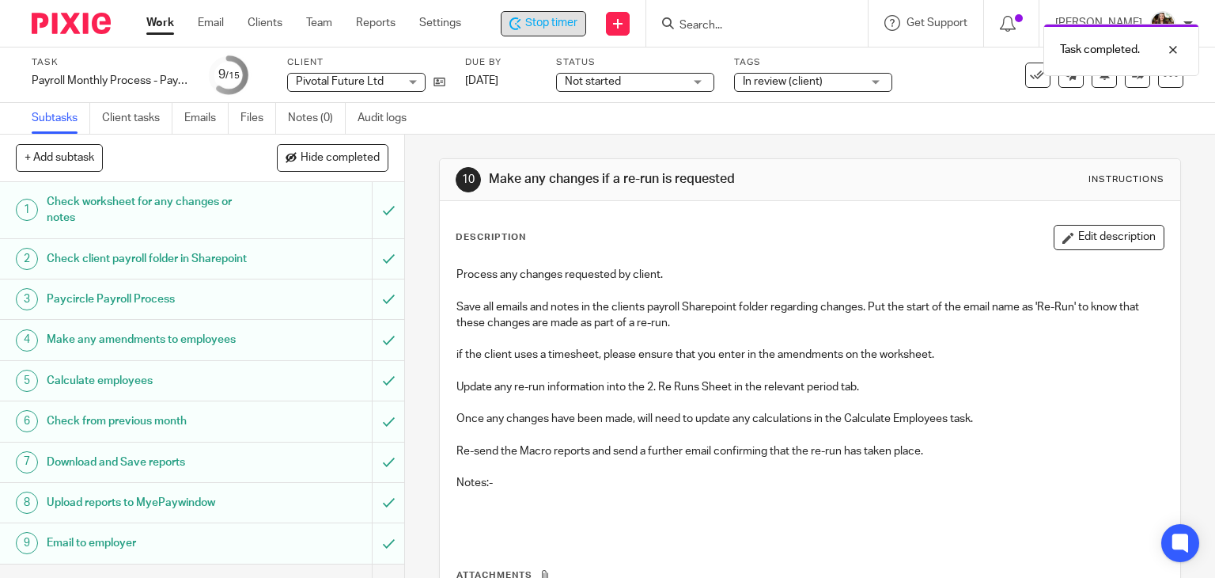
click at [559, 32] on div "Stop timer" at bounding box center [543, 23] width 85 height 25
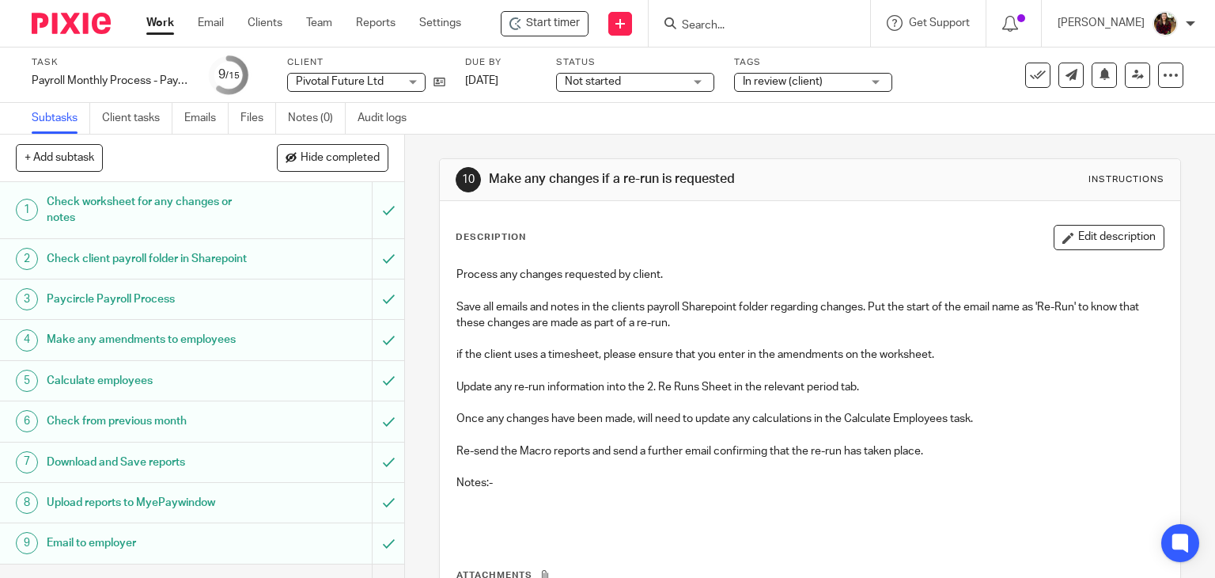
click at [776, 23] on input "Search" at bounding box center [751, 26] width 142 height 14
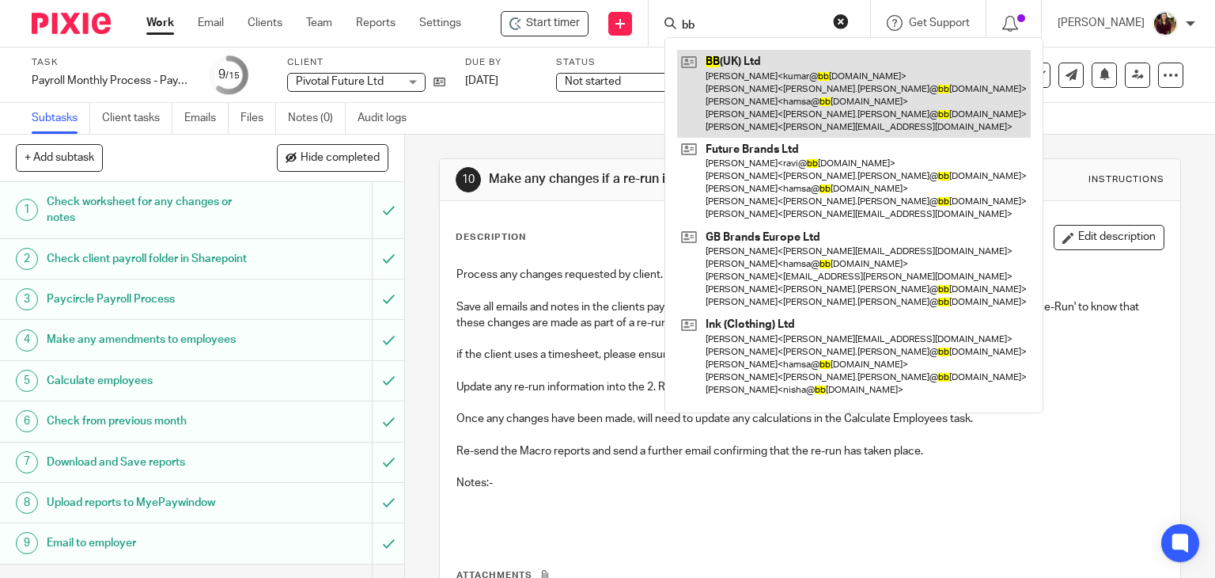
type input "bb"
click at [772, 93] on link at bounding box center [854, 94] width 354 height 88
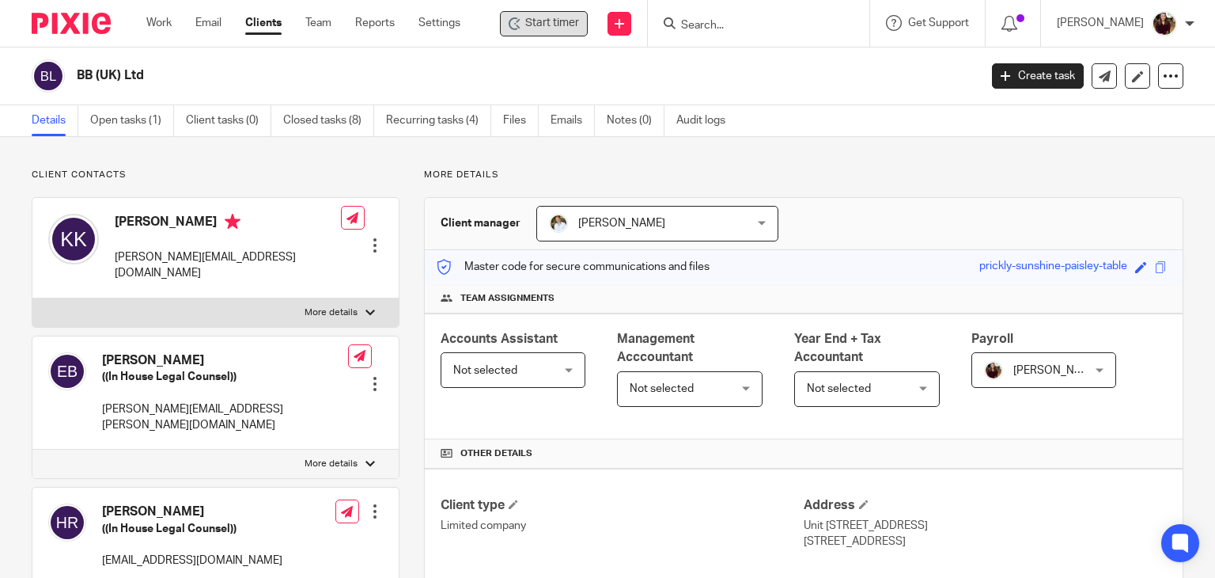
click at [579, 24] on span "Start timer" at bounding box center [552, 23] width 54 height 17
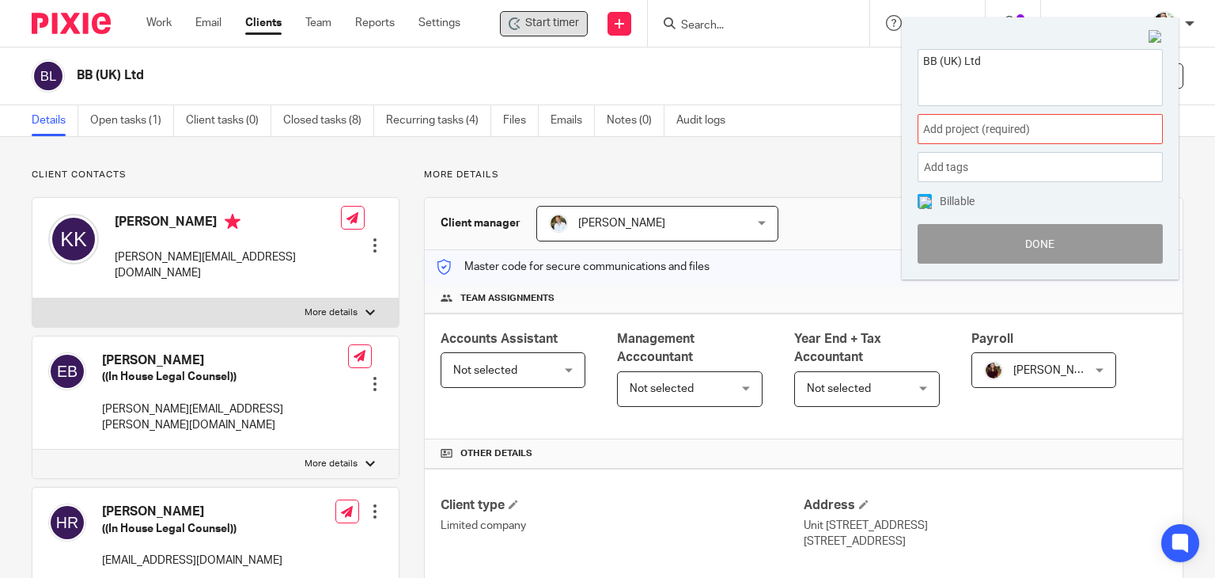
click at [1051, 129] on span "Add project (required) :" at bounding box center [1022, 129] width 199 height 17
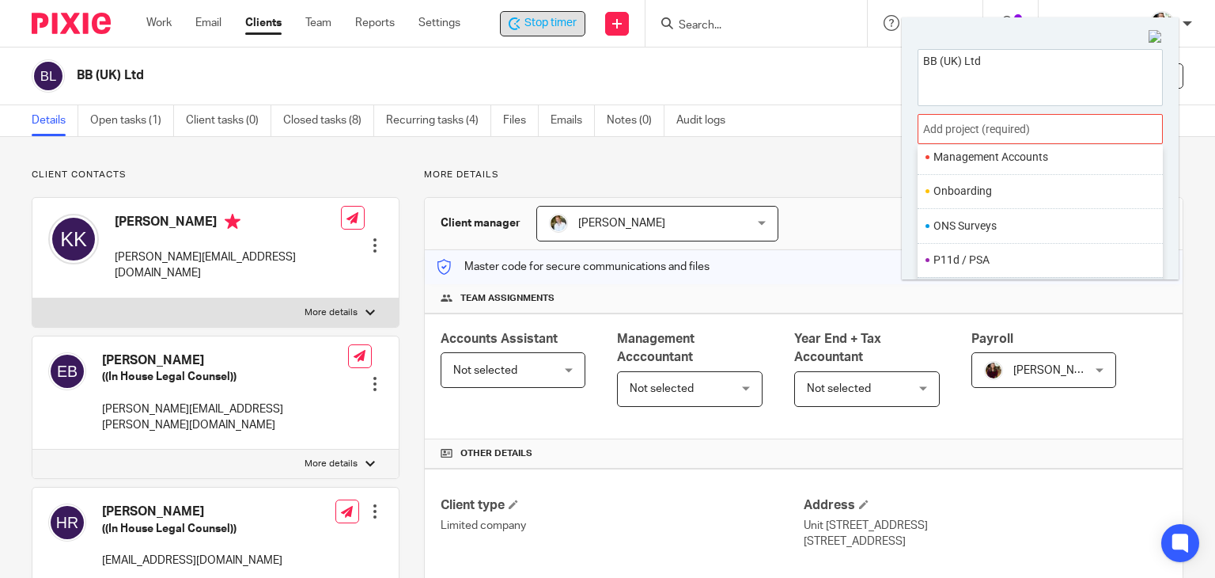
scroll to position [592, 0]
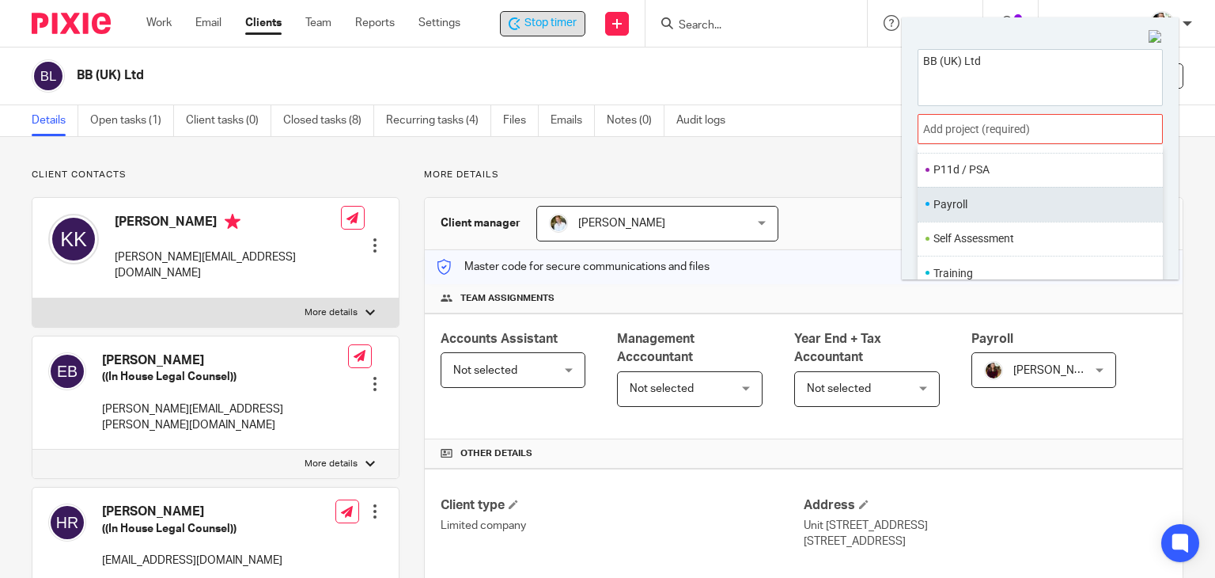
click at [974, 198] on li "Payroll" at bounding box center [1037, 204] width 206 height 17
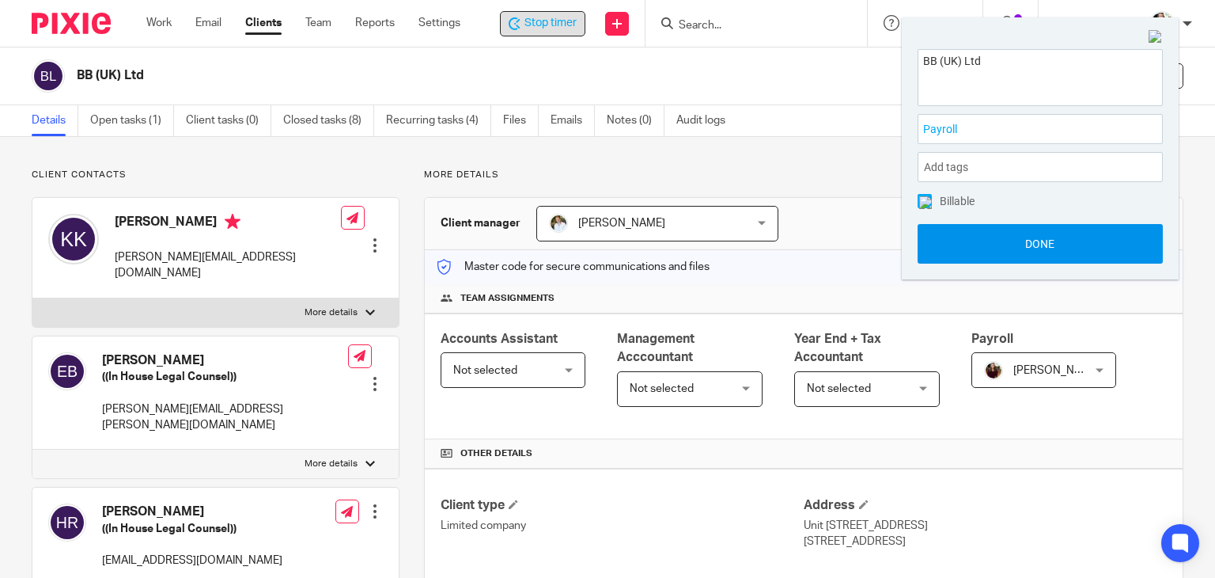
click at [1005, 235] on button "Done" at bounding box center [1040, 244] width 245 height 40
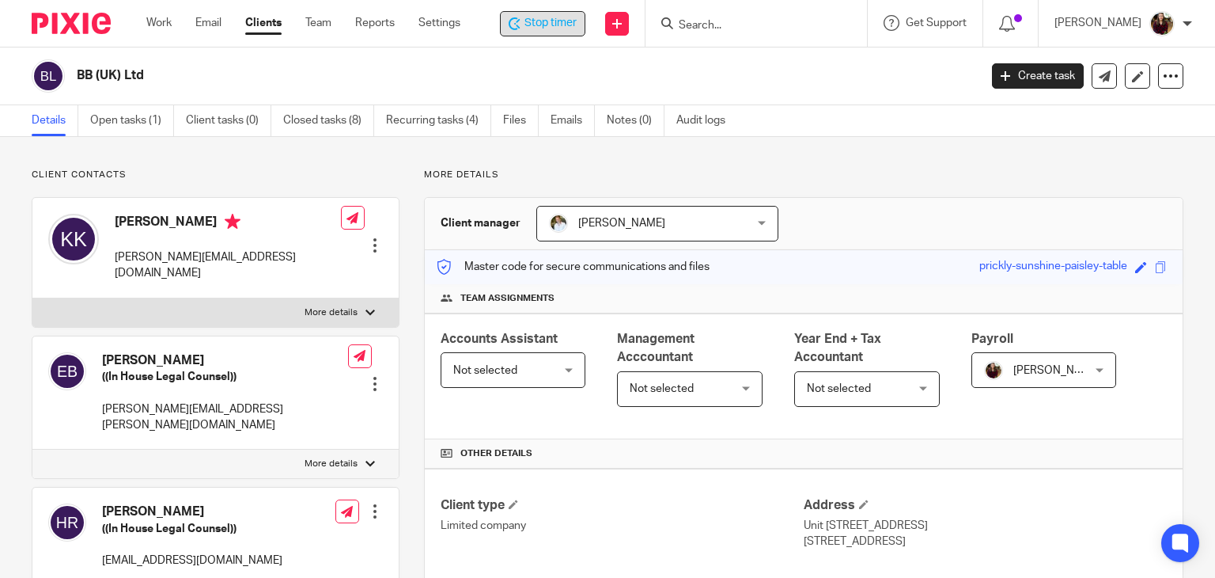
click at [562, 25] on span "Stop timer" at bounding box center [551, 23] width 52 height 17
click at [781, 32] on input "Search" at bounding box center [751, 26] width 142 height 14
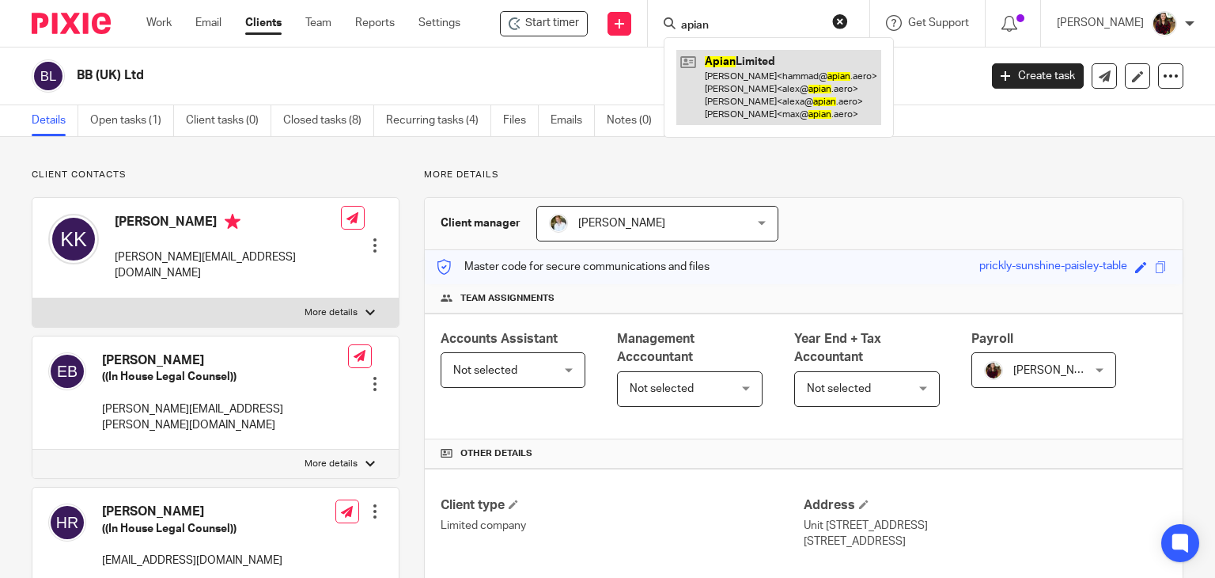
type input "apian"
click at [772, 93] on link at bounding box center [778, 87] width 205 height 75
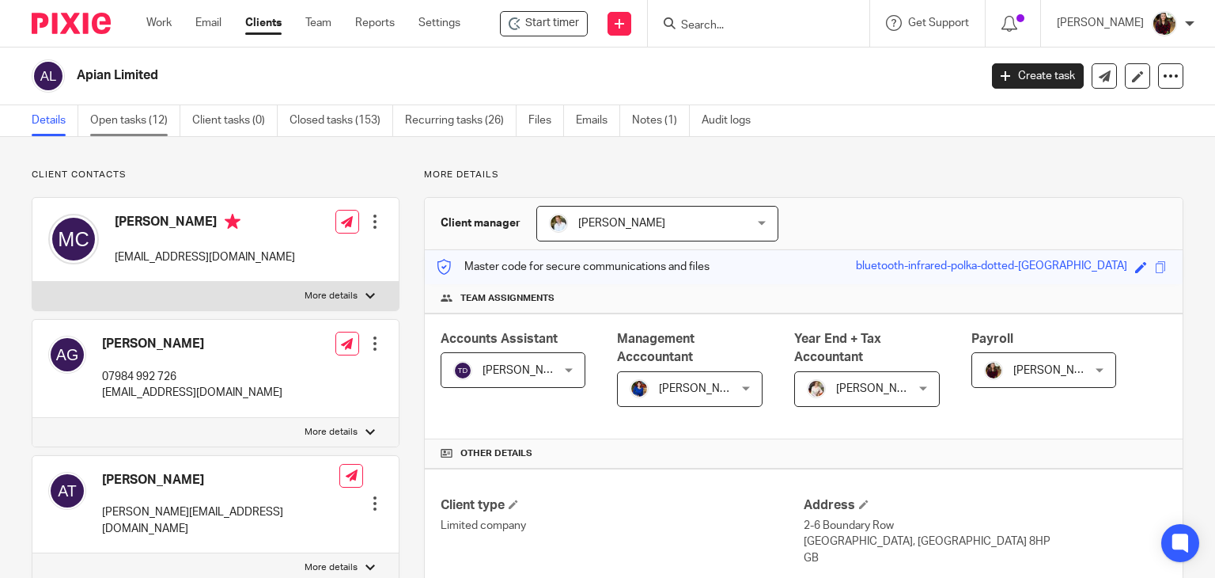
click at [151, 122] on link "Open tasks (12)" at bounding box center [135, 120] width 90 height 31
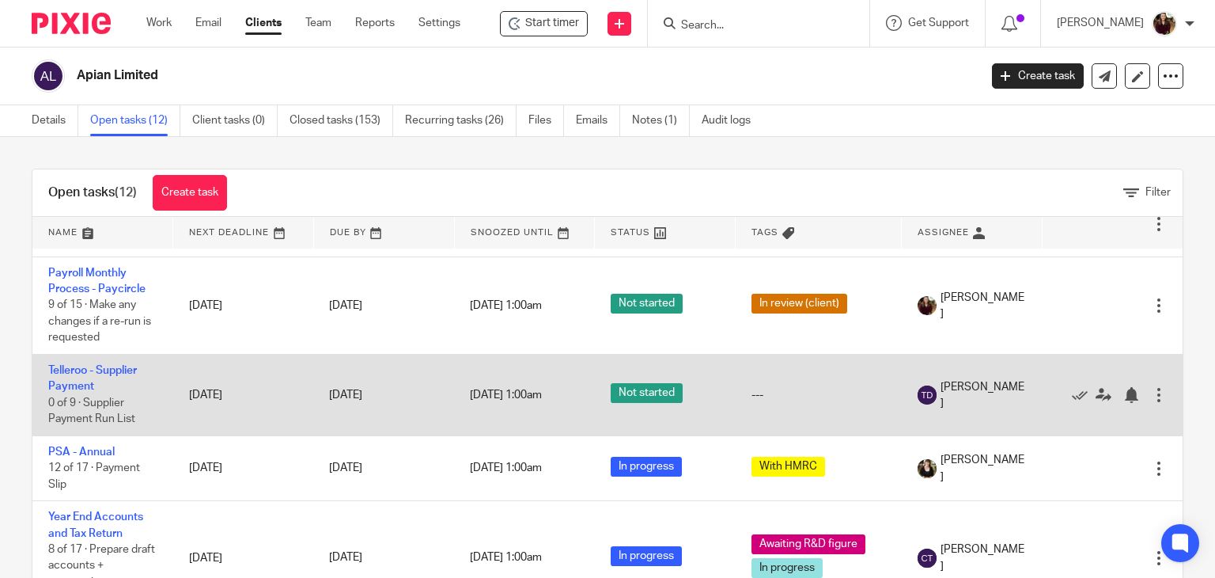
scroll to position [712, 0]
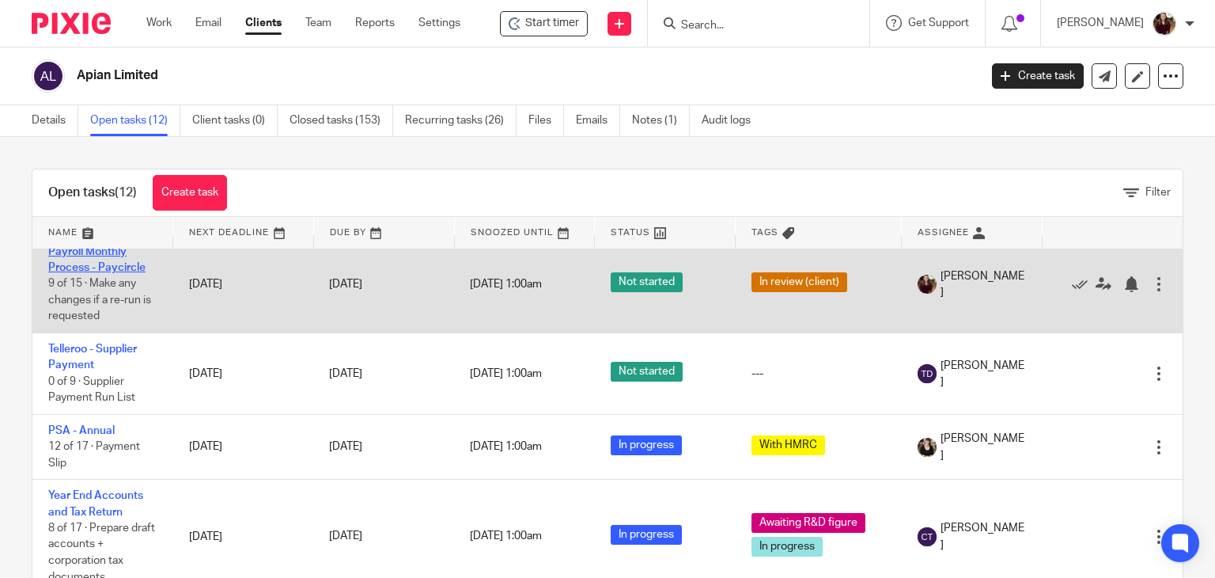
click at [119, 273] on link "Payroll Monthly Process - Paycircle" at bounding box center [96, 259] width 97 height 27
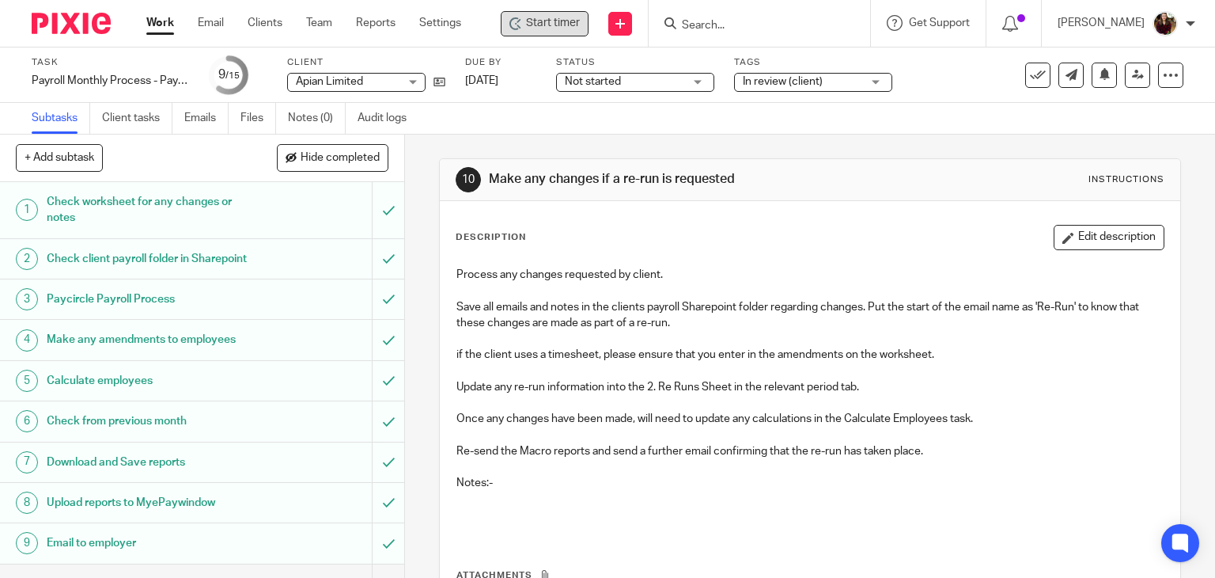
click at [545, 28] on span "Start timer" at bounding box center [553, 23] width 54 height 17
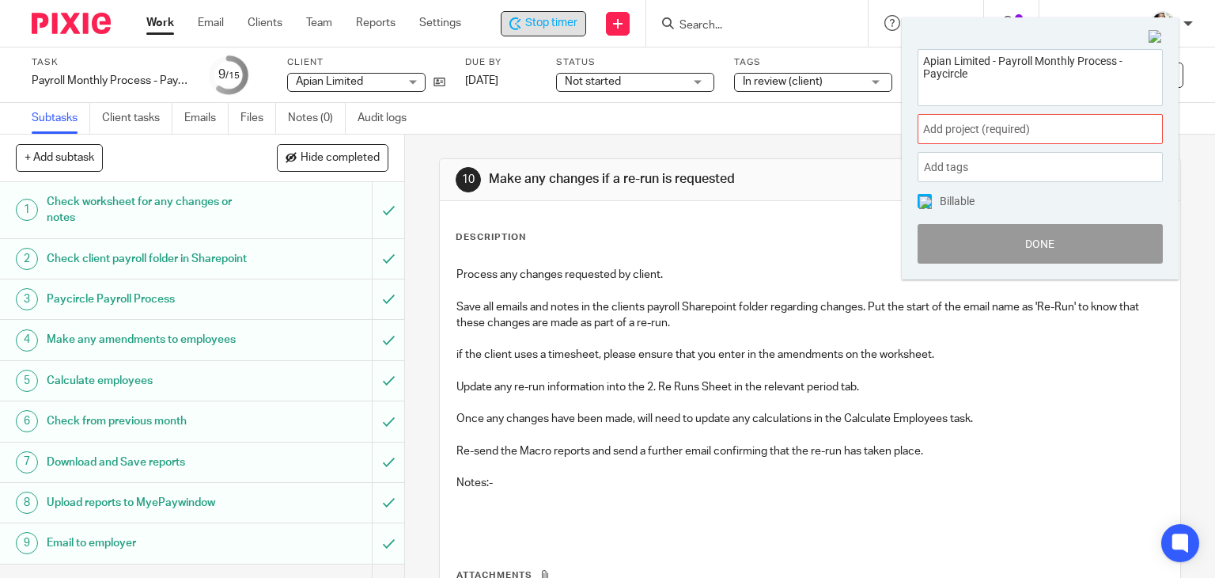
click at [1013, 134] on span "Add project (required) :" at bounding box center [1022, 129] width 199 height 17
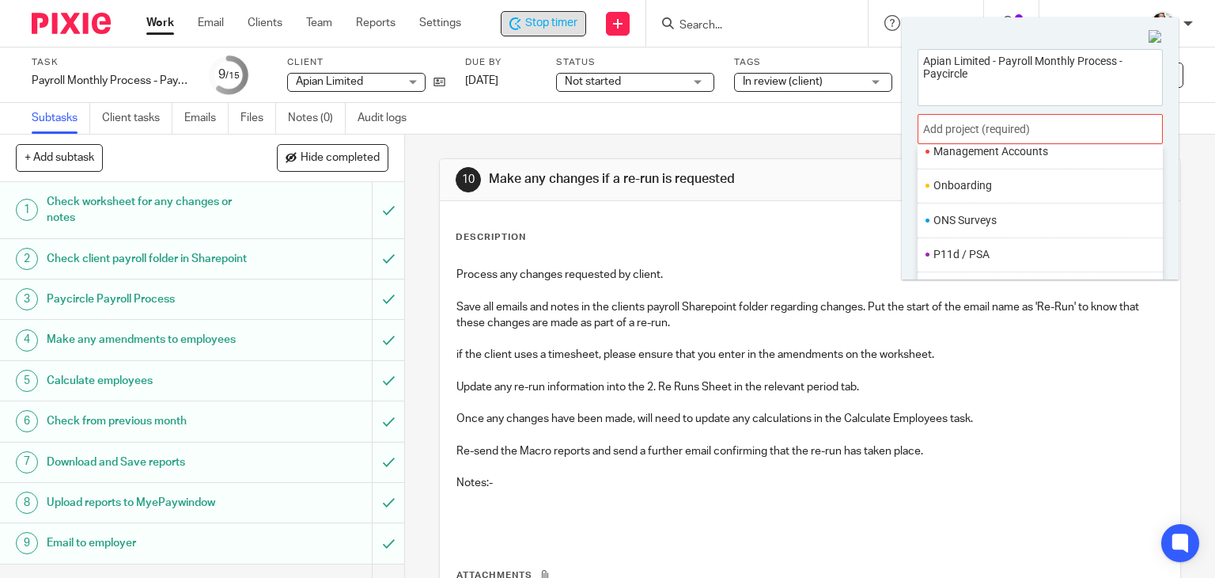
scroll to position [592, 0]
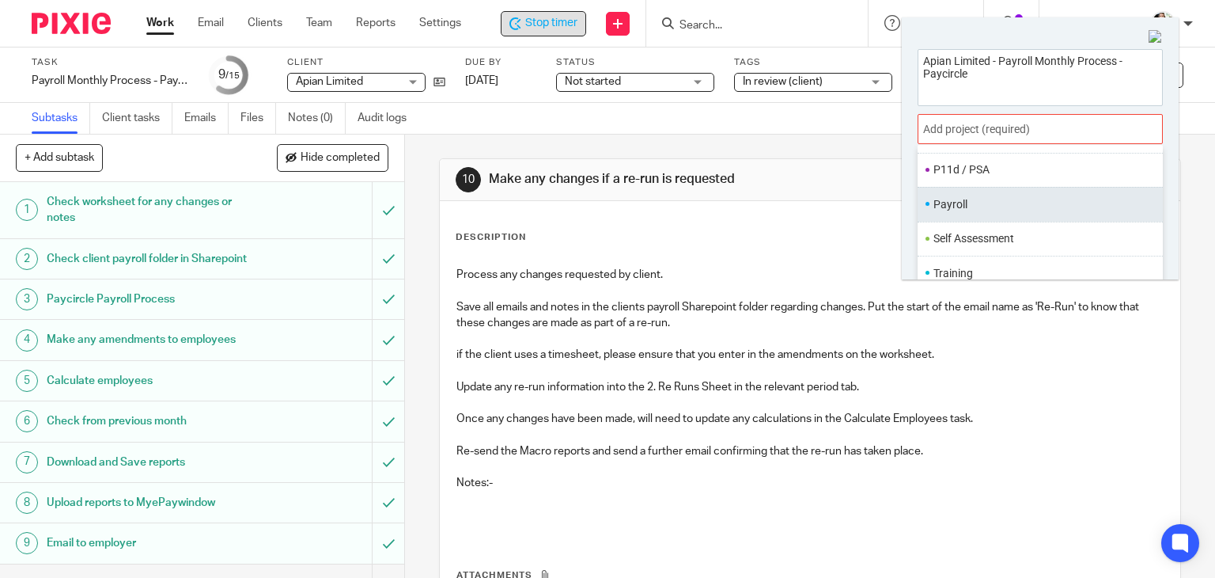
click at [975, 201] on li "Payroll" at bounding box center [1037, 204] width 206 height 17
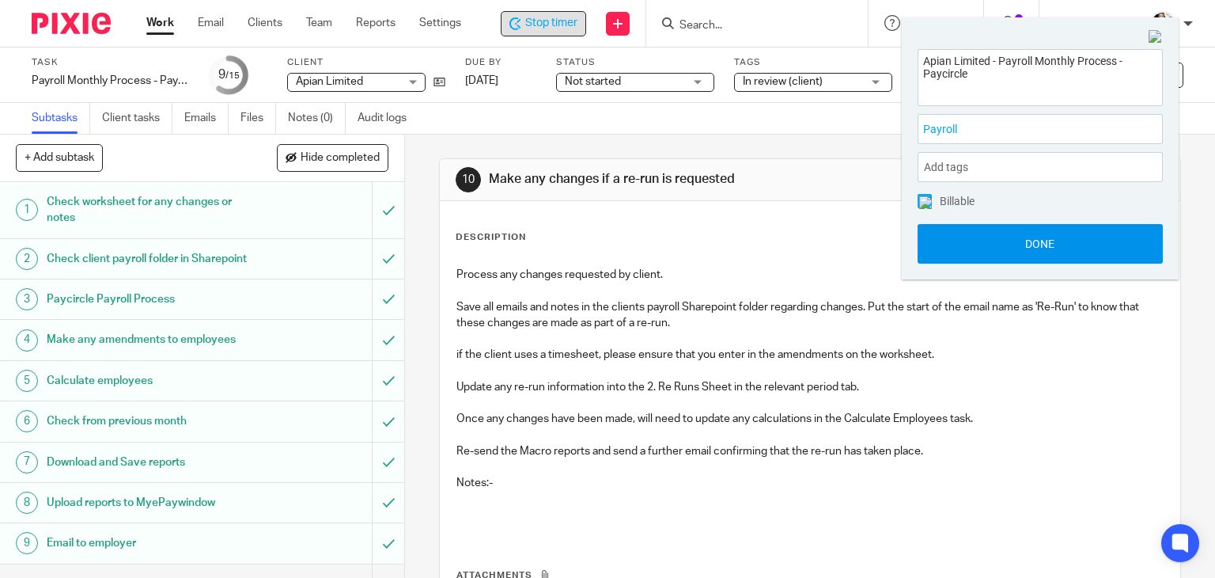
click at [1016, 244] on button "Done" at bounding box center [1040, 244] width 245 height 40
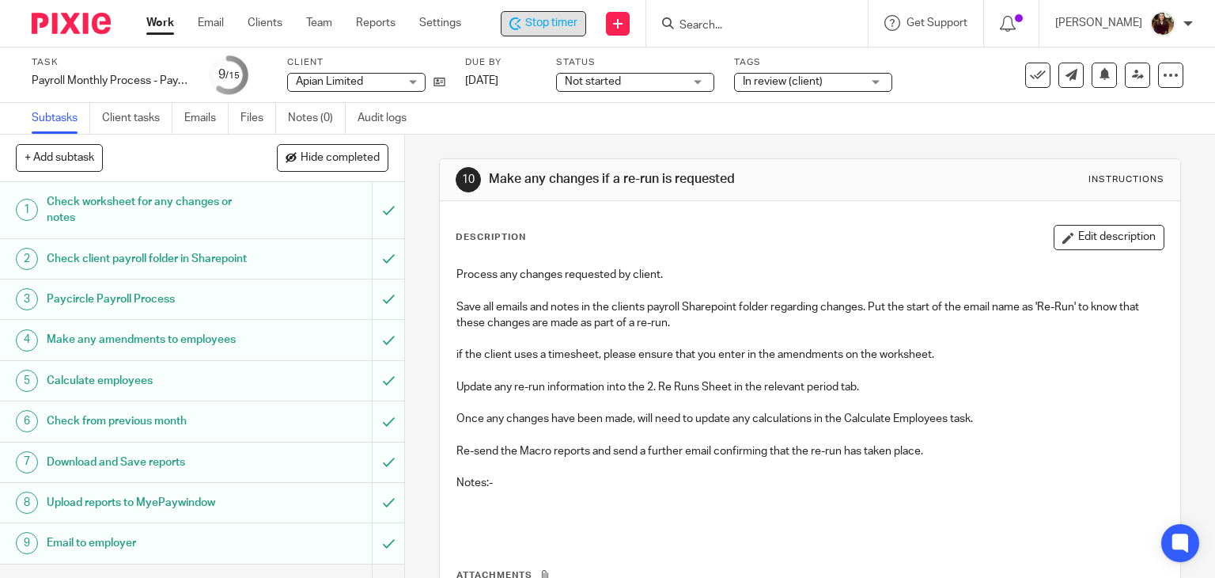
click at [196, 474] on h1 "Download and Save reports" at bounding box center [150, 462] width 206 height 24
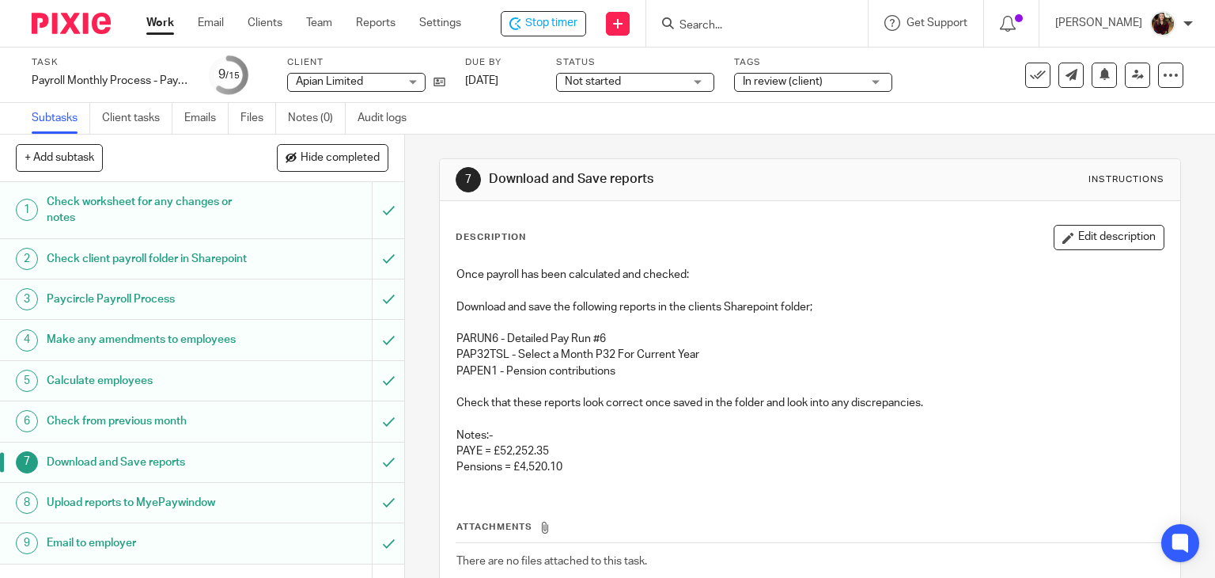
click at [1065, 239] on button "Edit description" at bounding box center [1109, 237] width 111 height 25
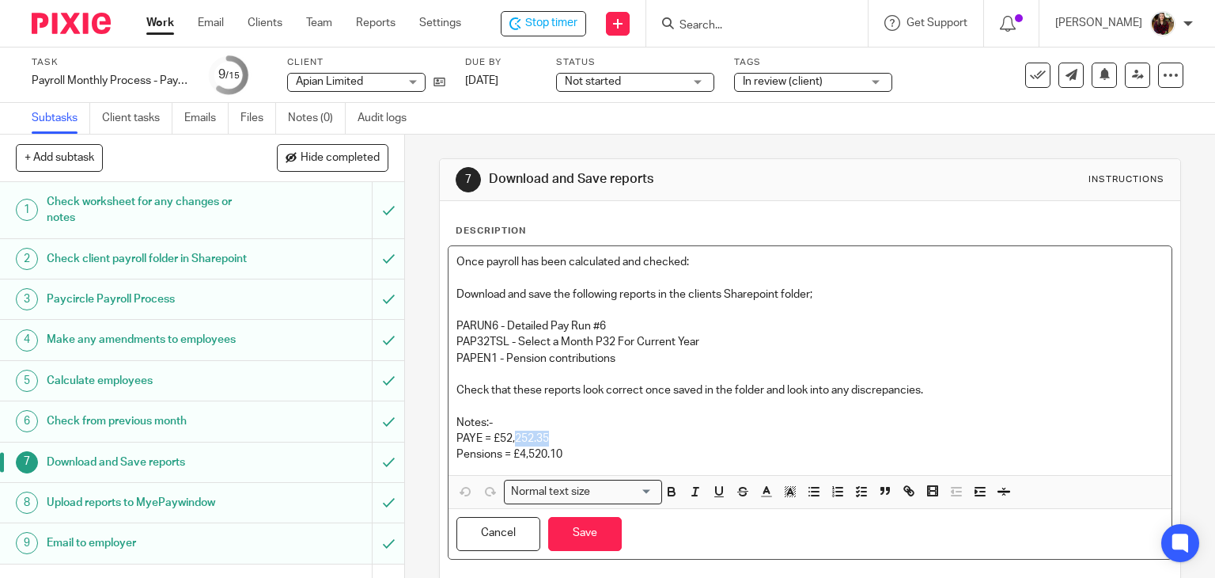
drag, startPoint x: 548, startPoint y: 435, endPoint x: 513, endPoint y: 440, distance: 35.9
click at [513, 440] on p "PAYE = £52,252.35" at bounding box center [810, 438] width 708 height 16
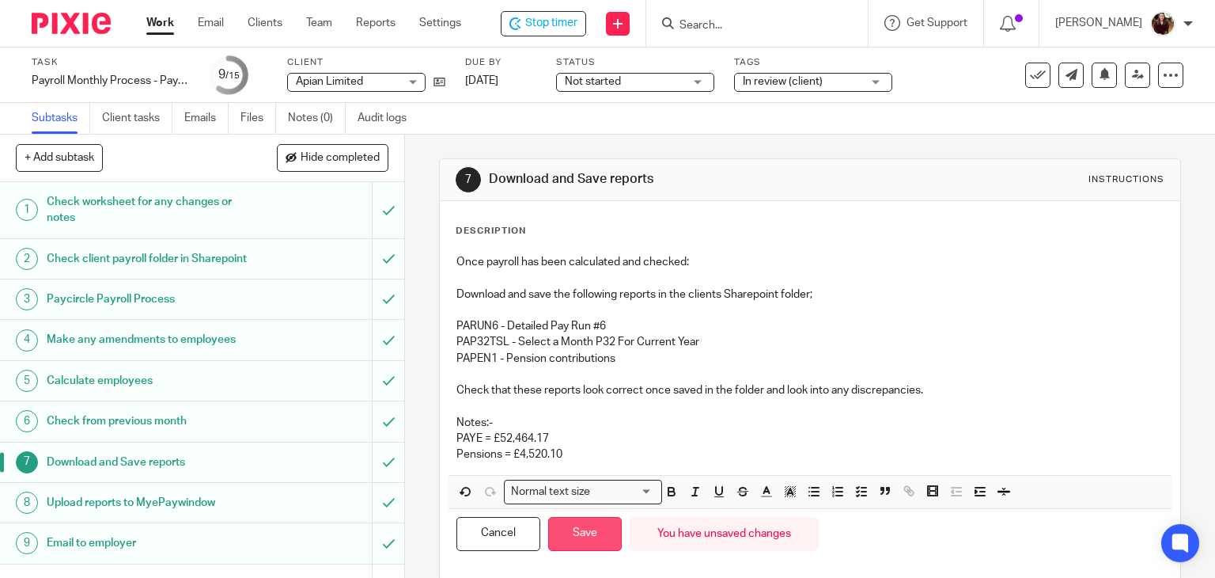
click at [574, 535] on button "Save" at bounding box center [585, 534] width 74 height 34
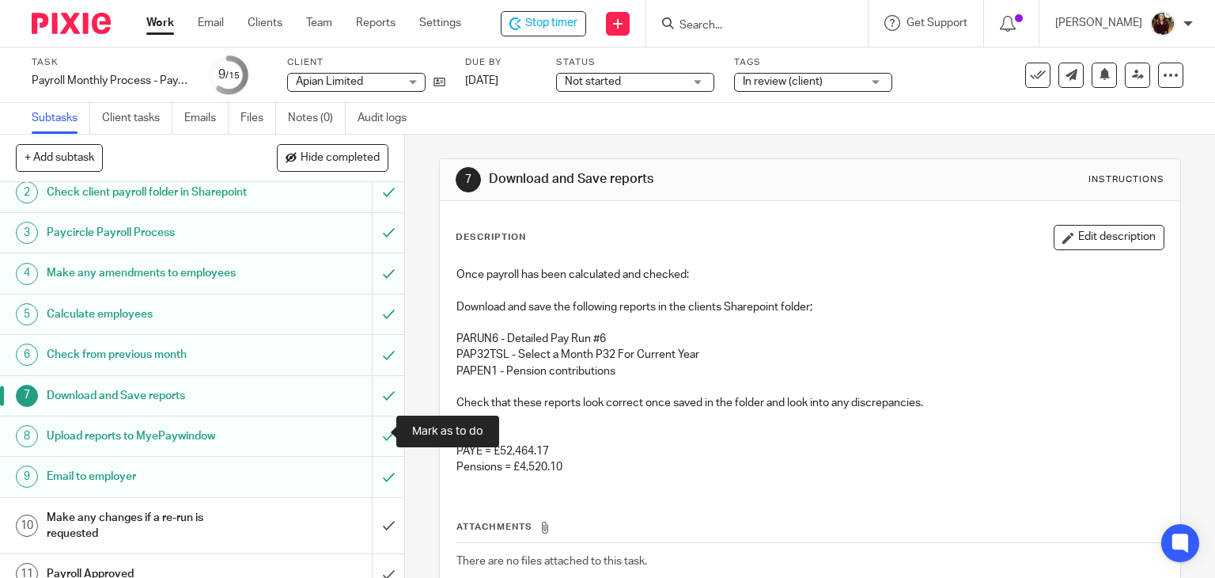
scroll to position [259, 0]
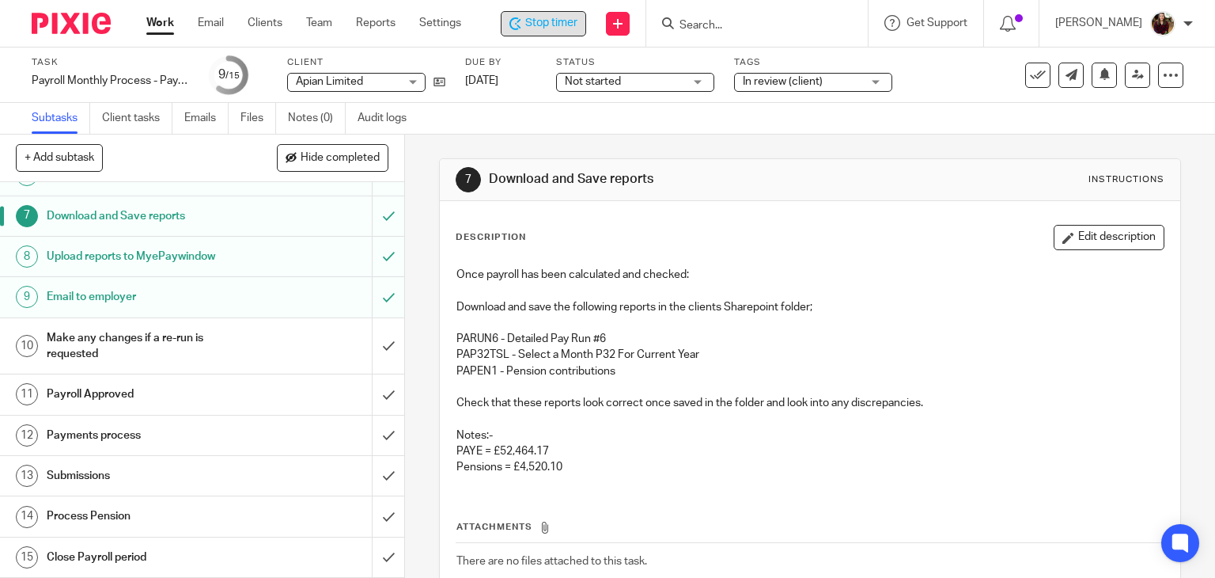
click at [563, 32] on div "Stop timer" at bounding box center [543, 23] width 85 height 25
